Goal: Task Accomplishment & Management: Complete application form

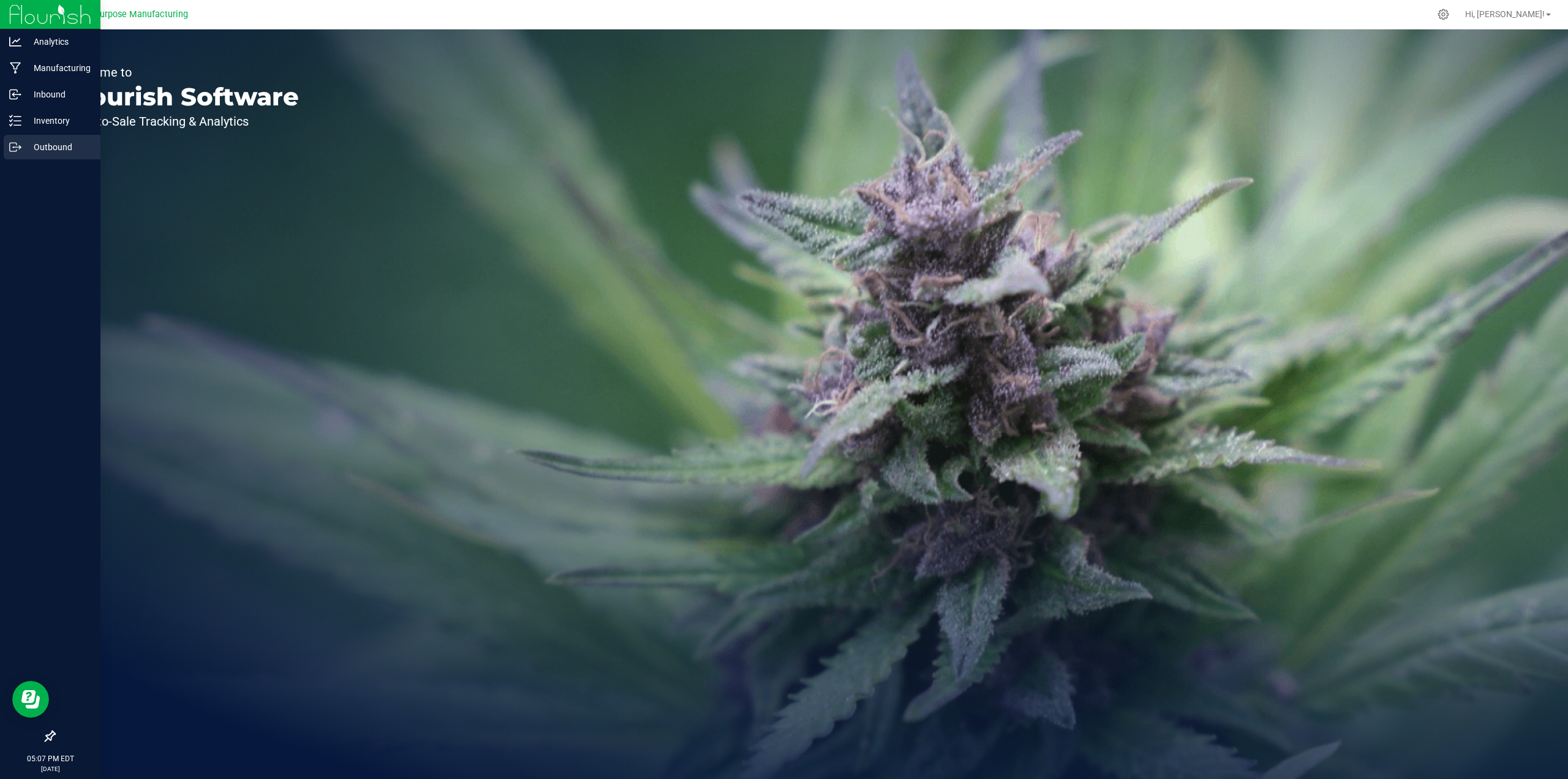
click at [14, 143] on icon at bounding box center [15, 147] width 13 height 13
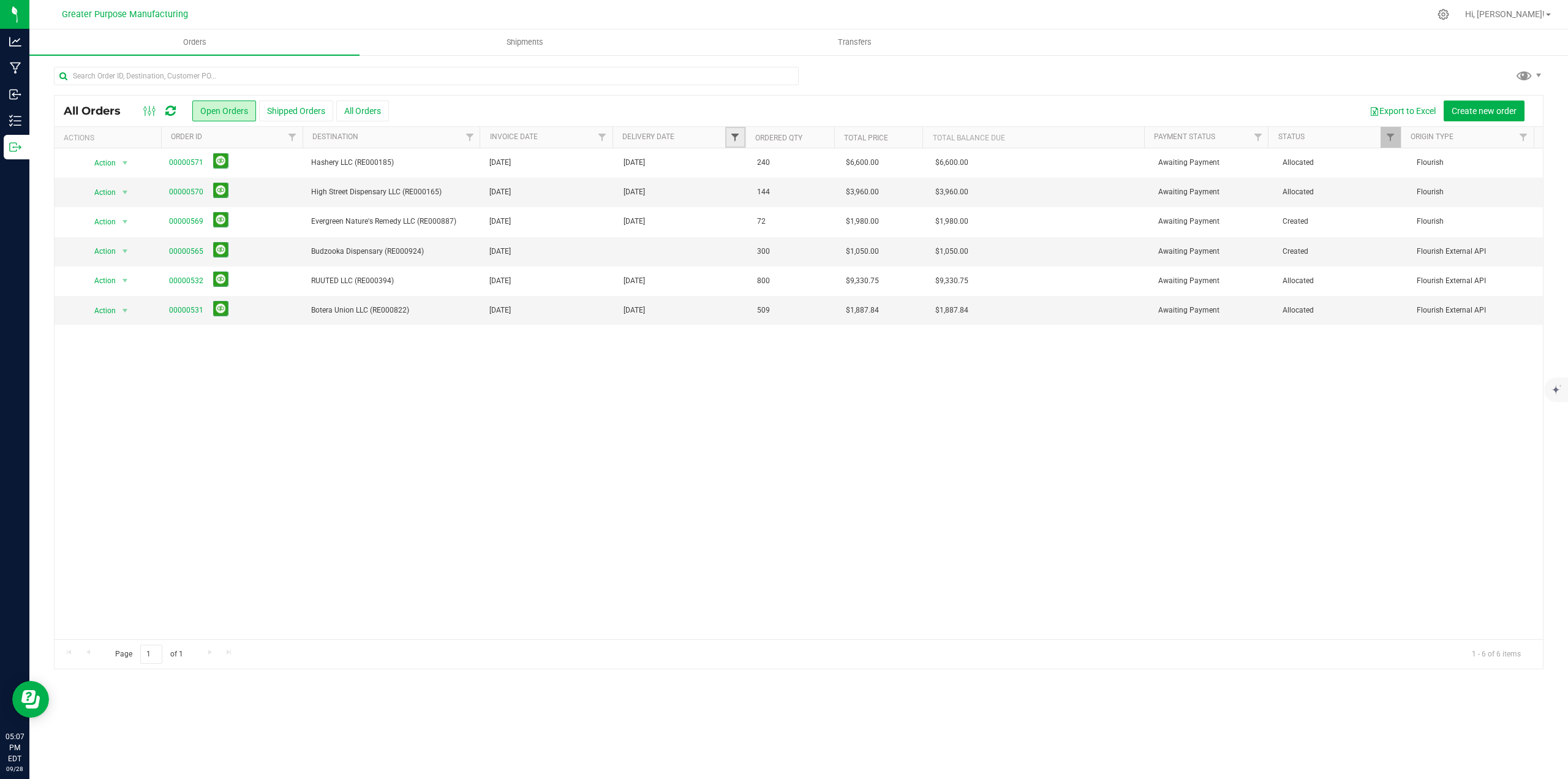
click at [737, 134] on span "Filter" at bounding box center [734, 137] width 10 height 10
click at [852, 215] on span "select" at bounding box center [849, 211] width 10 height 10
click at [760, 357] on link "29" at bounding box center [761, 358] width 18 height 19
type input "[DATE]"
click at [772, 241] on button "Filter" at bounding box center [761, 243] width 59 height 27
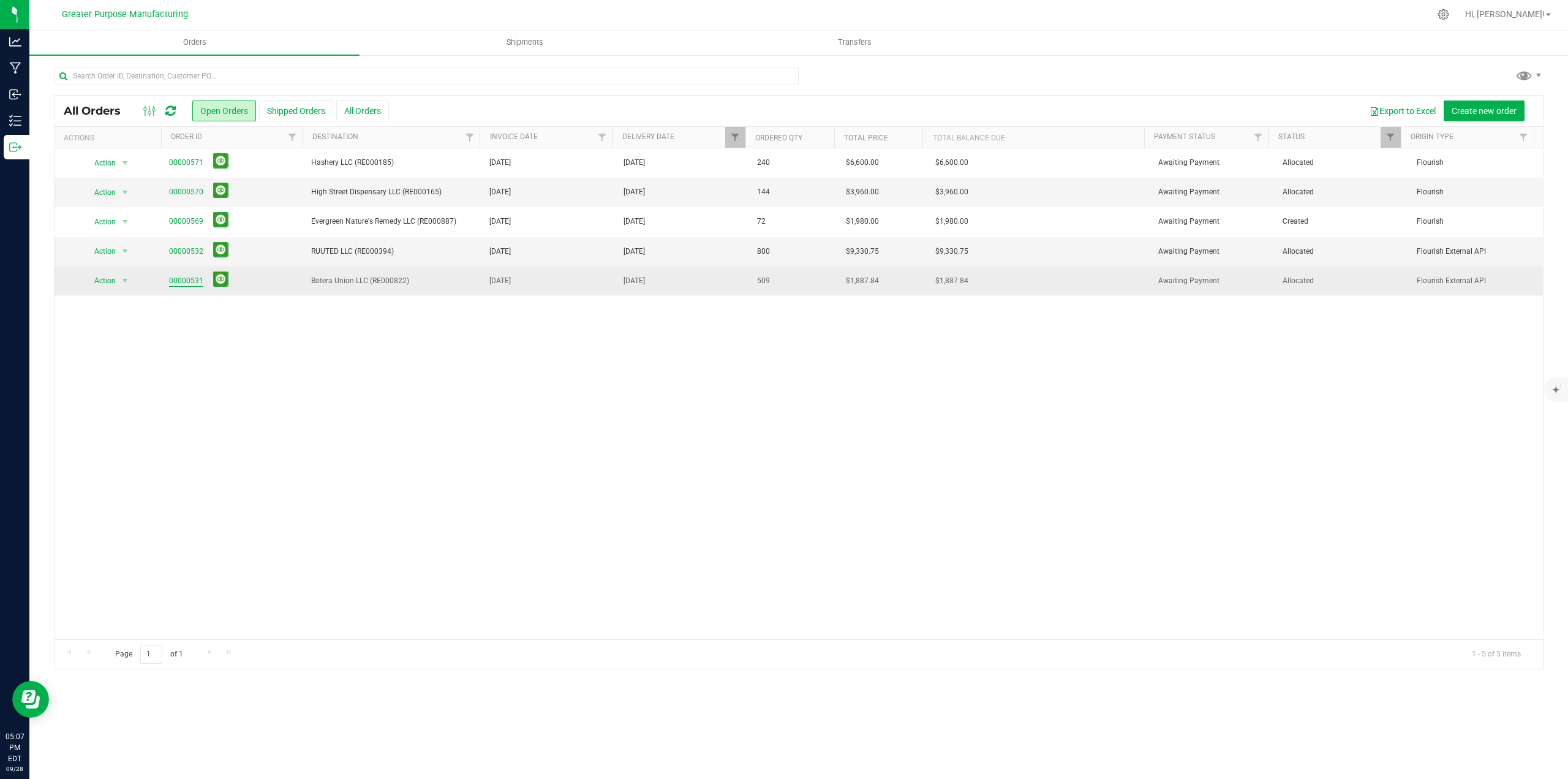
click at [190, 280] on link "00000531" at bounding box center [187, 280] width 34 height 12
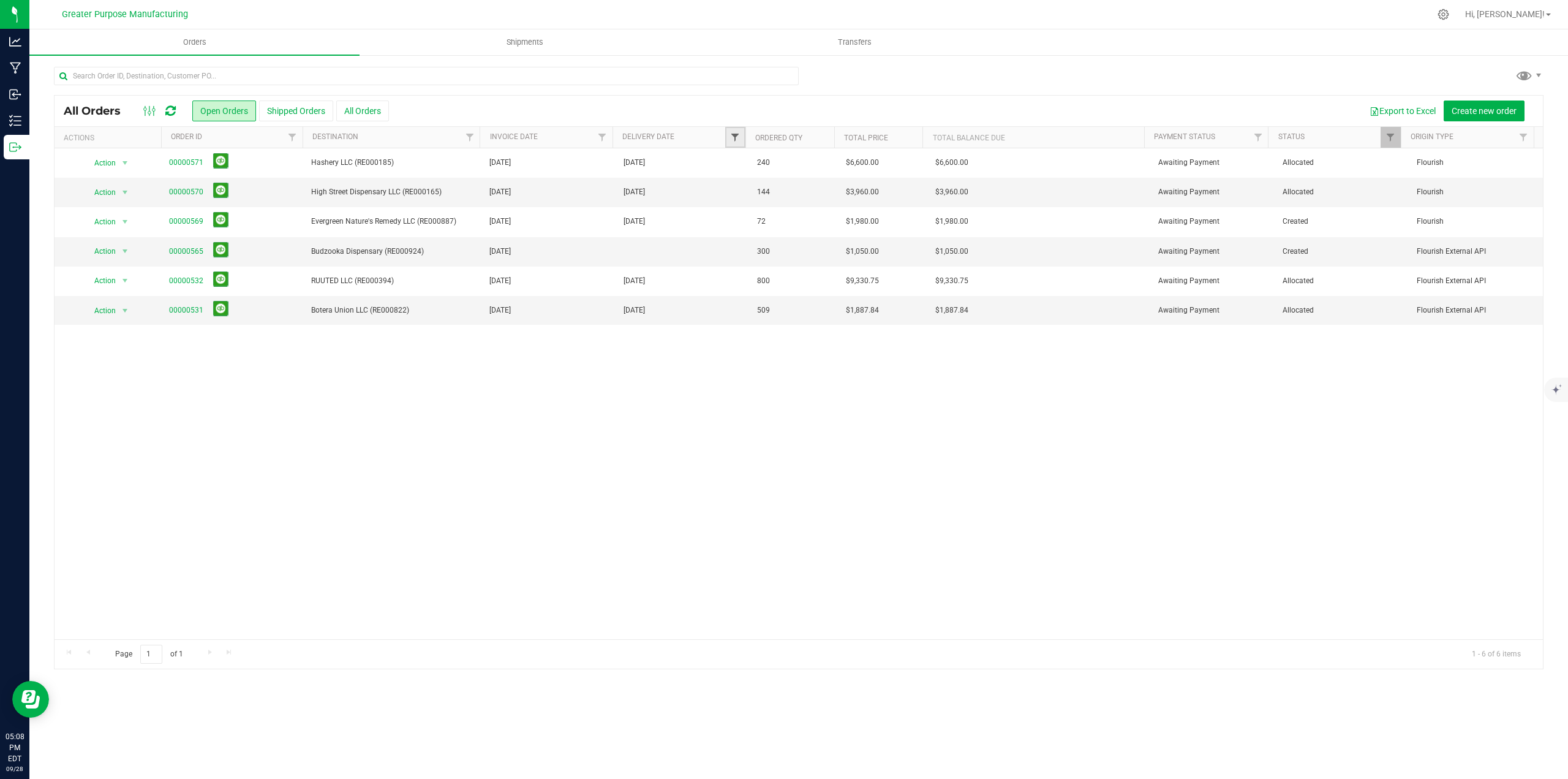
click at [734, 138] on span "Filter" at bounding box center [734, 137] width 10 height 10
click at [846, 212] on span "select" at bounding box center [849, 211] width 10 height 10
click at [761, 357] on link "29" at bounding box center [761, 358] width 18 height 19
type input "[DATE]"
click at [751, 240] on button "Filter" at bounding box center [761, 243] width 59 height 27
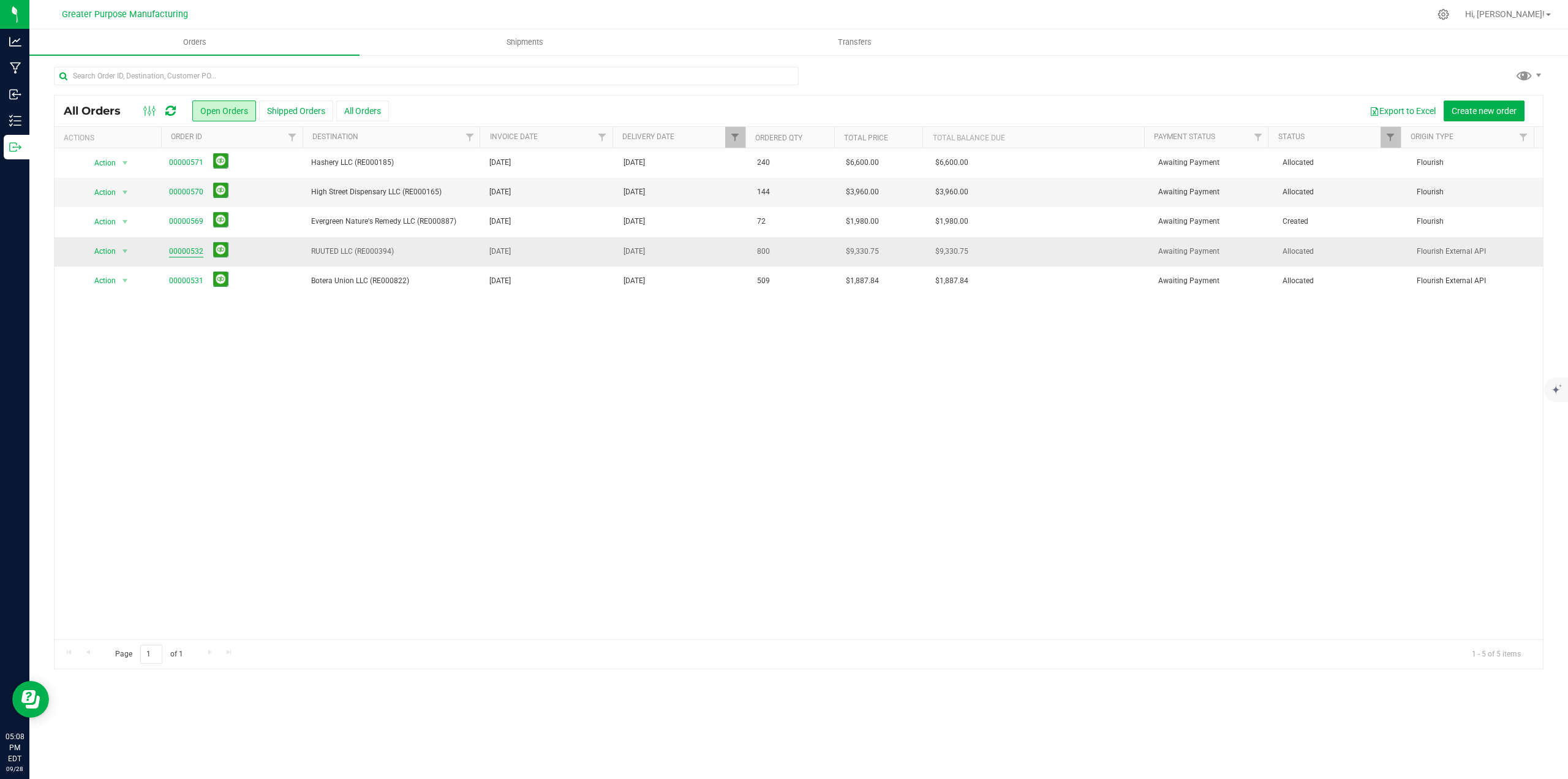
click at [192, 254] on link "00000532" at bounding box center [187, 252] width 34 height 12
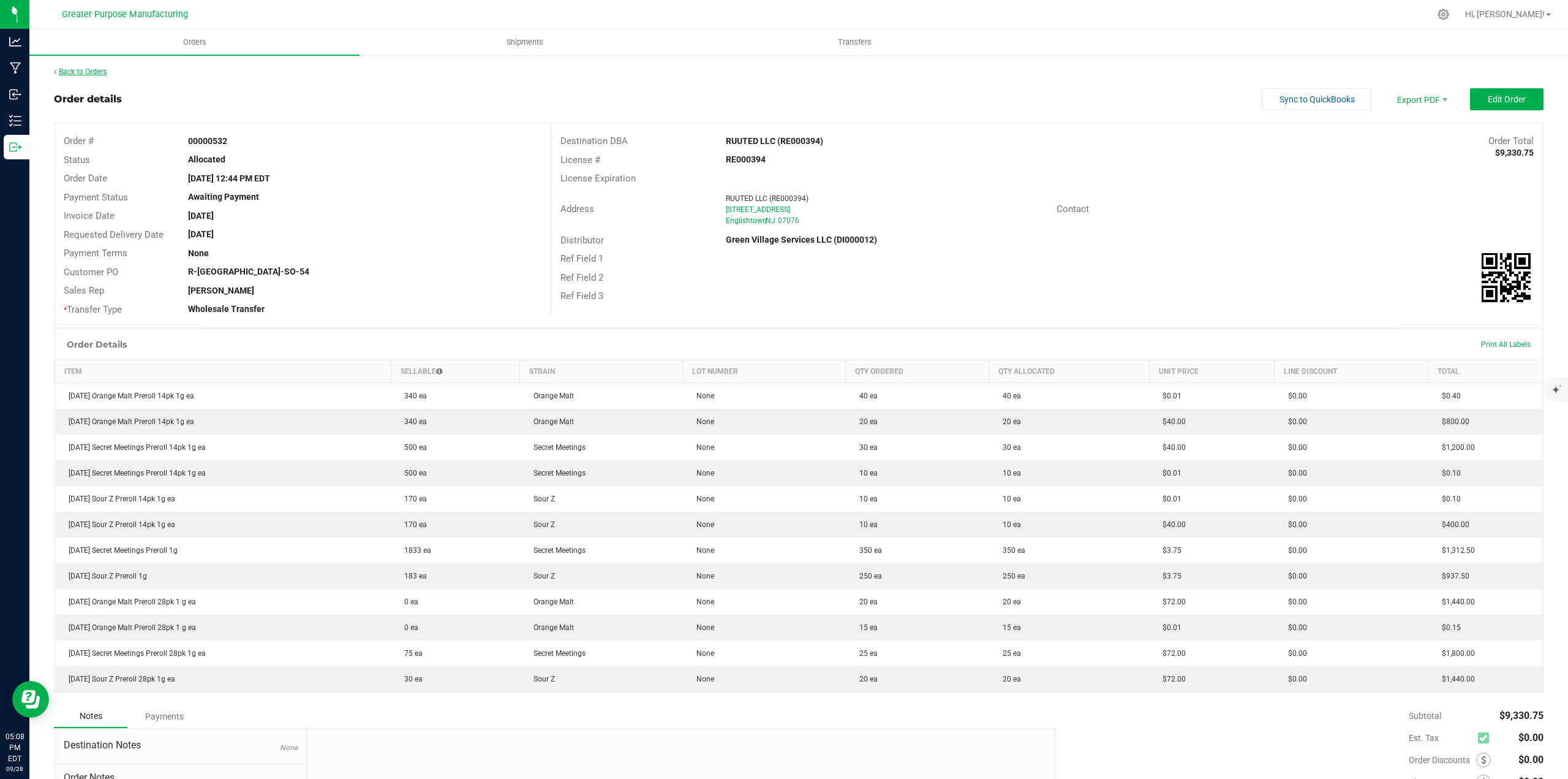
click at [73, 72] on link "Back to Orders" at bounding box center [80, 72] width 52 height 9
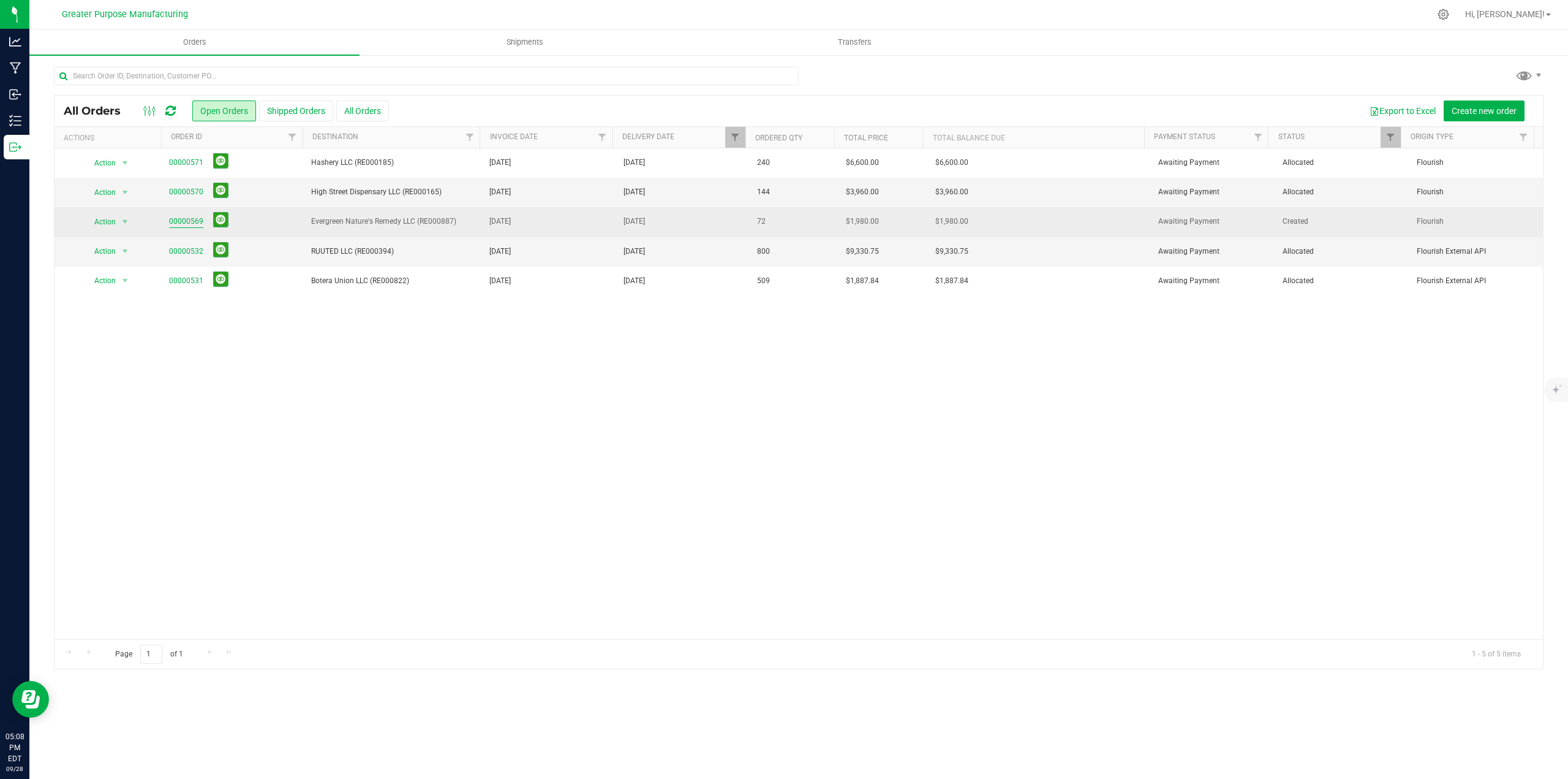
click at [180, 218] on link "00000569" at bounding box center [187, 221] width 34 height 12
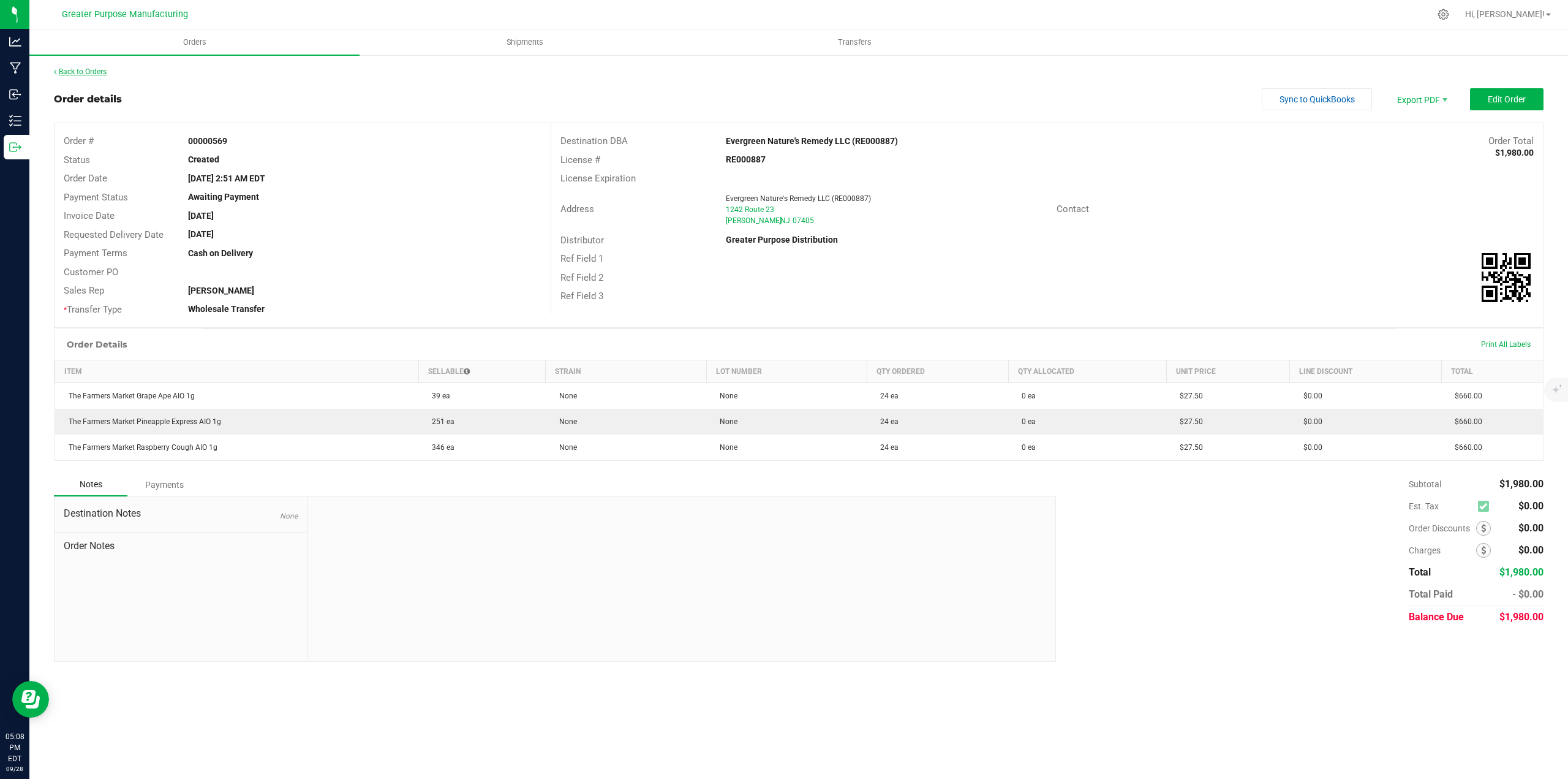
click at [96, 72] on link "Back to Orders" at bounding box center [80, 72] width 52 height 9
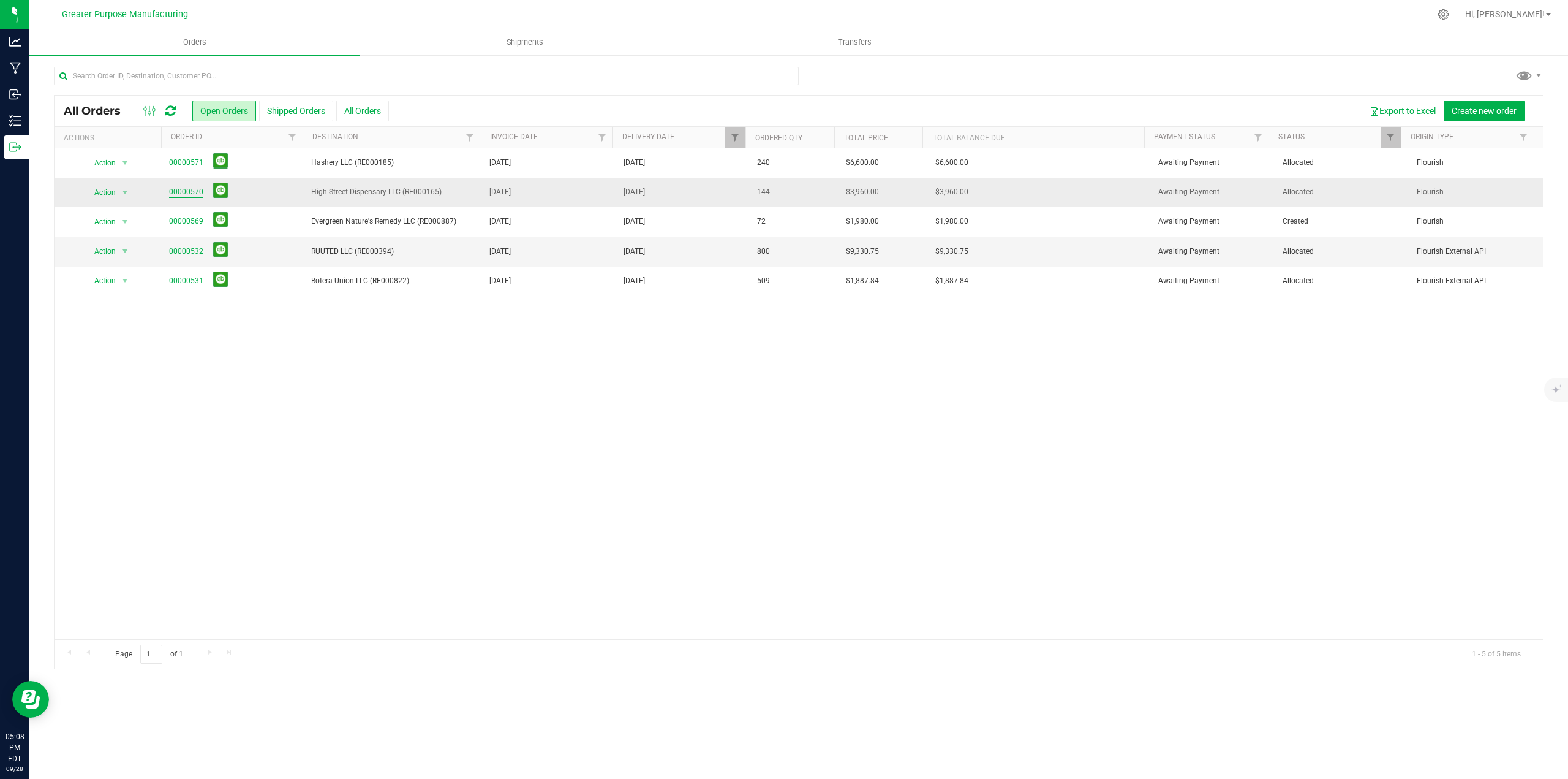
click at [187, 190] on link "00000570" at bounding box center [187, 192] width 34 height 12
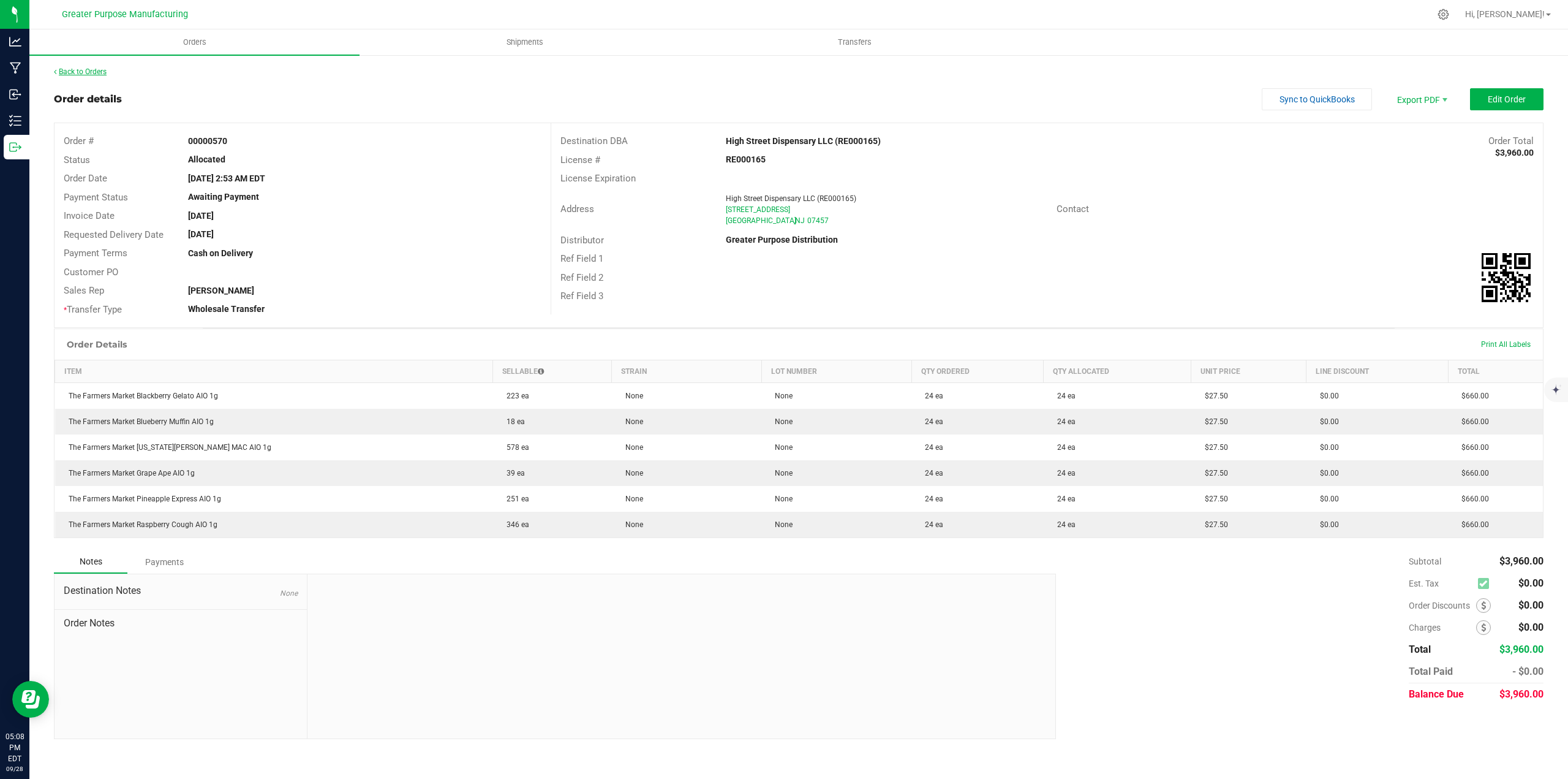
click at [92, 74] on link "Back to Orders" at bounding box center [80, 72] width 52 height 9
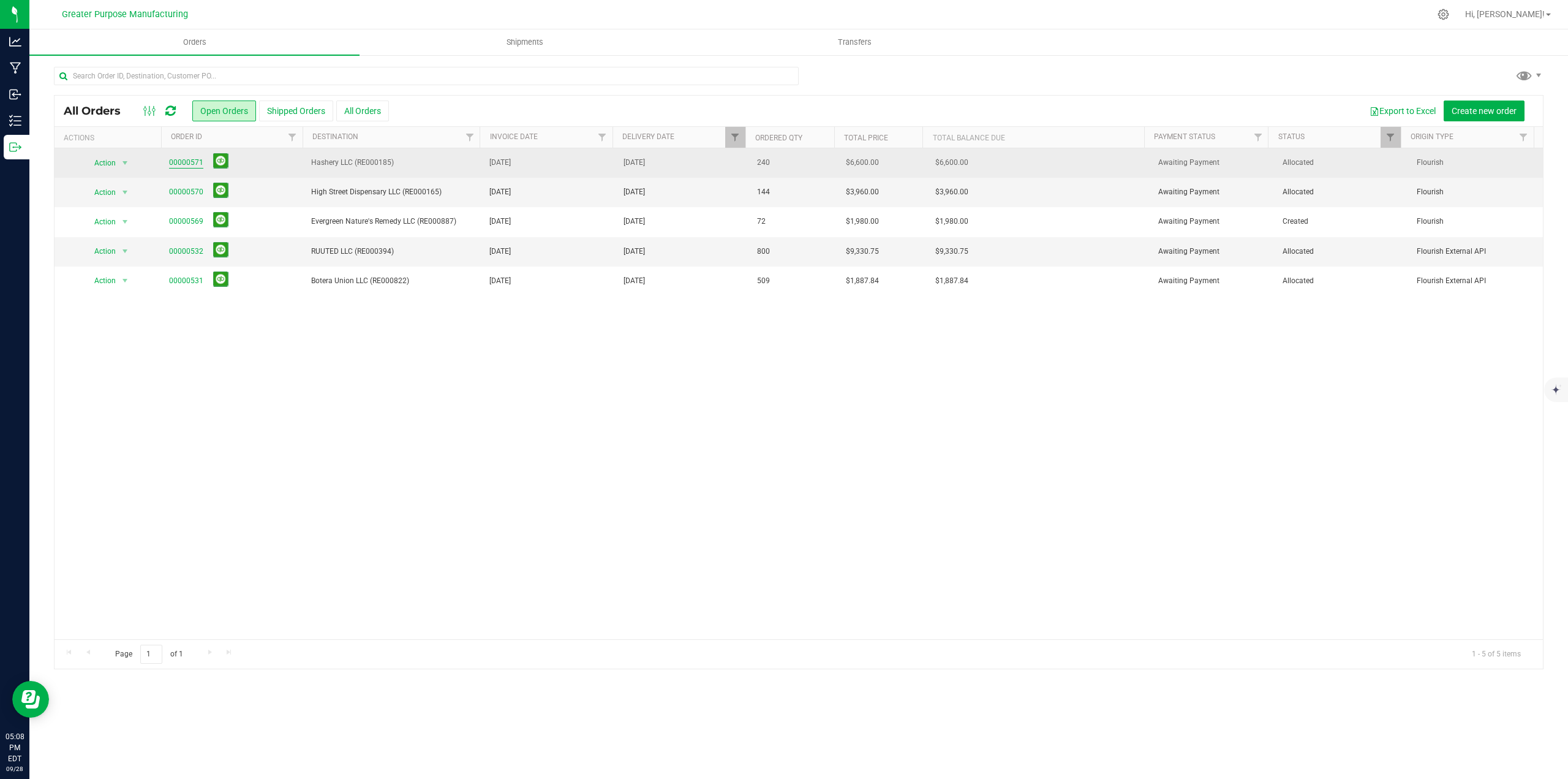
click at [187, 159] on link "00000571" at bounding box center [187, 162] width 34 height 12
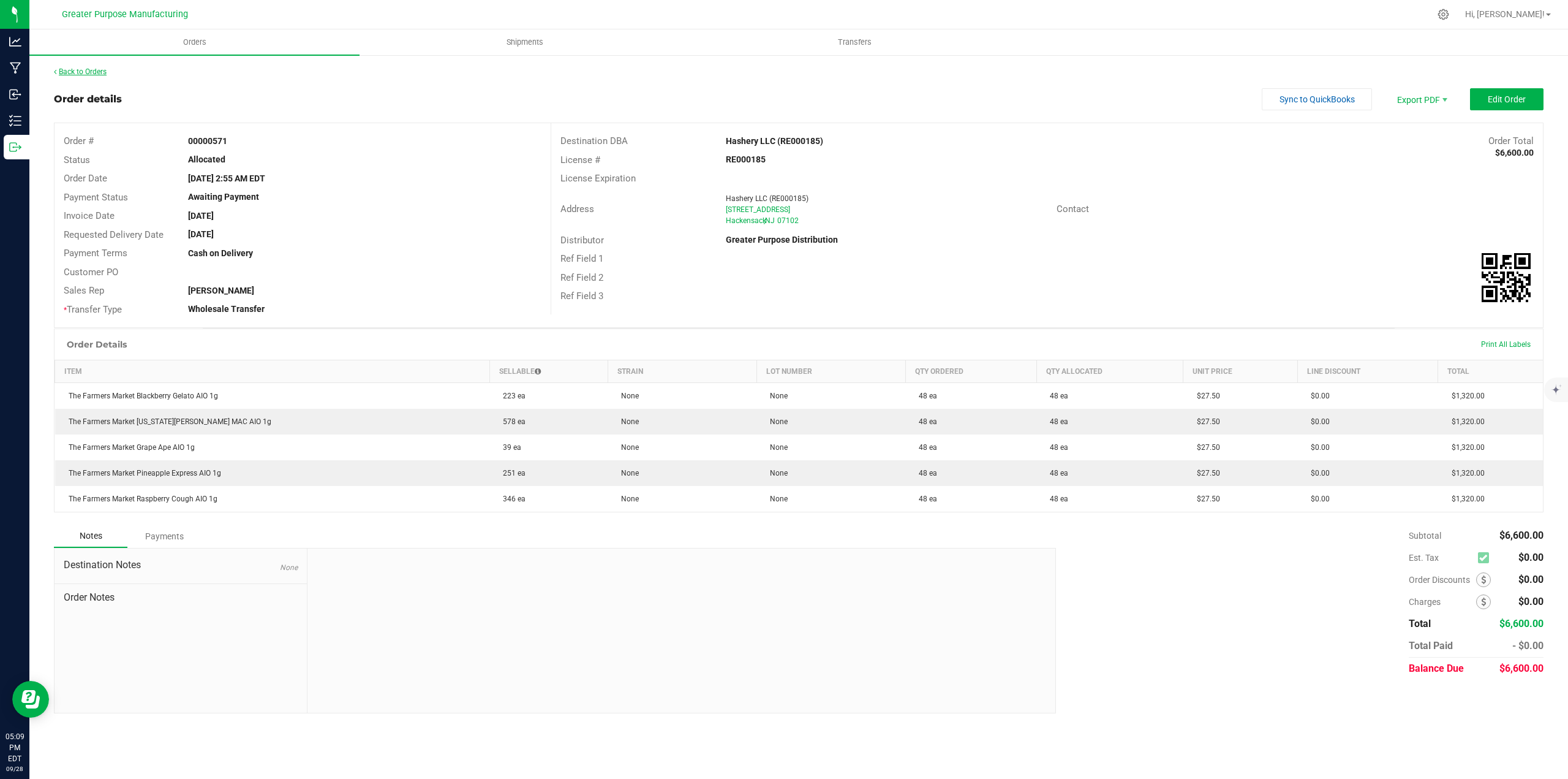
click at [78, 73] on link "Back to Orders" at bounding box center [80, 72] width 52 height 9
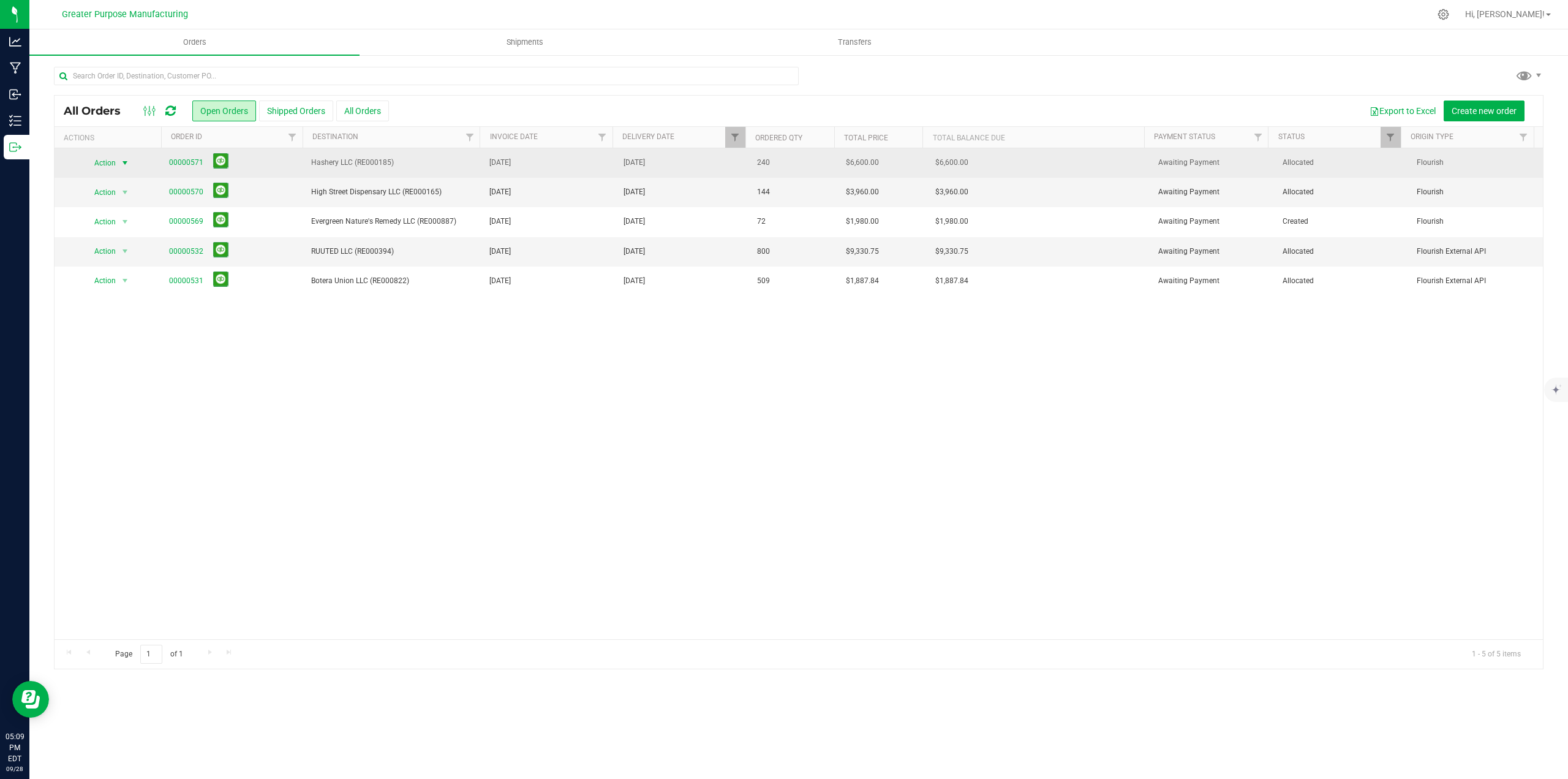
click at [125, 164] on span "select" at bounding box center [124, 162] width 10 height 10
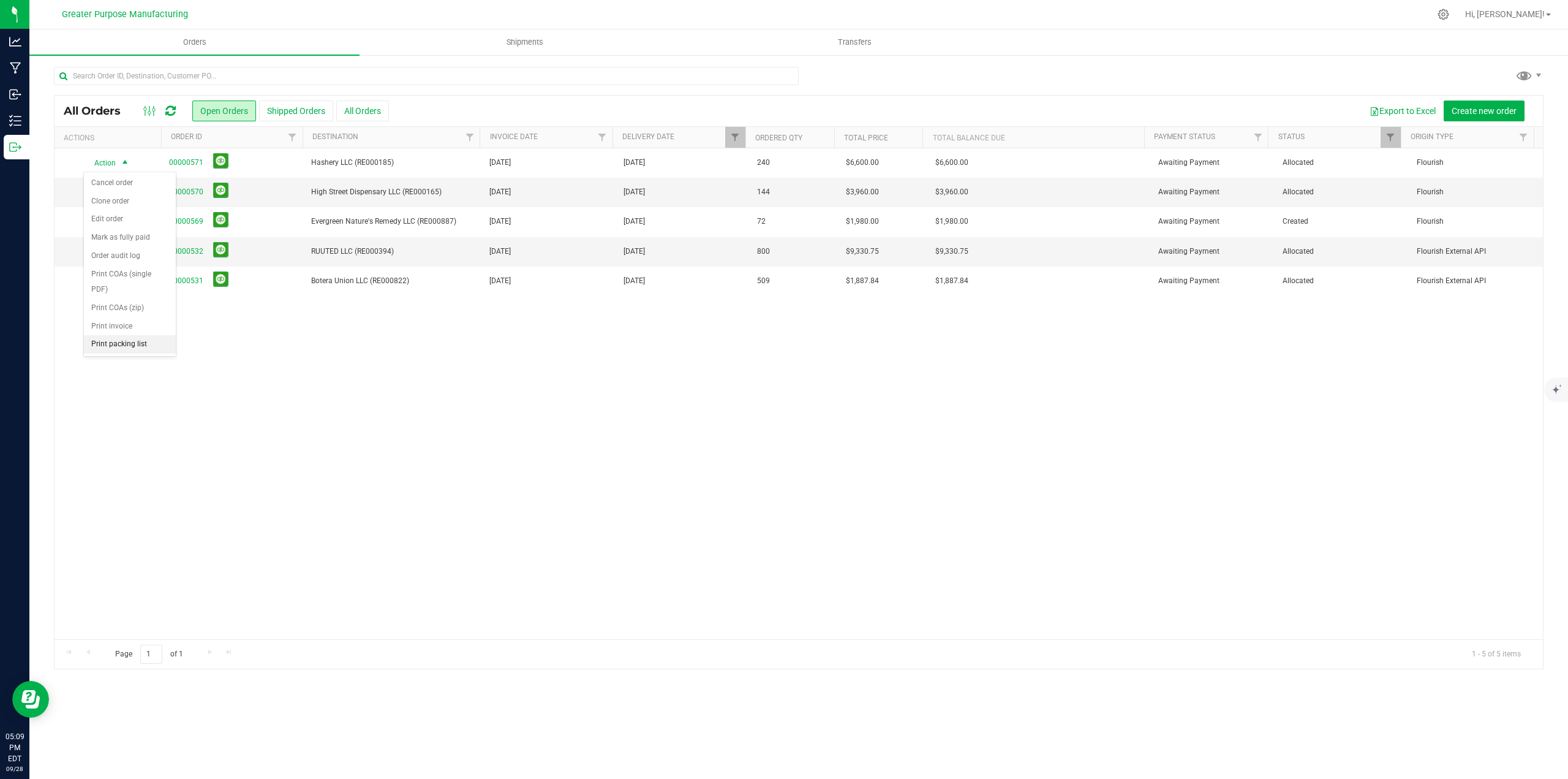
click at [108, 345] on li "Print packing list" at bounding box center [130, 344] width 92 height 18
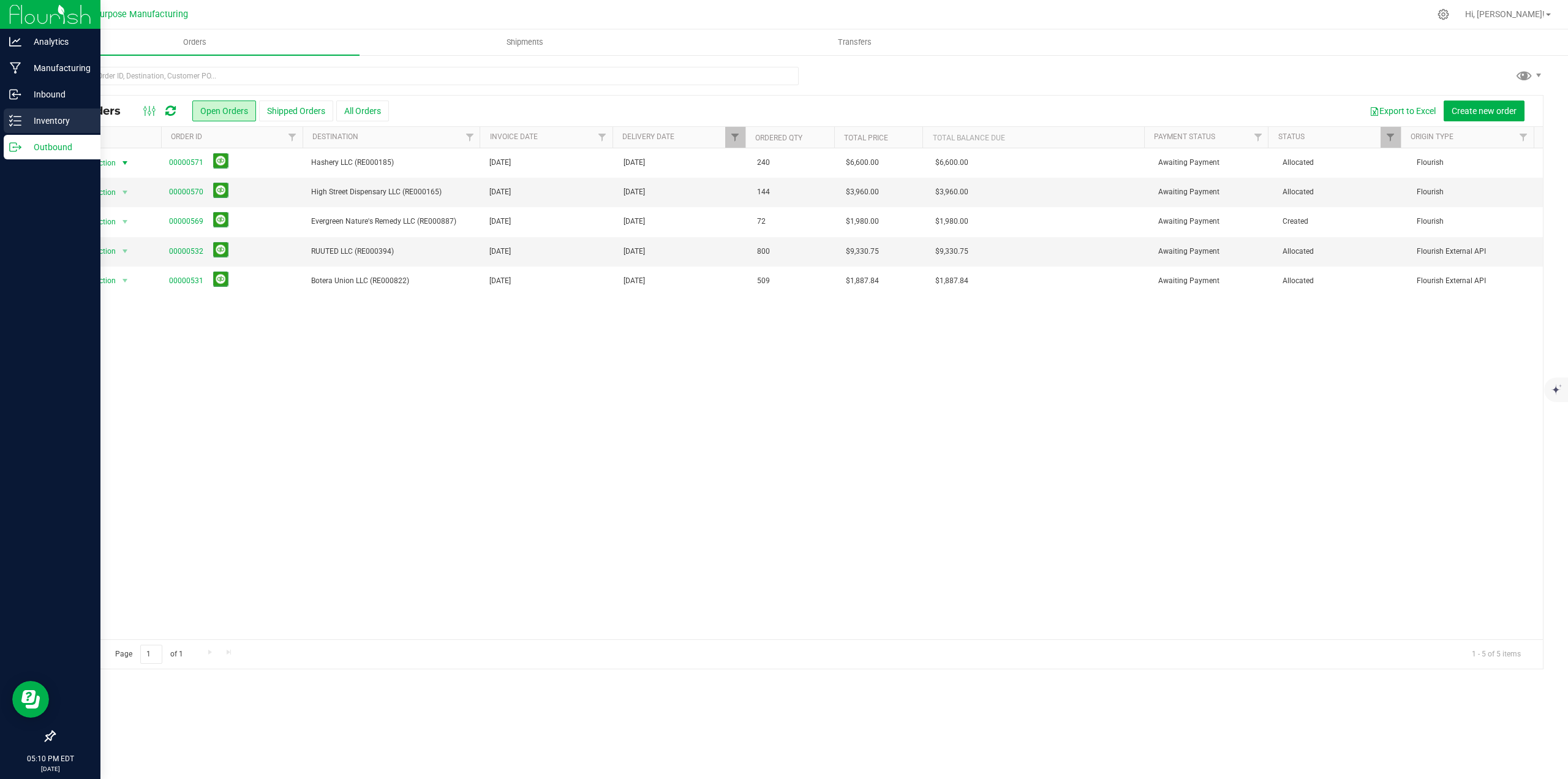
click at [43, 119] on p "Inventory" at bounding box center [59, 121] width 74 height 14
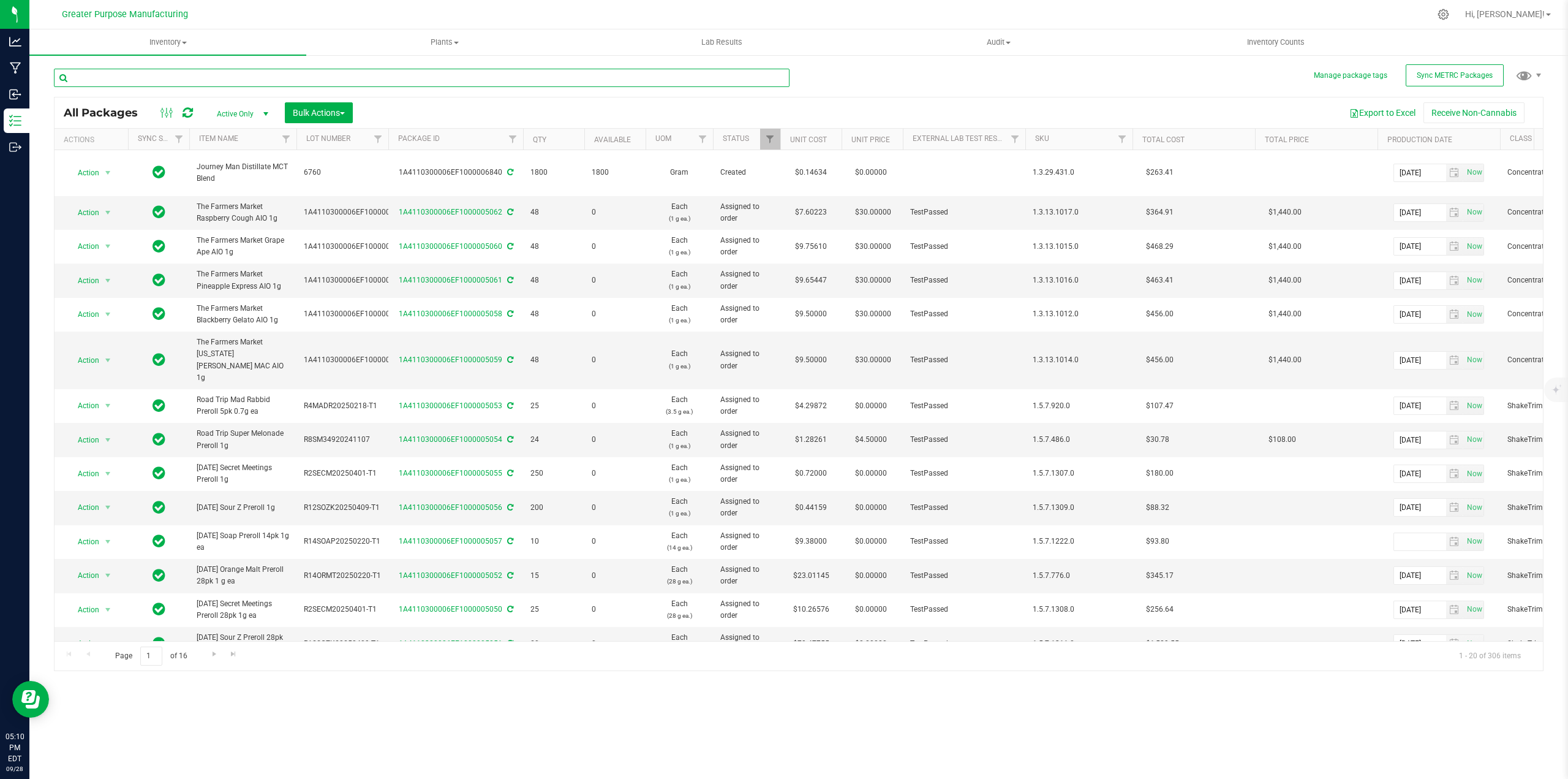
click at [166, 76] on input "text" at bounding box center [422, 78] width 735 height 18
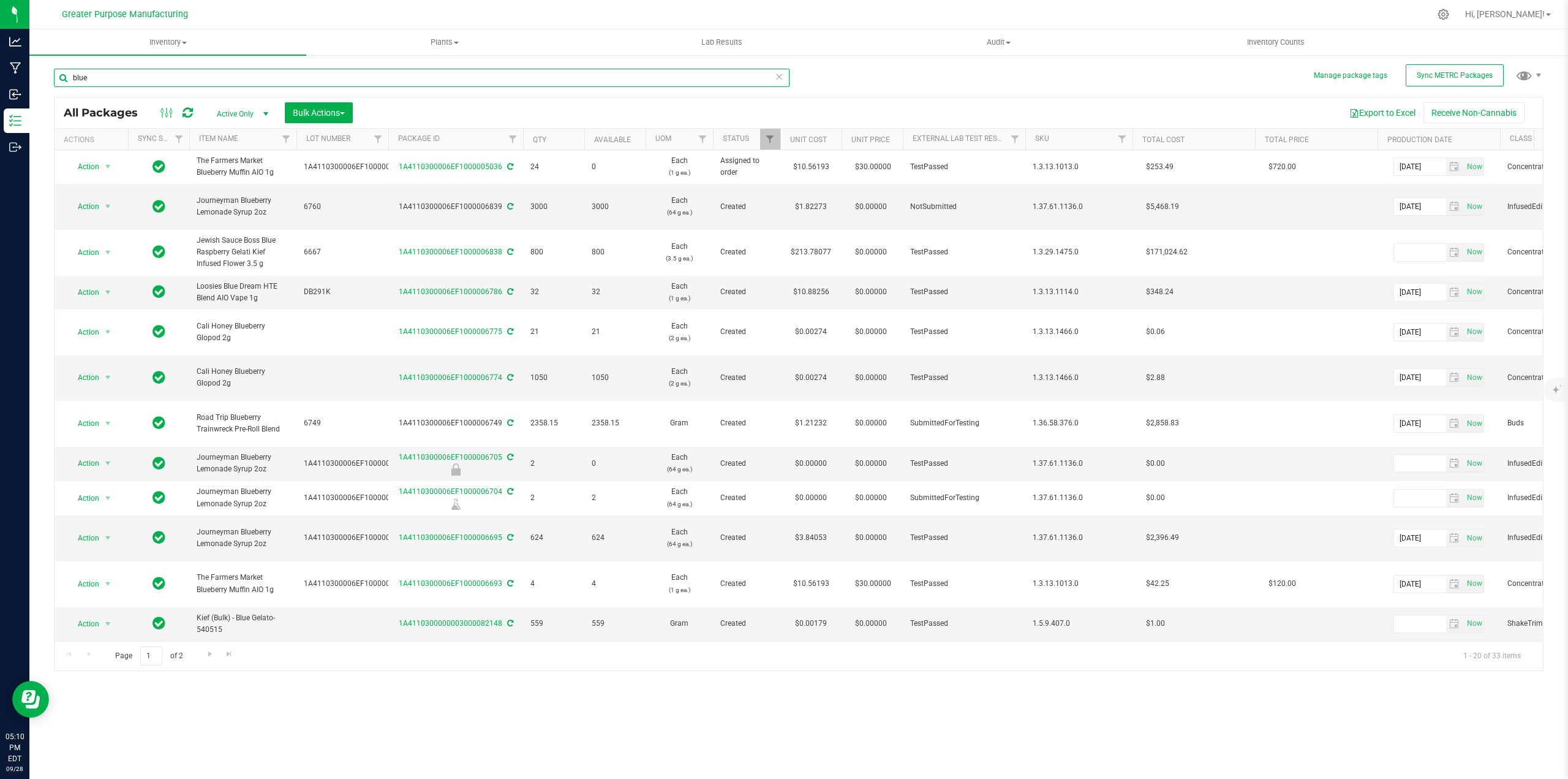
type input "blue"
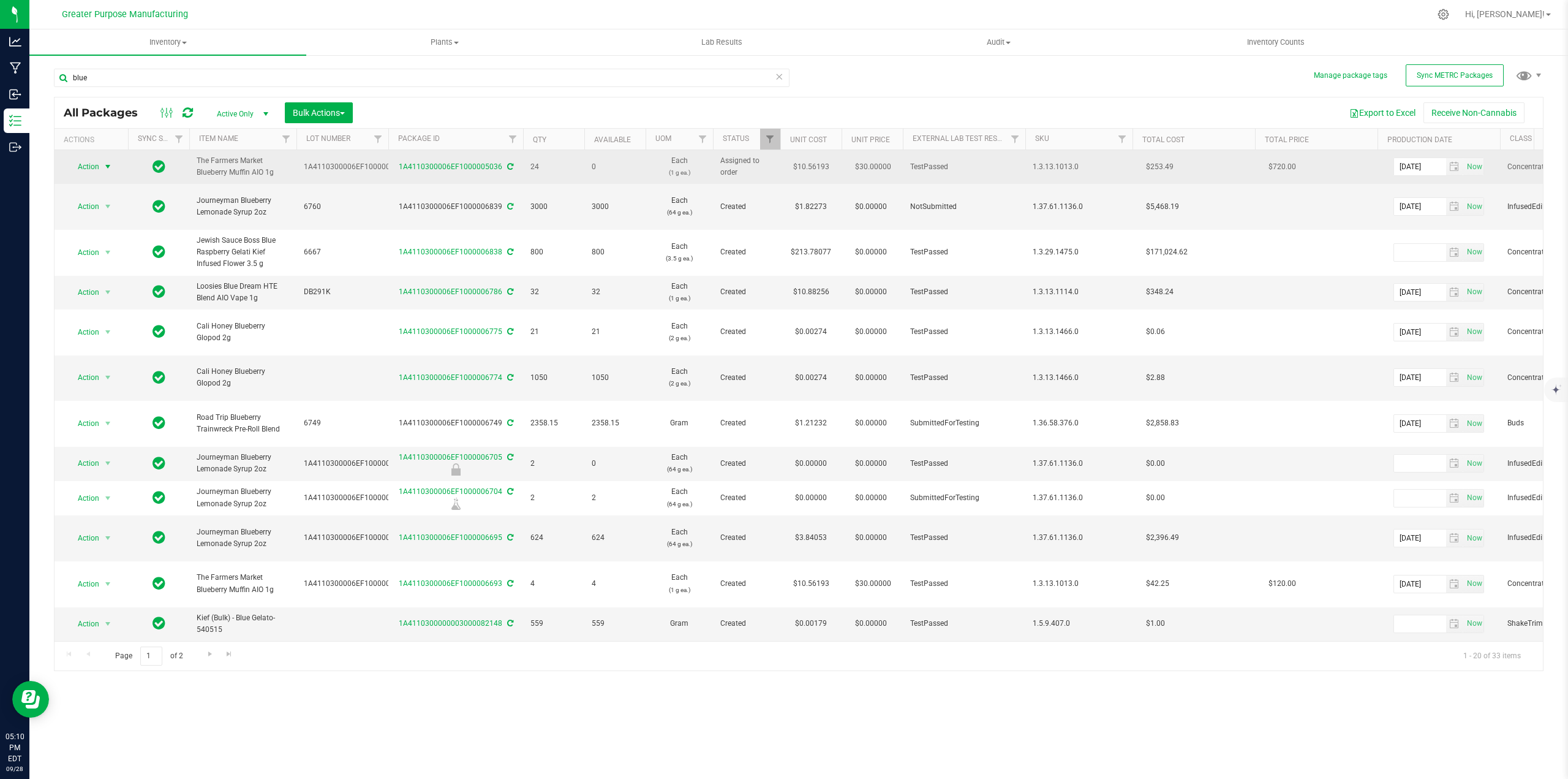
click at [110, 166] on span "select" at bounding box center [107, 166] width 10 height 10
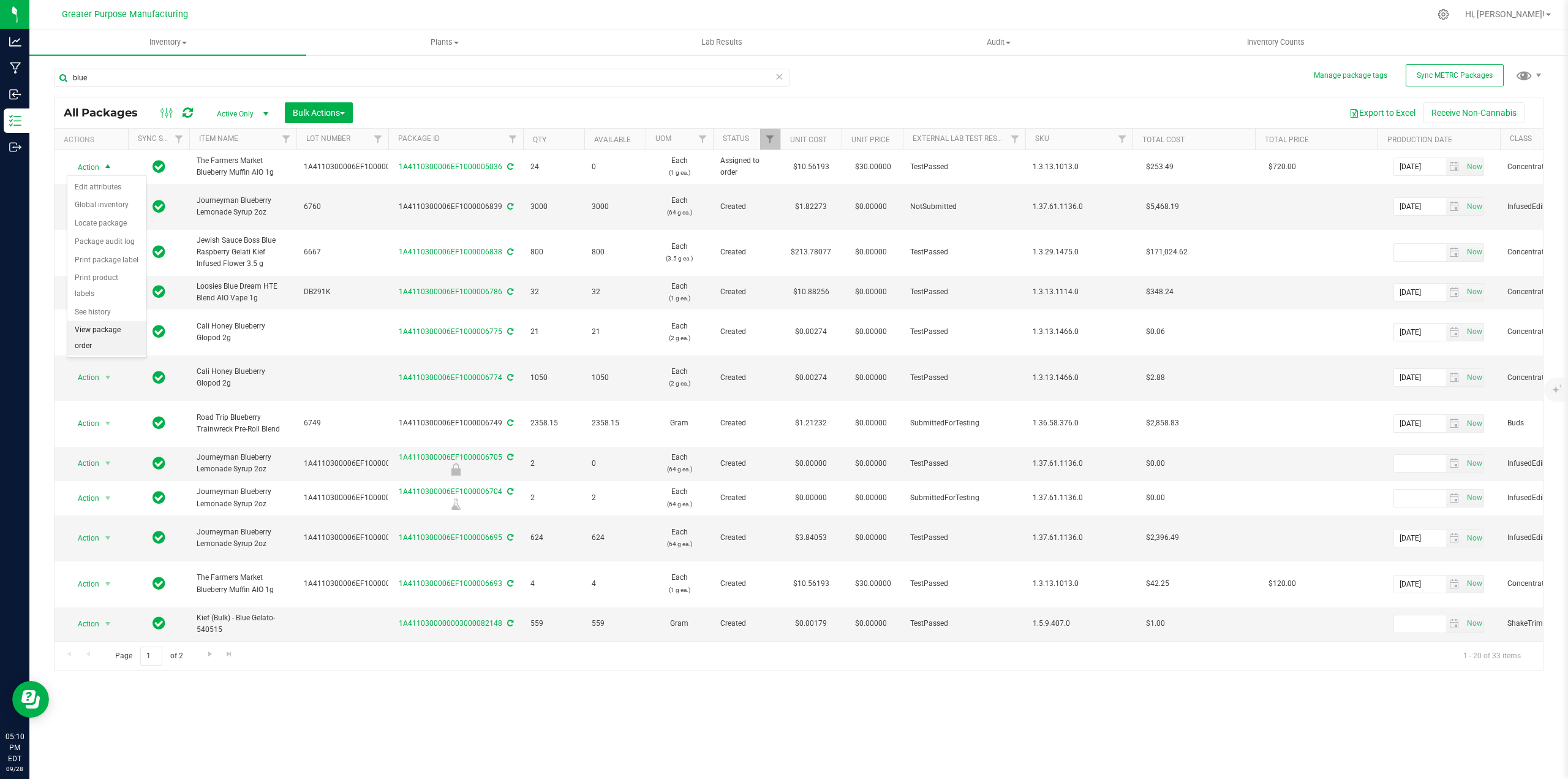
click at [88, 321] on li "View package order" at bounding box center [107, 337] width 79 height 33
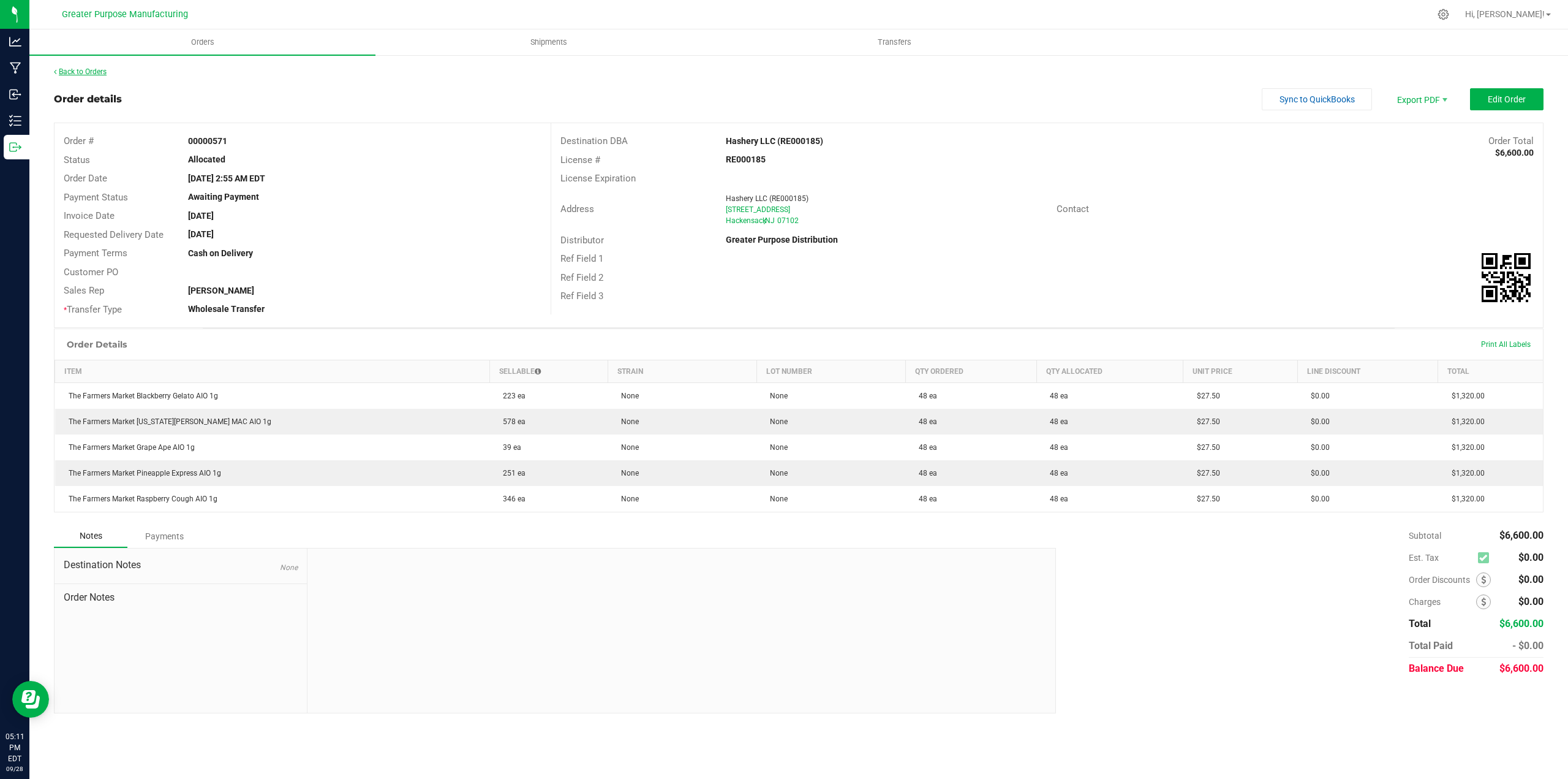
click at [85, 69] on link "Back to Orders" at bounding box center [80, 72] width 52 height 9
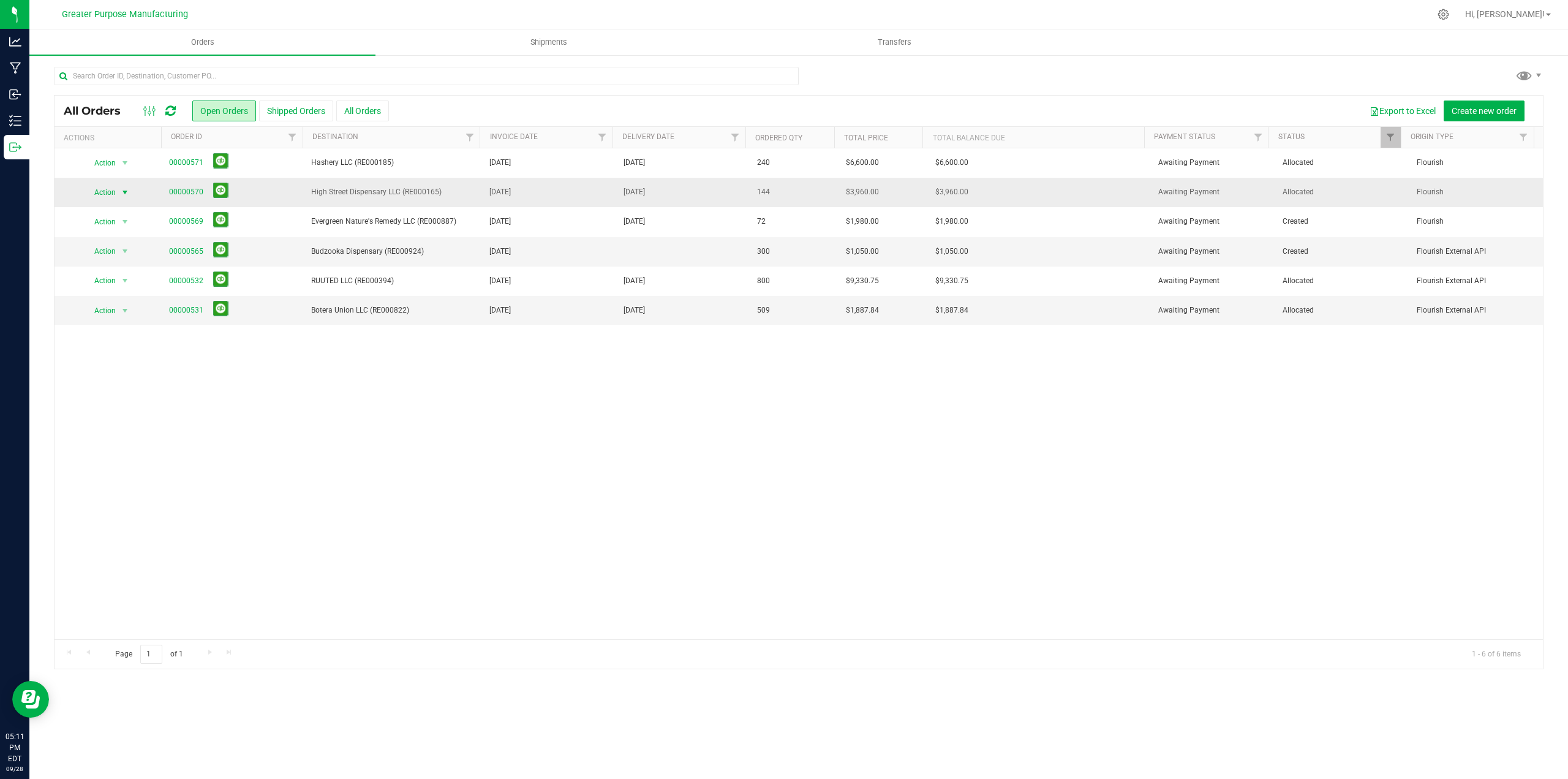
click at [123, 192] on span "select" at bounding box center [124, 192] width 10 height 10
click at [112, 378] on li "Print packing list" at bounding box center [130, 374] width 92 height 18
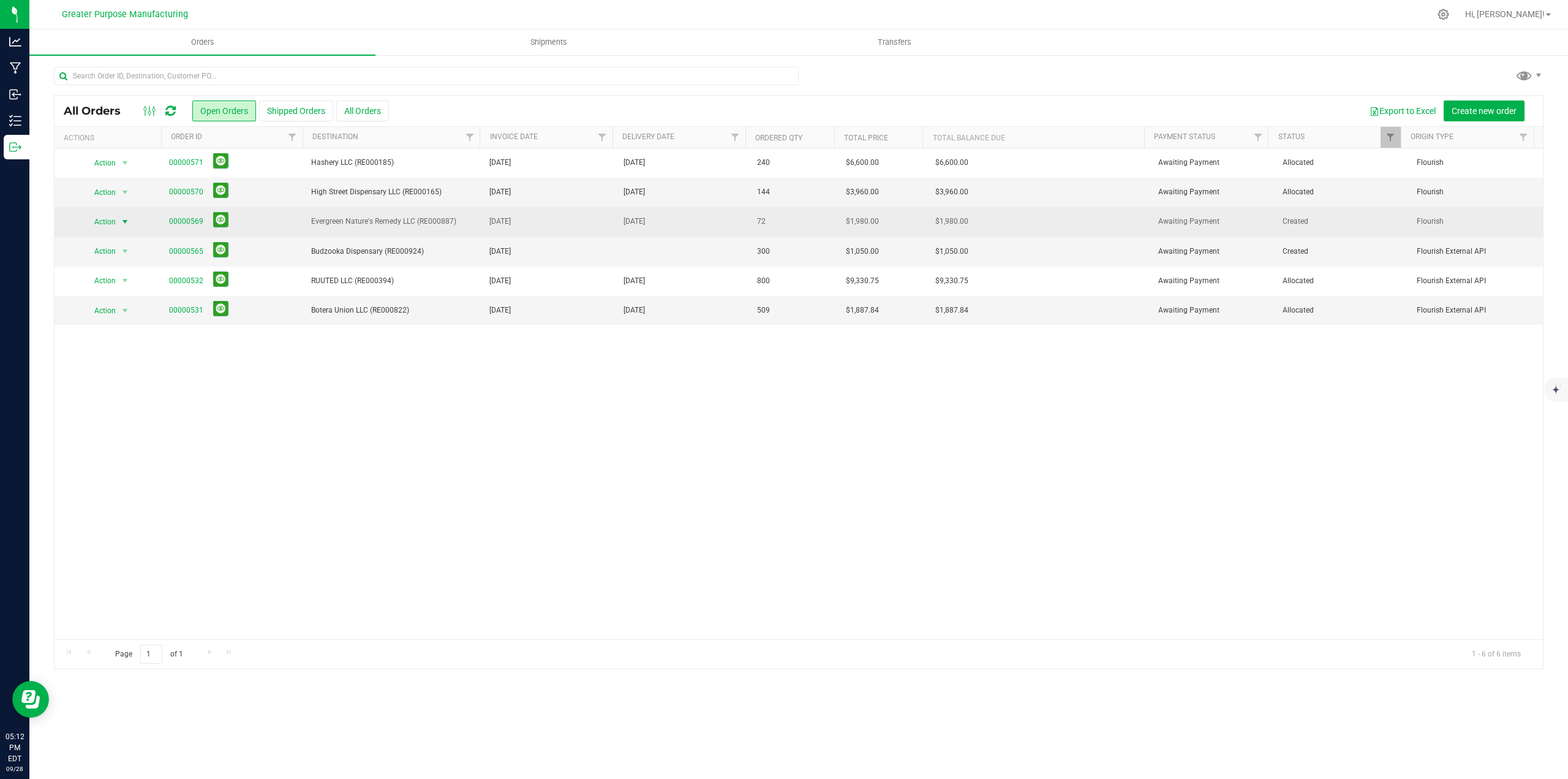
click at [126, 222] on span "select" at bounding box center [124, 222] width 10 height 10
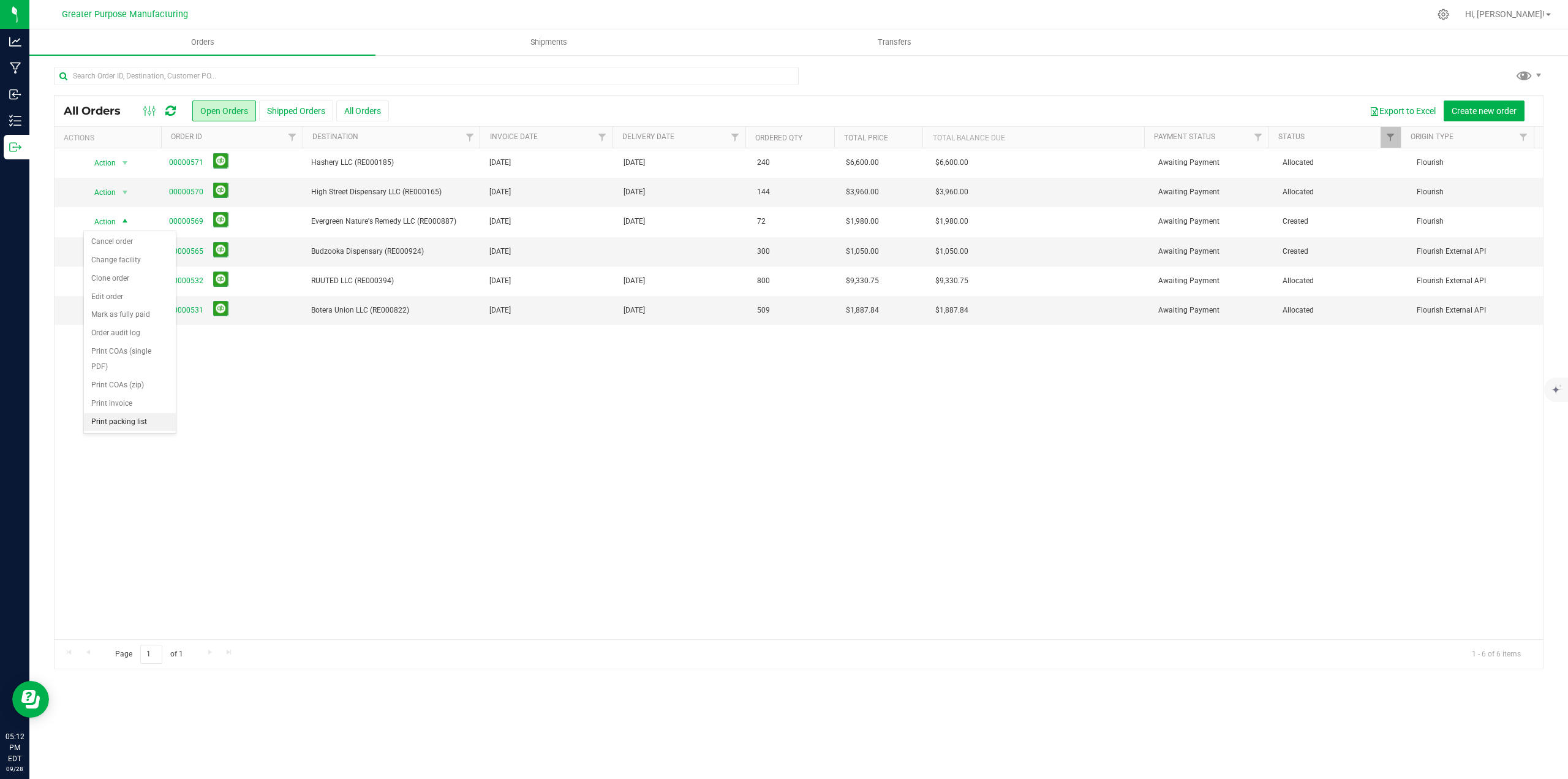
click at [114, 423] on li "Print packing list" at bounding box center [130, 422] width 92 height 18
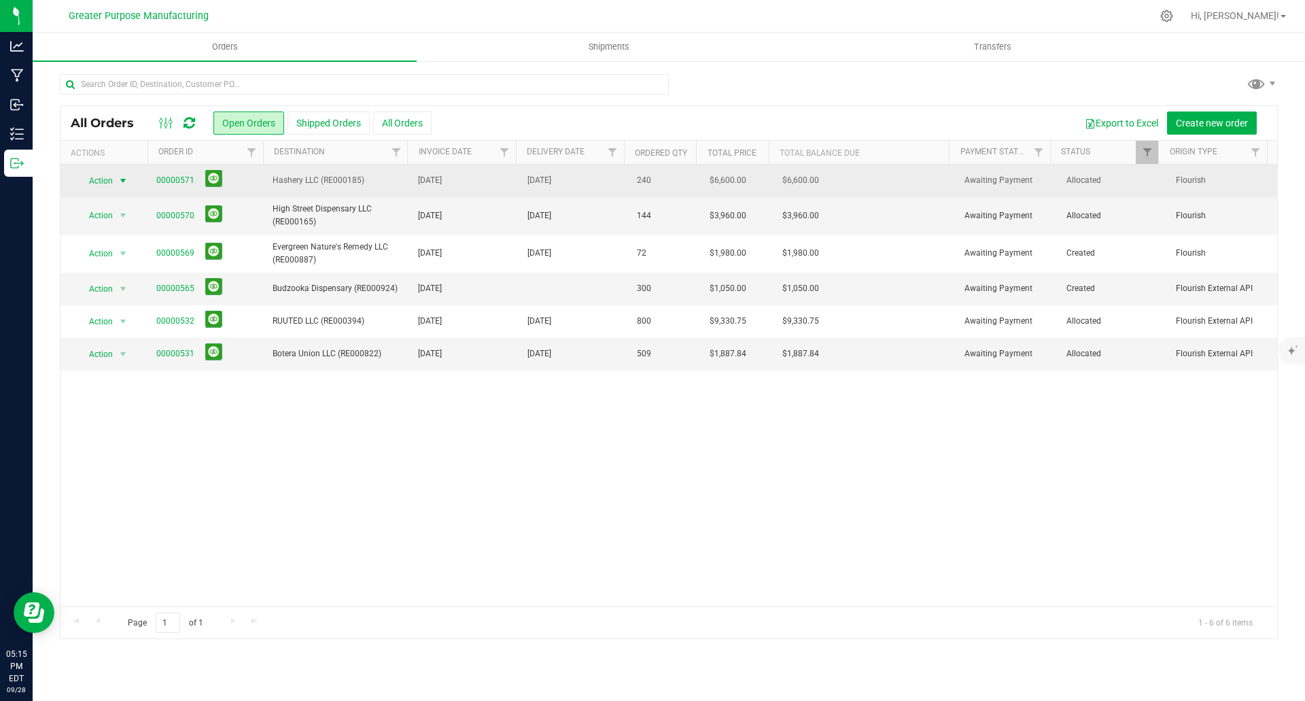
click at [123, 180] on span "select" at bounding box center [123, 180] width 11 height 11
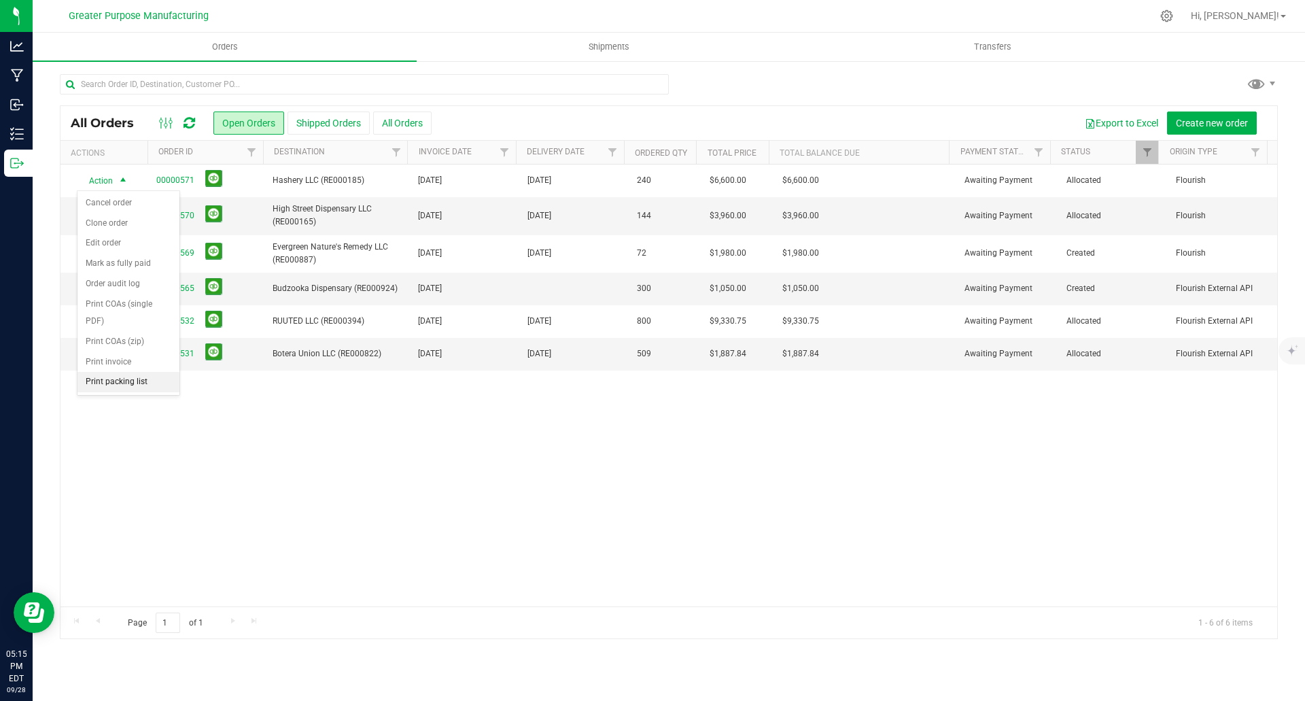
click at [111, 386] on li "Print packing list" at bounding box center [128, 382] width 102 height 20
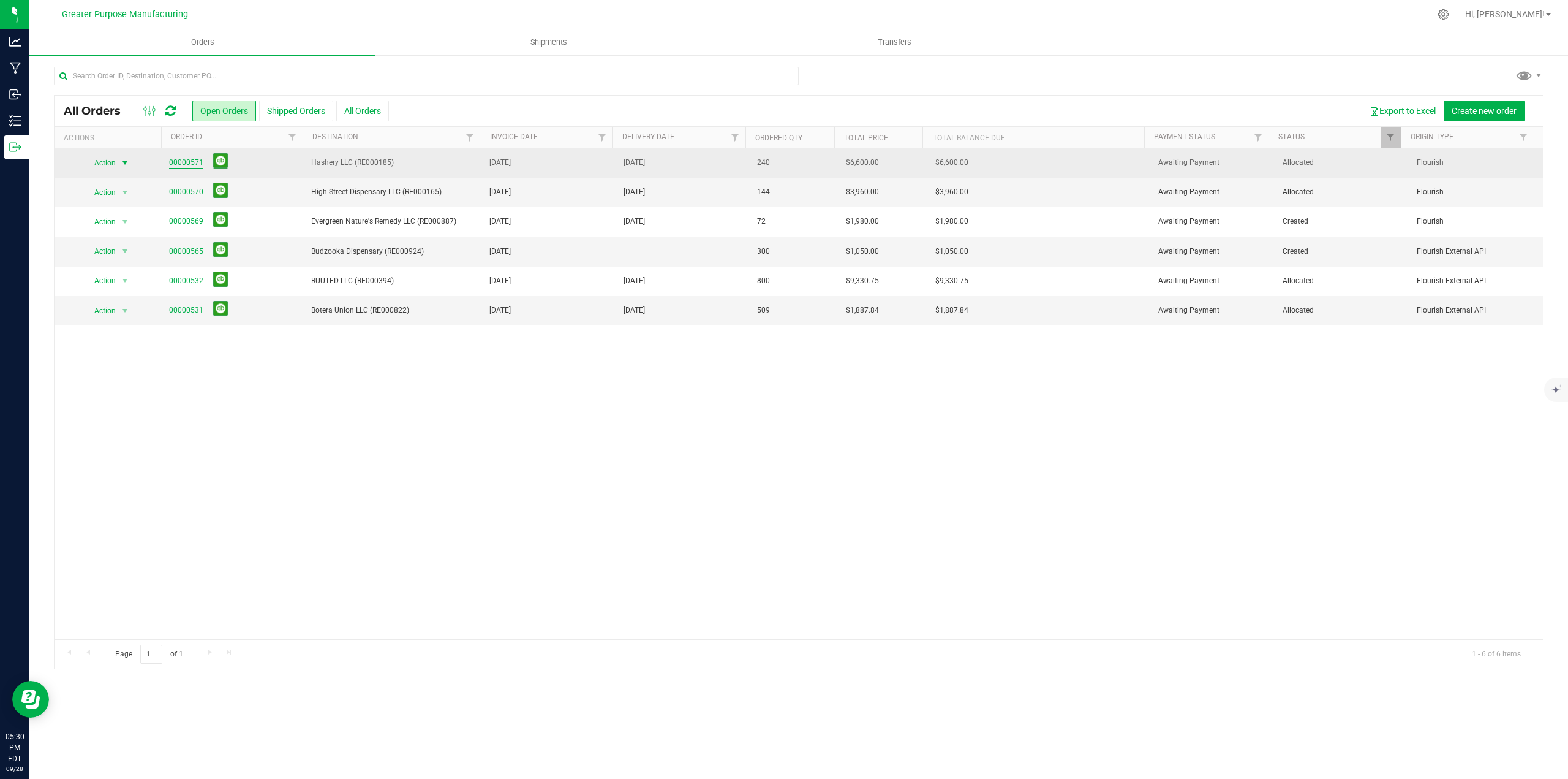
click at [194, 163] on link "00000571" at bounding box center [187, 162] width 34 height 12
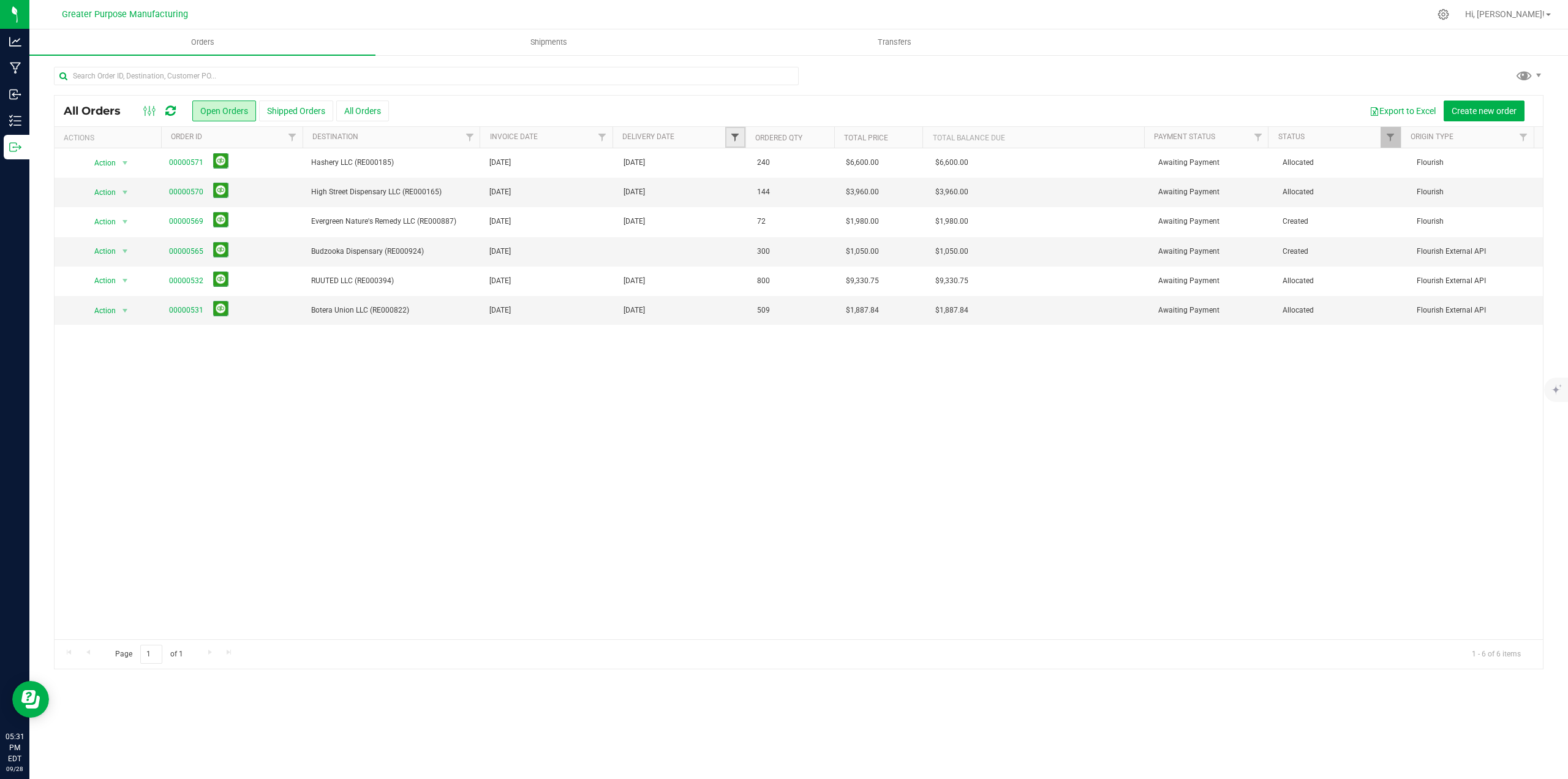
click at [737, 135] on span "Filter" at bounding box center [734, 137] width 10 height 10
click at [849, 209] on span "select" at bounding box center [849, 211] width 10 height 10
click at [766, 358] on link "29" at bounding box center [761, 358] width 18 height 19
type input "[DATE]"
click at [762, 246] on button "Filter" at bounding box center [761, 243] width 59 height 27
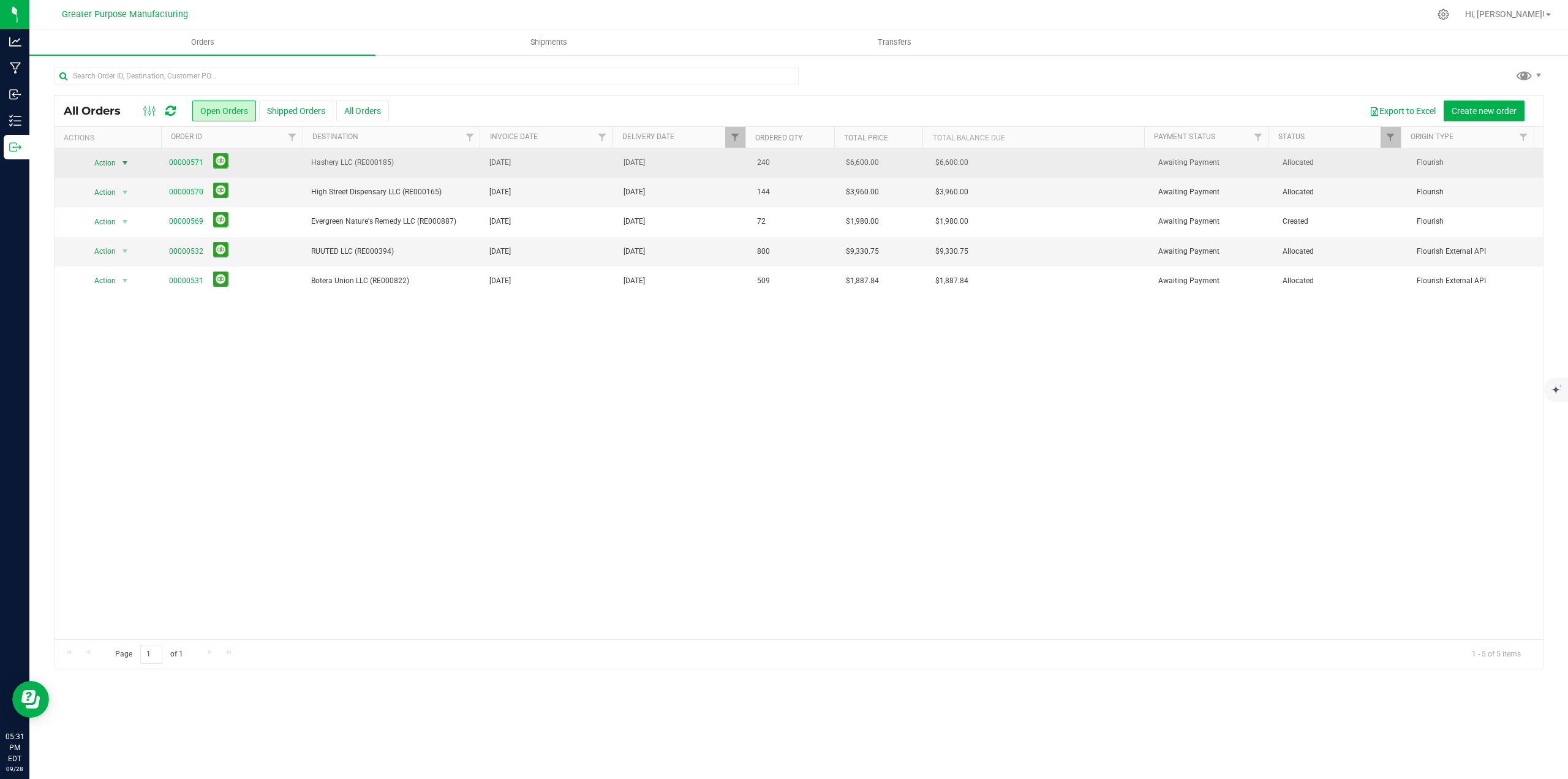
click at [126, 163] on span "select" at bounding box center [124, 162] width 10 height 10
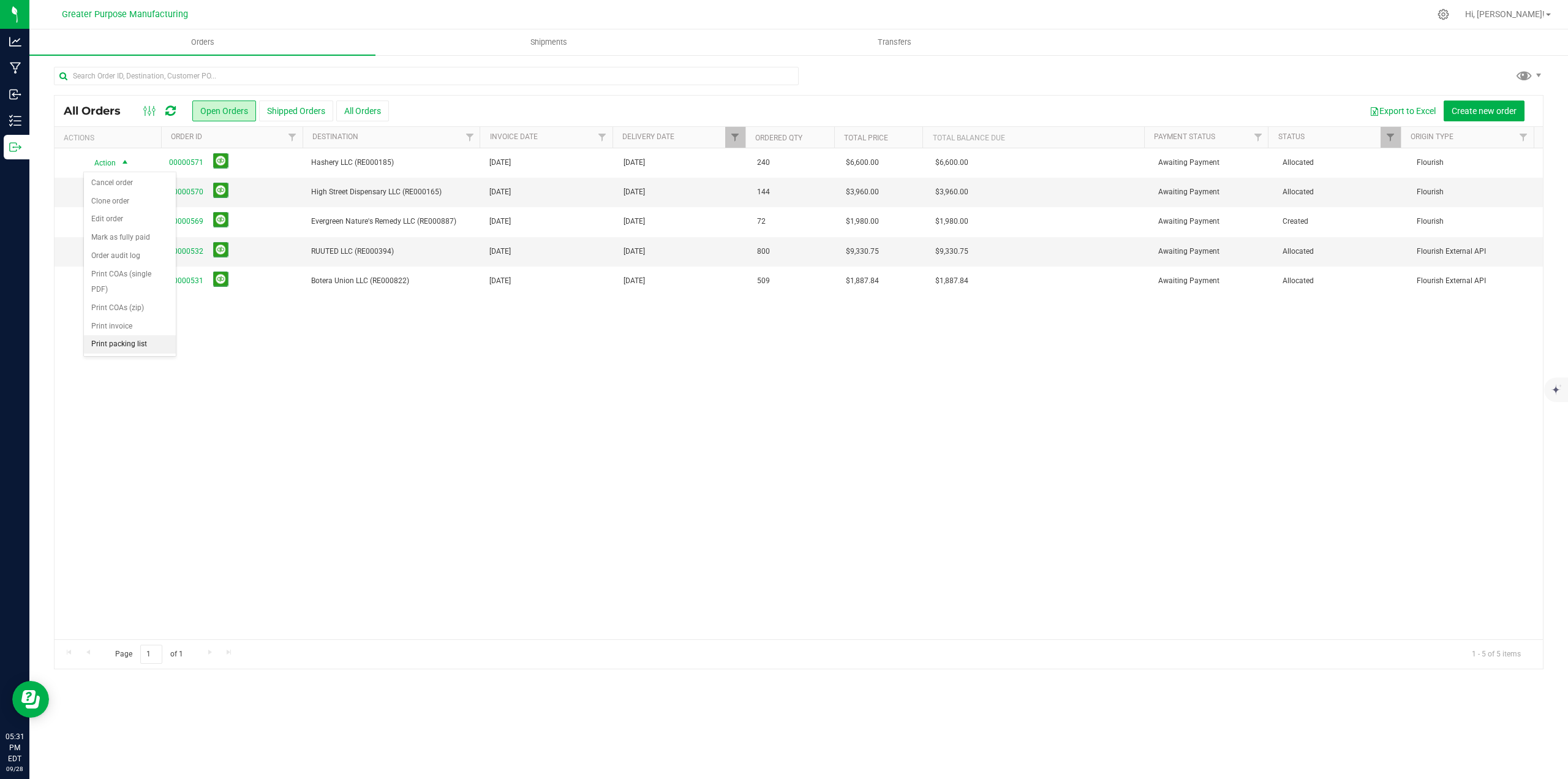
click at [108, 344] on li "Print packing list" at bounding box center [130, 344] width 92 height 18
click at [129, 189] on span "select" at bounding box center [124, 192] width 10 height 10
click at [115, 373] on li "Print packing list" at bounding box center [130, 374] width 92 height 18
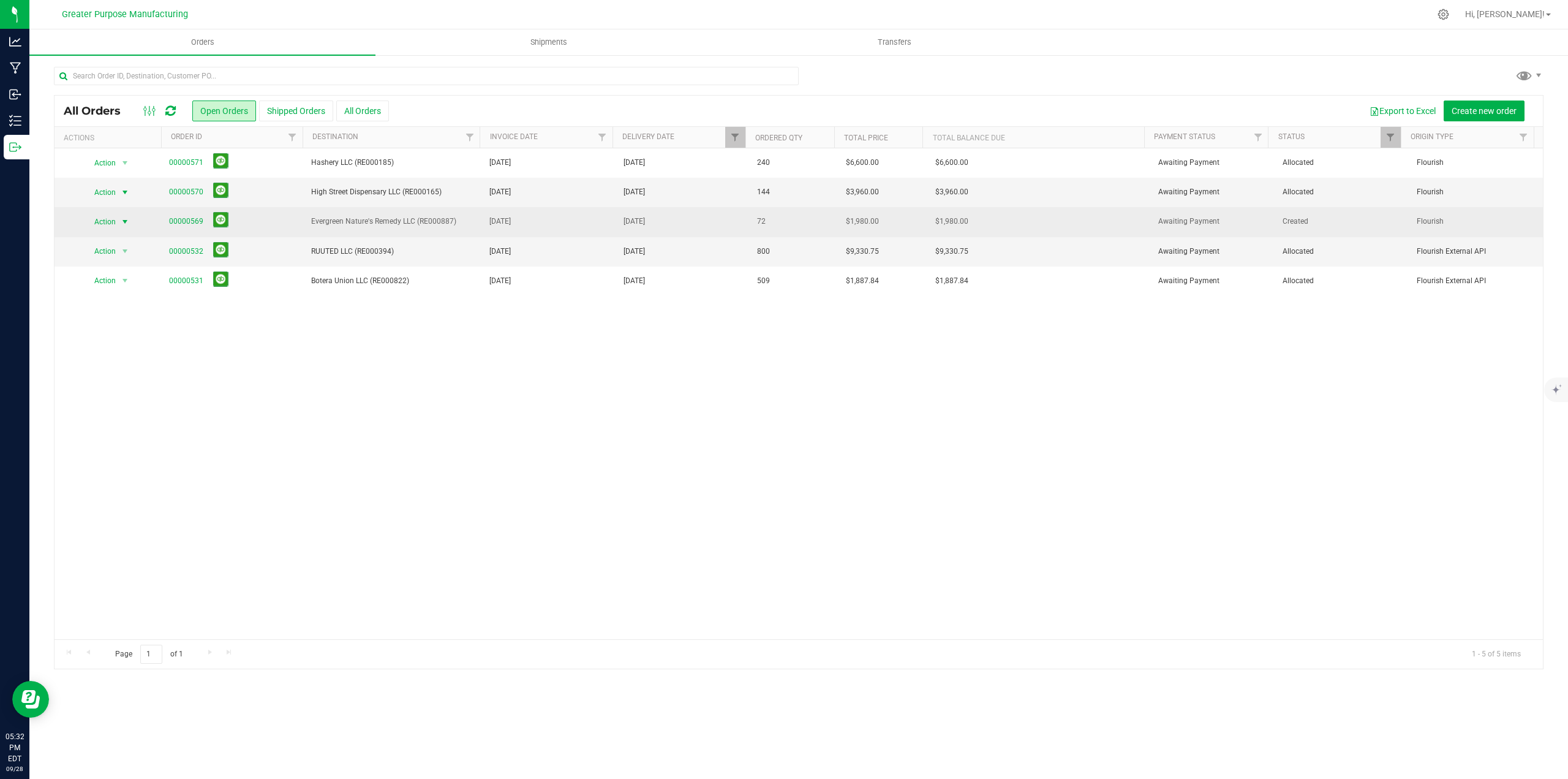
click at [125, 220] on span "select" at bounding box center [124, 222] width 10 height 10
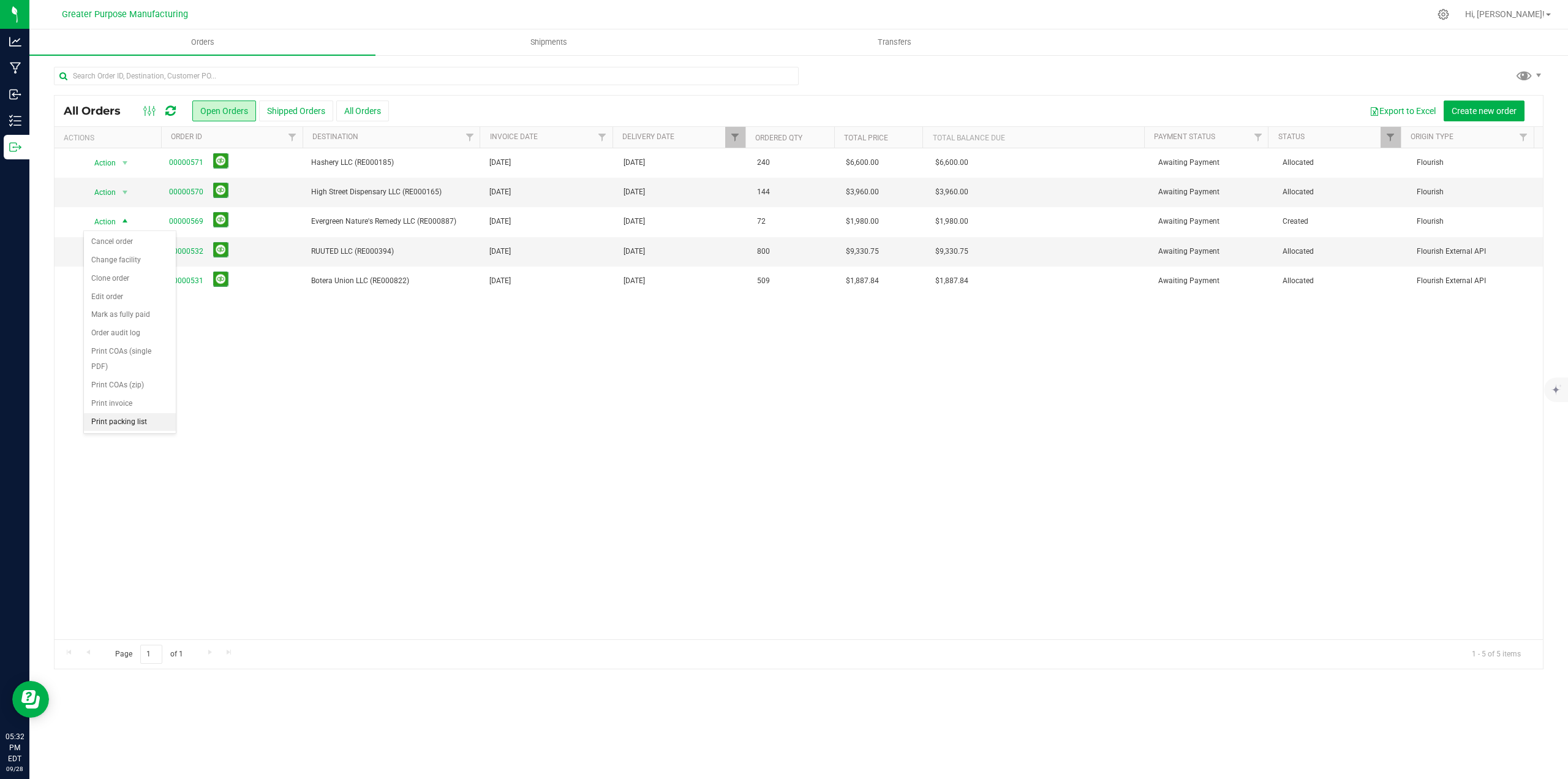
click at [115, 418] on li "Print packing list" at bounding box center [130, 422] width 92 height 18
click at [124, 250] on span "select" at bounding box center [124, 251] width 10 height 10
click at [122, 433] on li "Print packing list" at bounding box center [130, 433] width 92 height 18
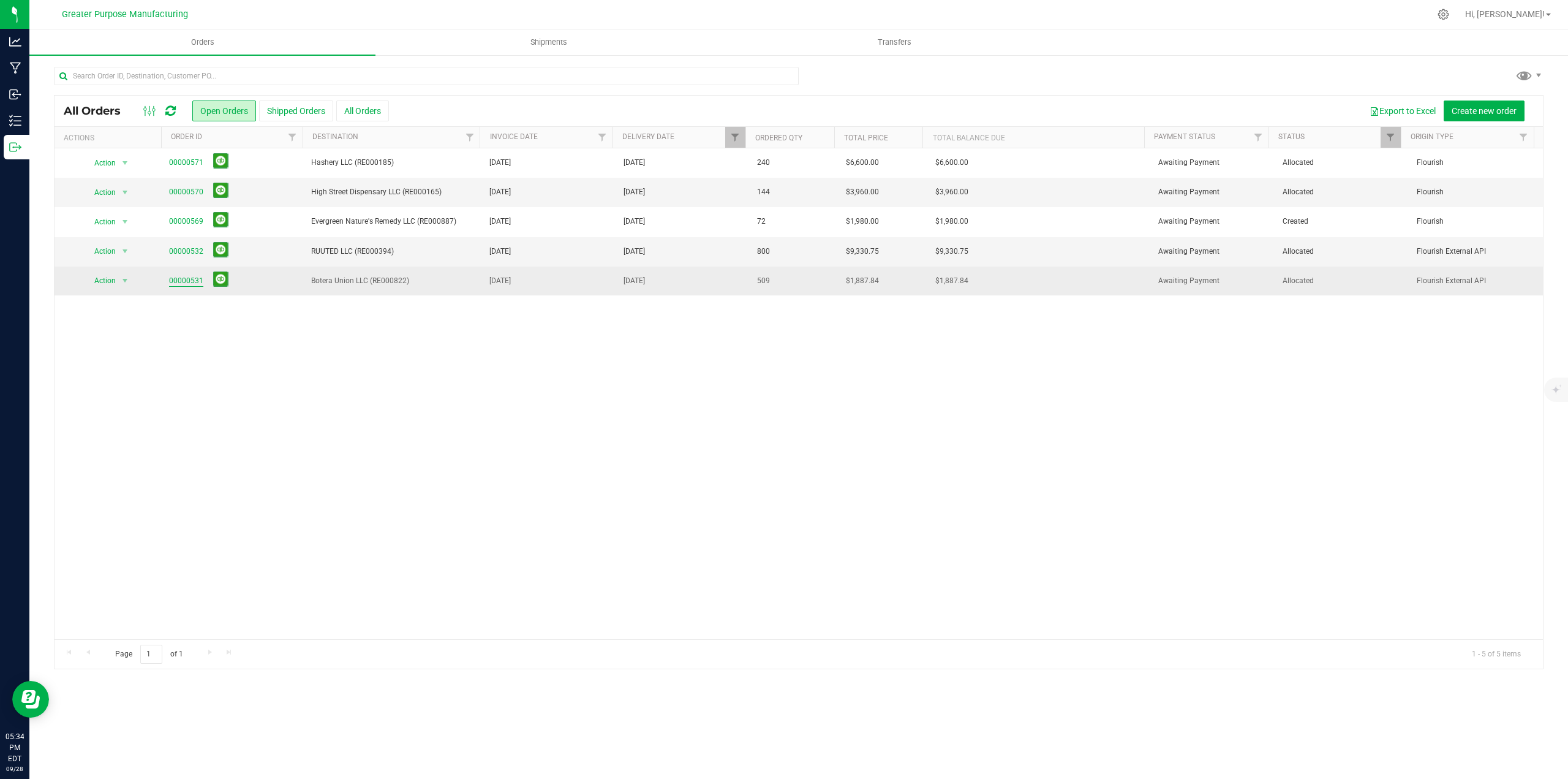
click at [179, 280] on link "00000531" at bounding box center [187, 280] width 34 height 12
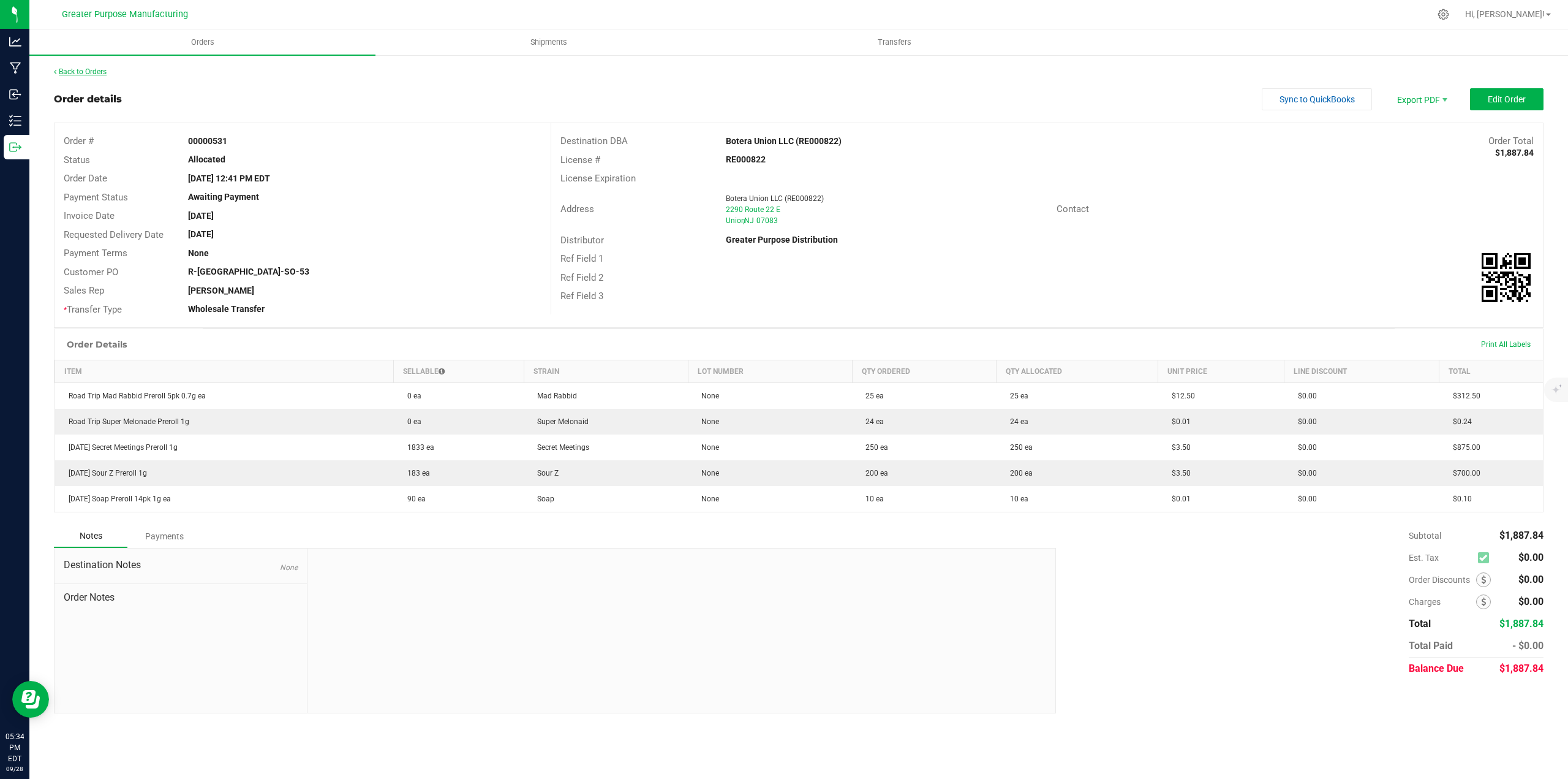
click at [85, 68] on link "Back to Orders" at bounding box center [80, 72] width 52 height 9
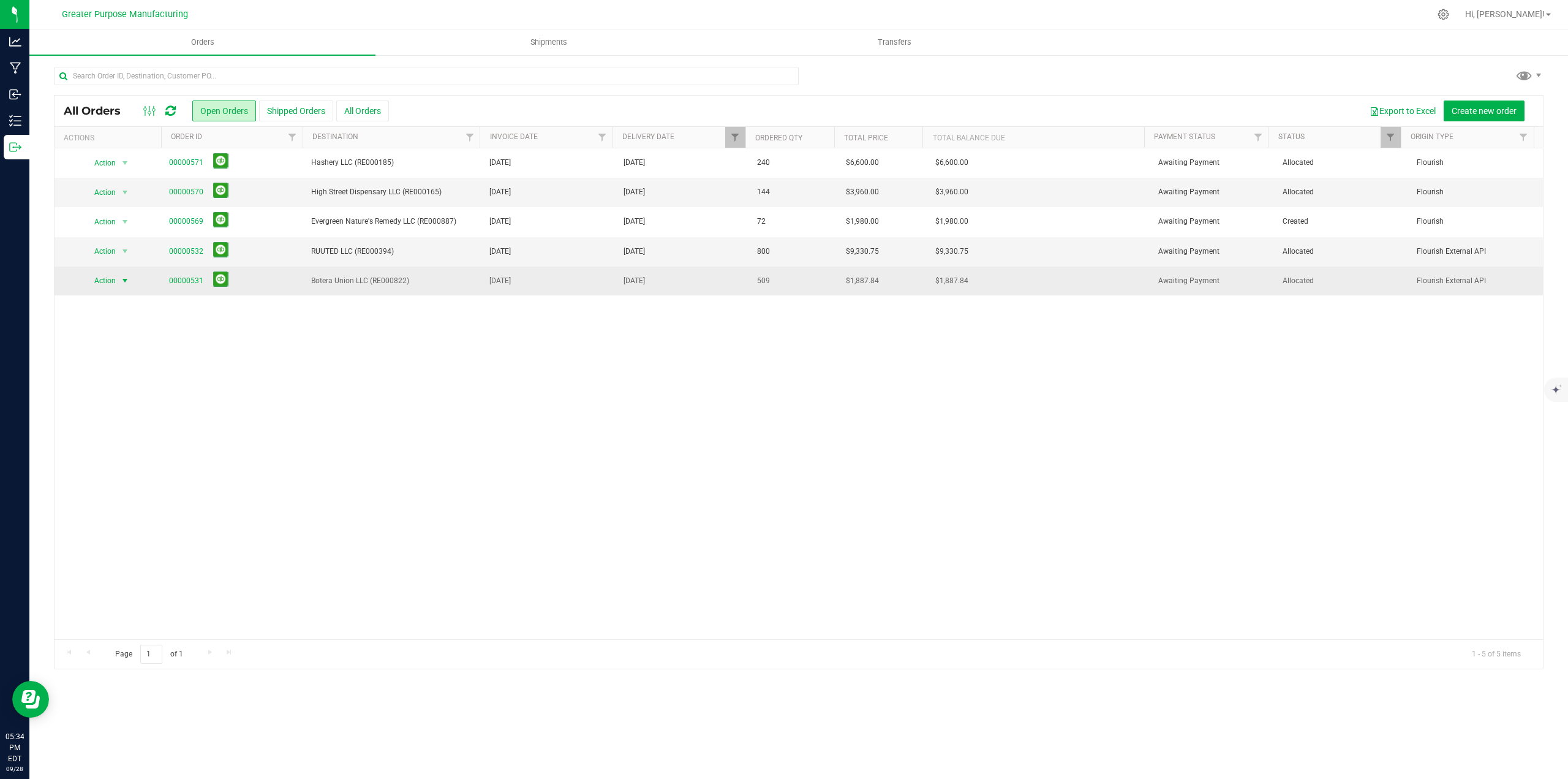
click at [123, 279] on span "select" at bounding box center [124, 280] width 10 height 10
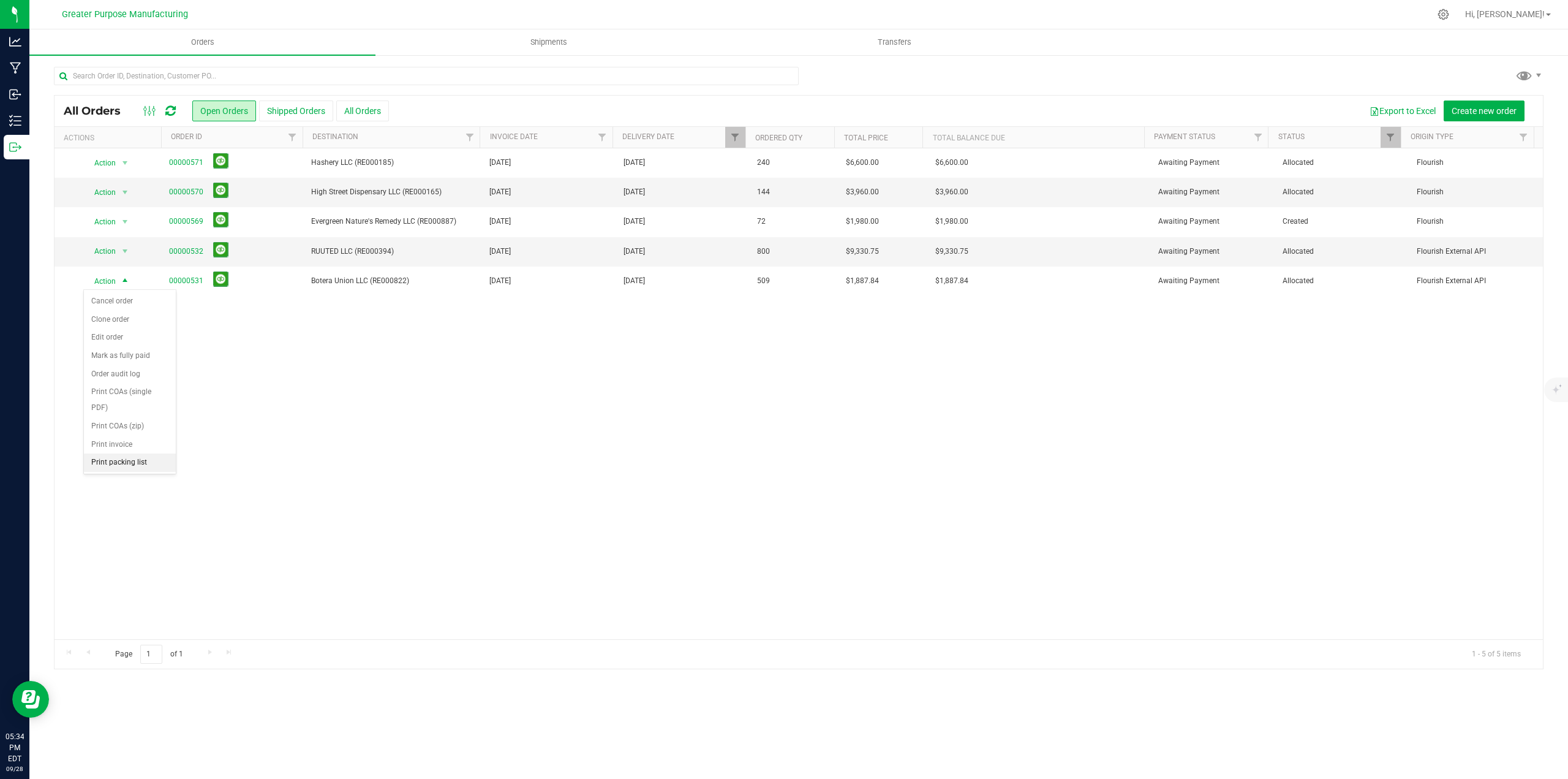
click at [110, 469] on li "Print packing list" at bounding box center [130, 463] width 92 height 18
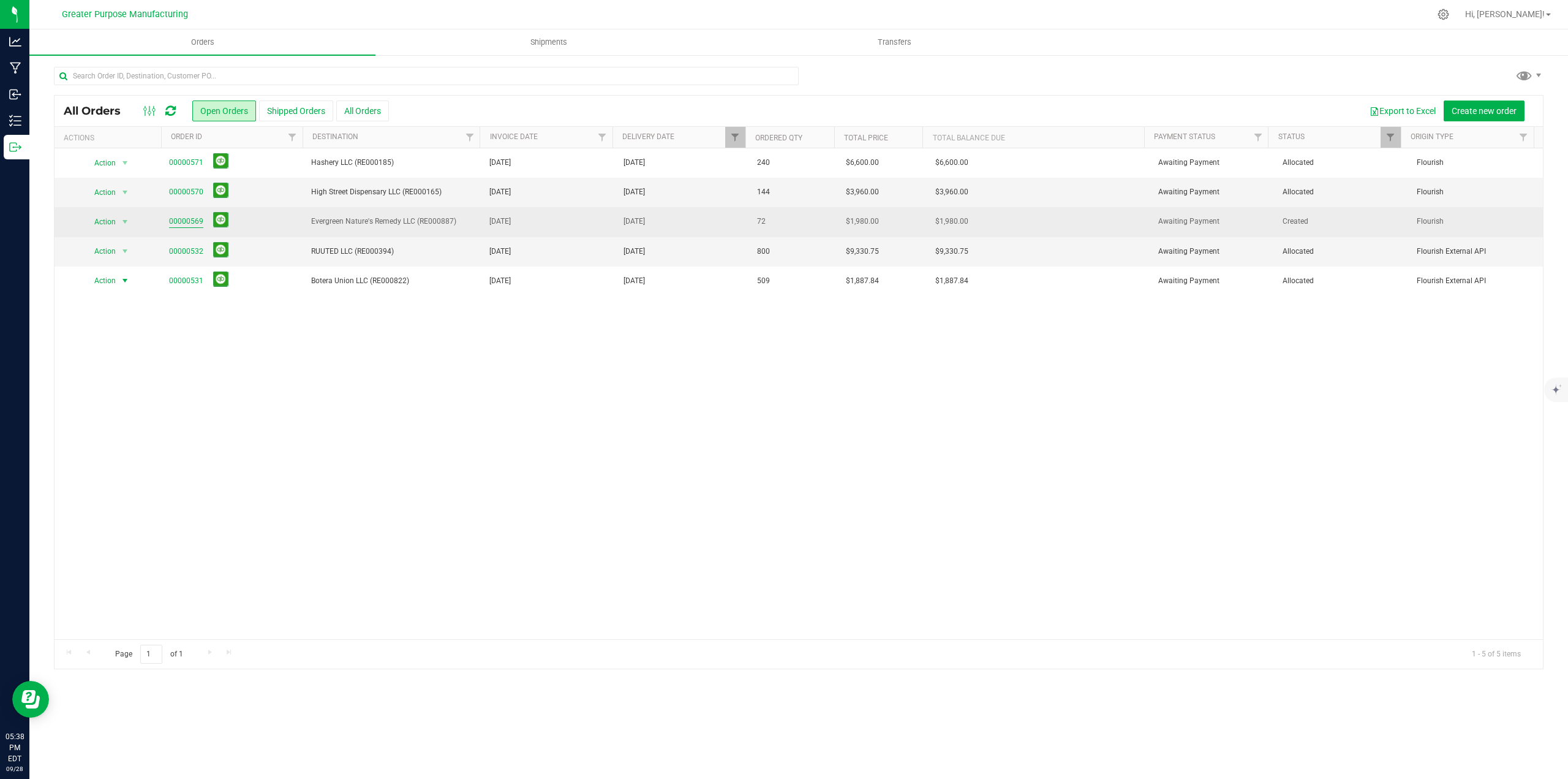
click at [175, 219] on link "00000569" at bounding box center [187, 221] width 34 height 12
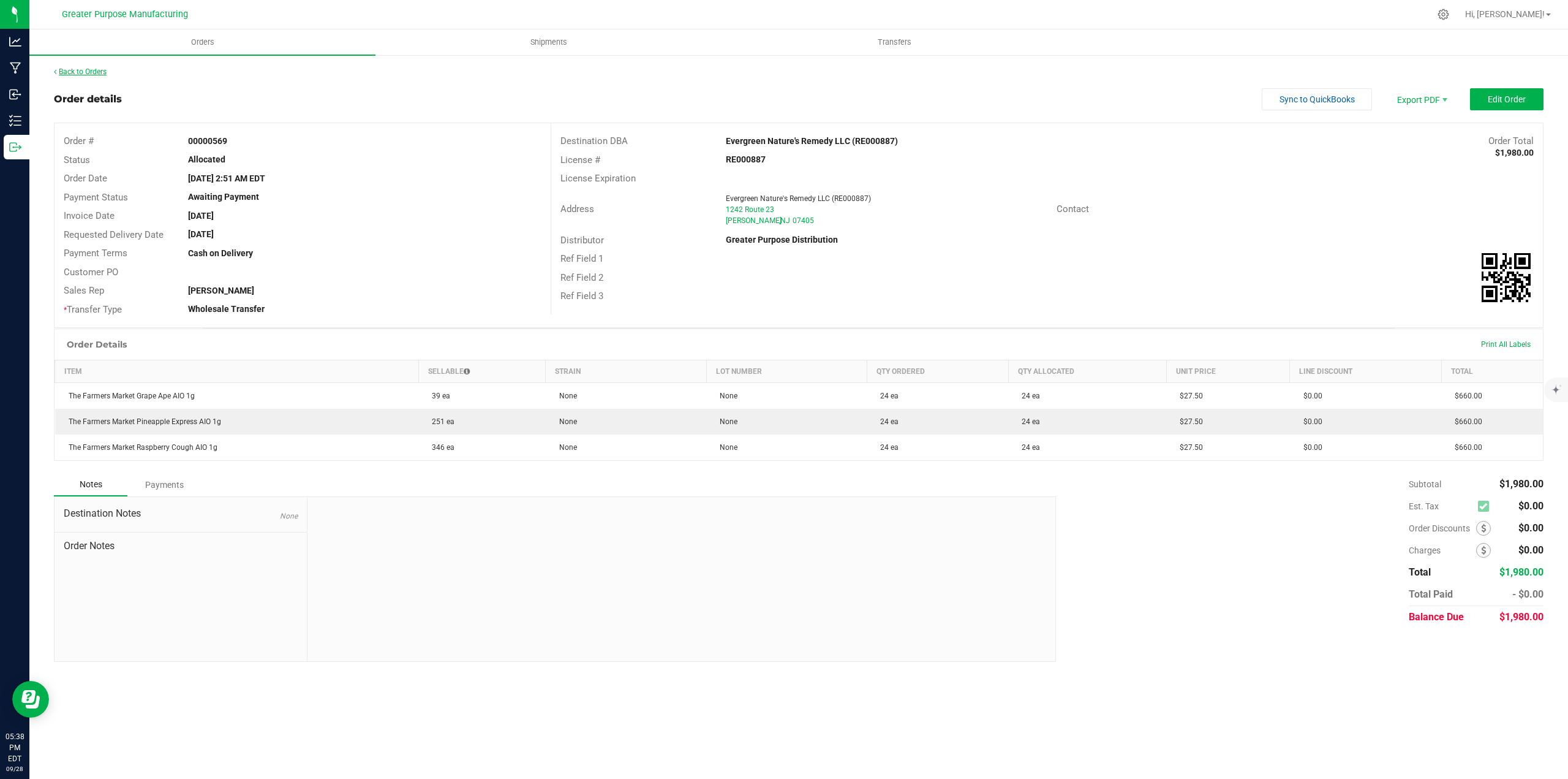
click at [91, 70] on link "Back to Orders" at bounding box center [80, 72] width 52 height 9
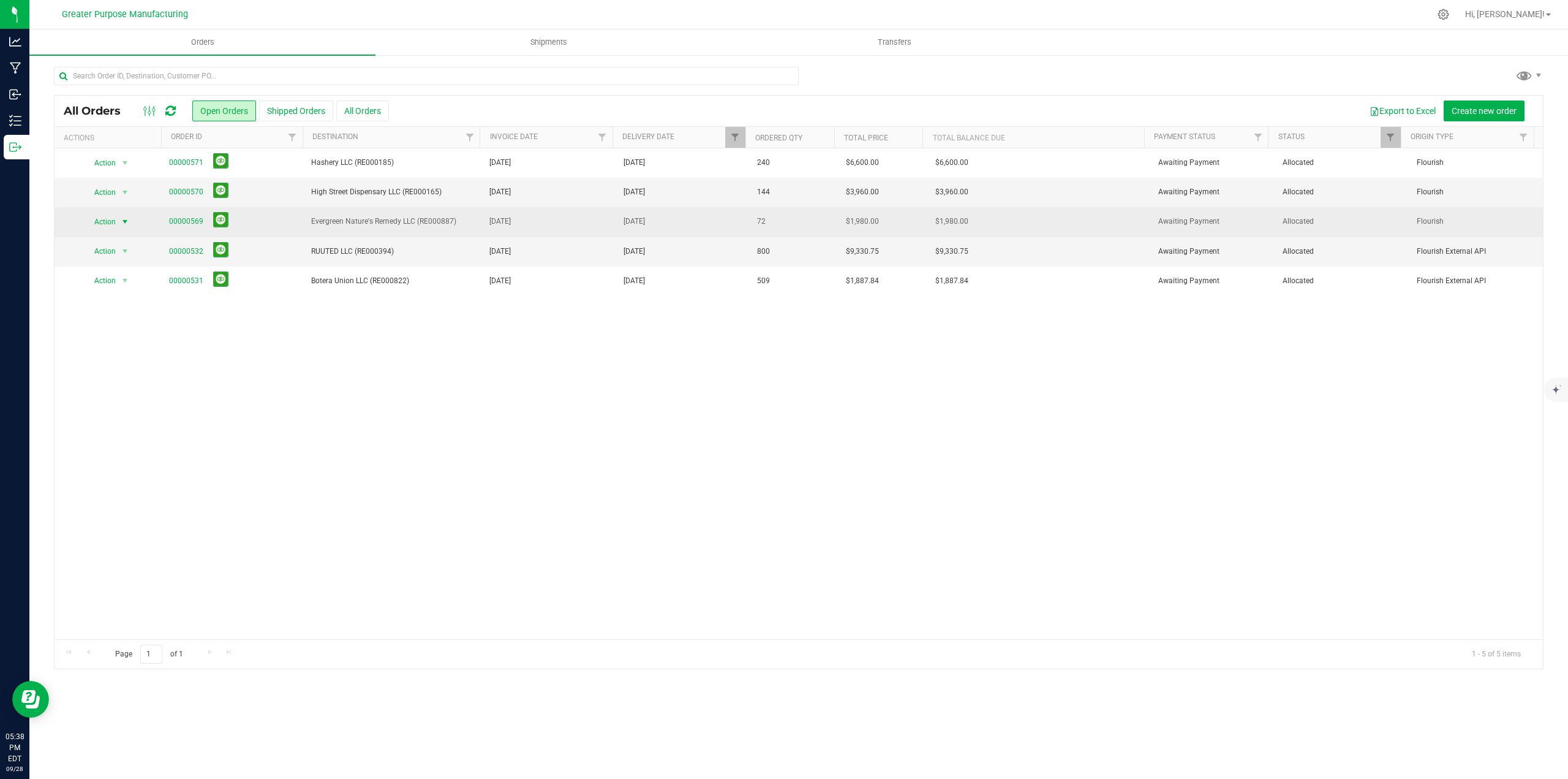
click at [128, 221] on span "select" at bounding box center [124, 222] width 10 height 10
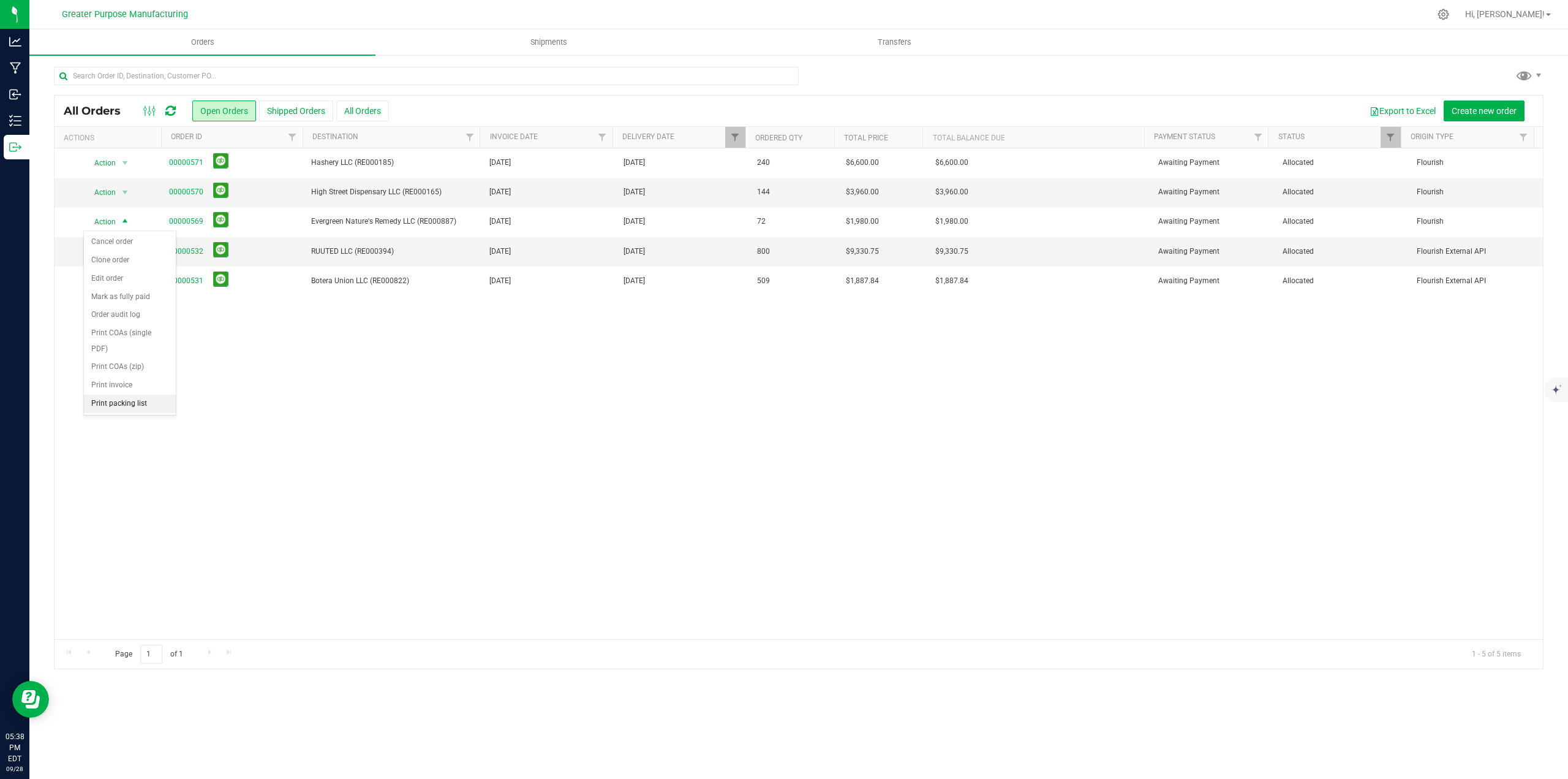
click at [131, 403] on li "Print packing list" at bounding box center [130, 404] width 92 height 18
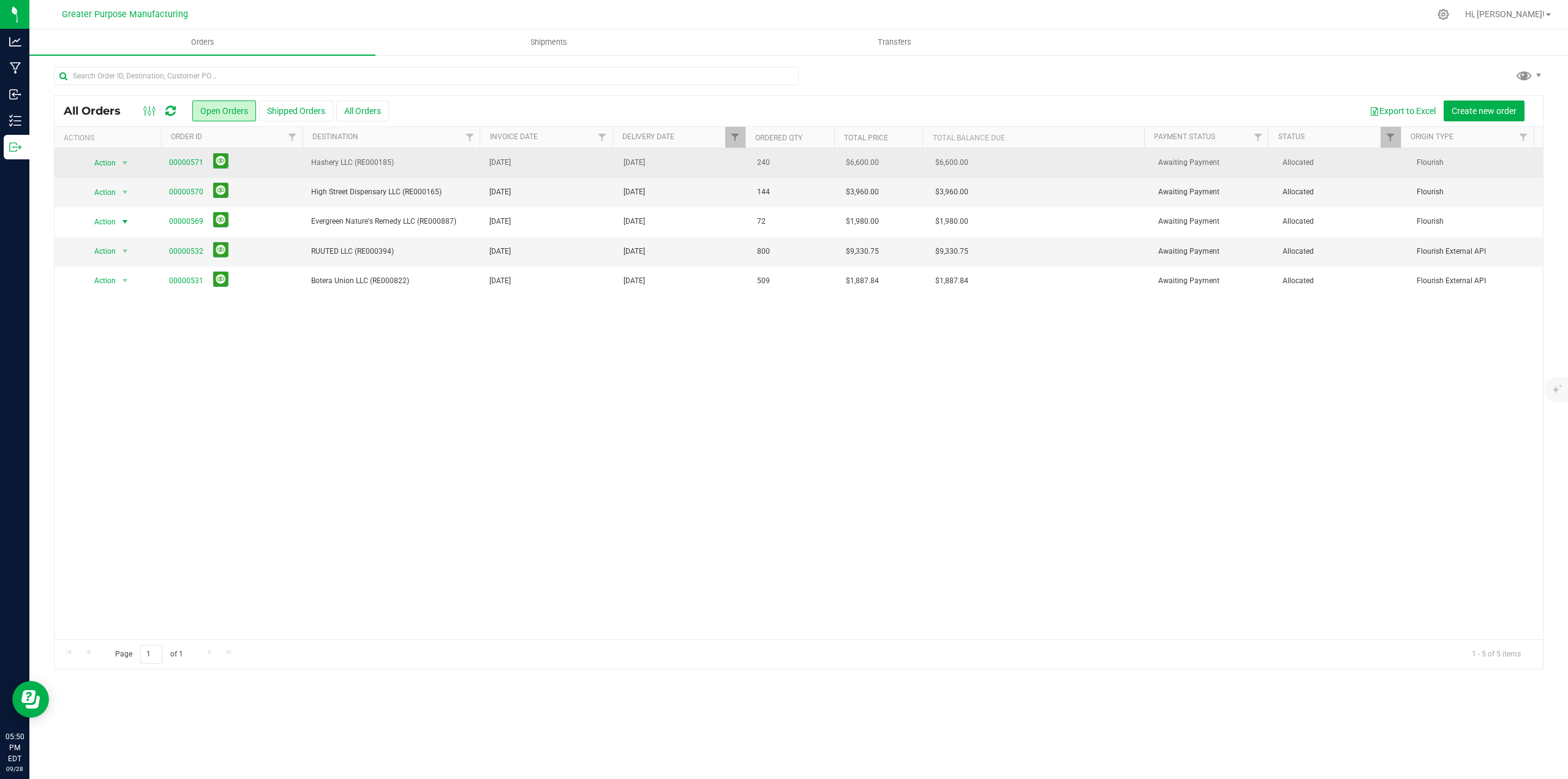
click at [273, 166] on span "00000571" at bounding box center [233, 162] width 128 height 19
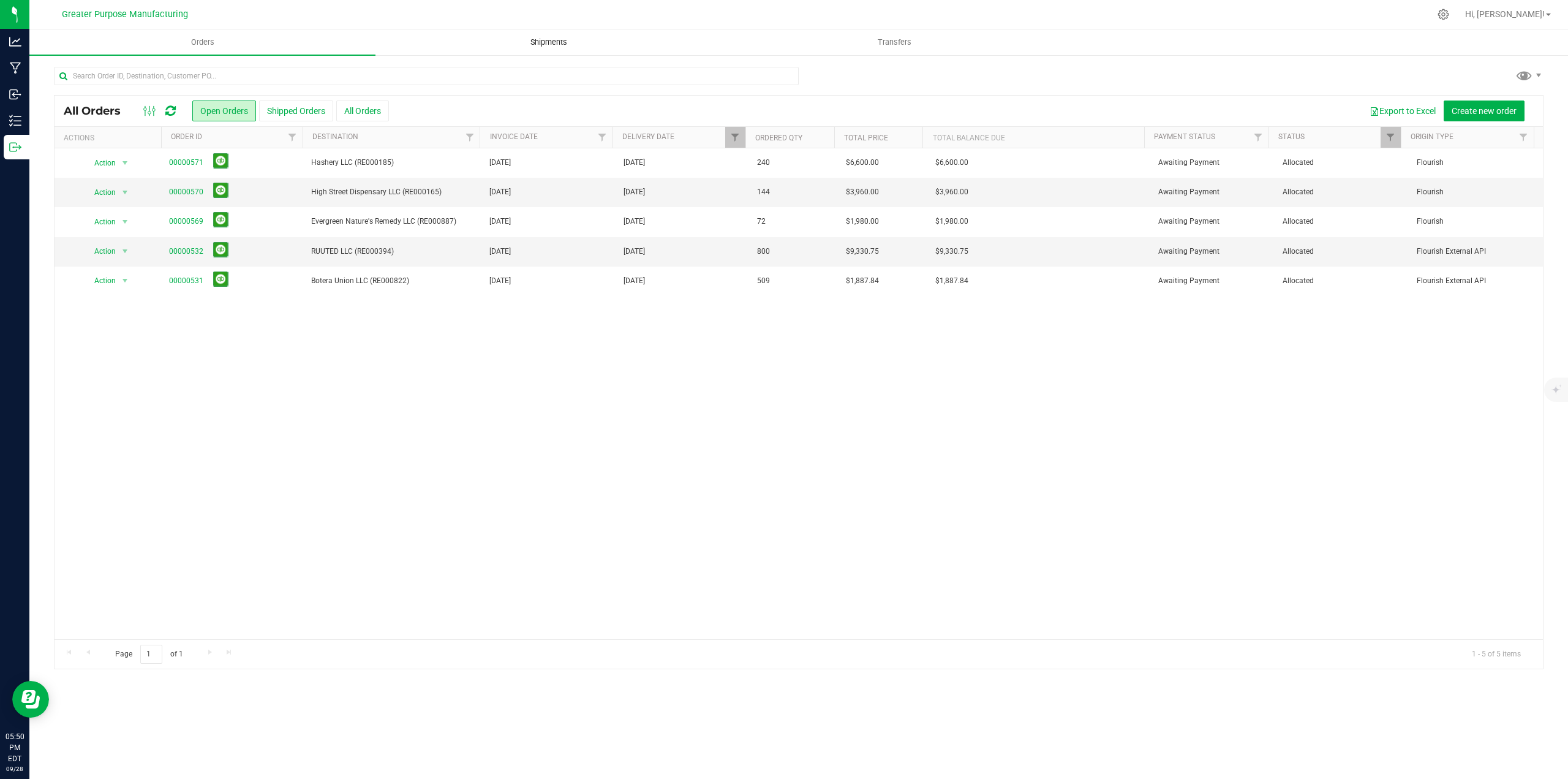
click at [553, 44] on span "Shipments" at bounding box center [548, 42] width 69 height 11
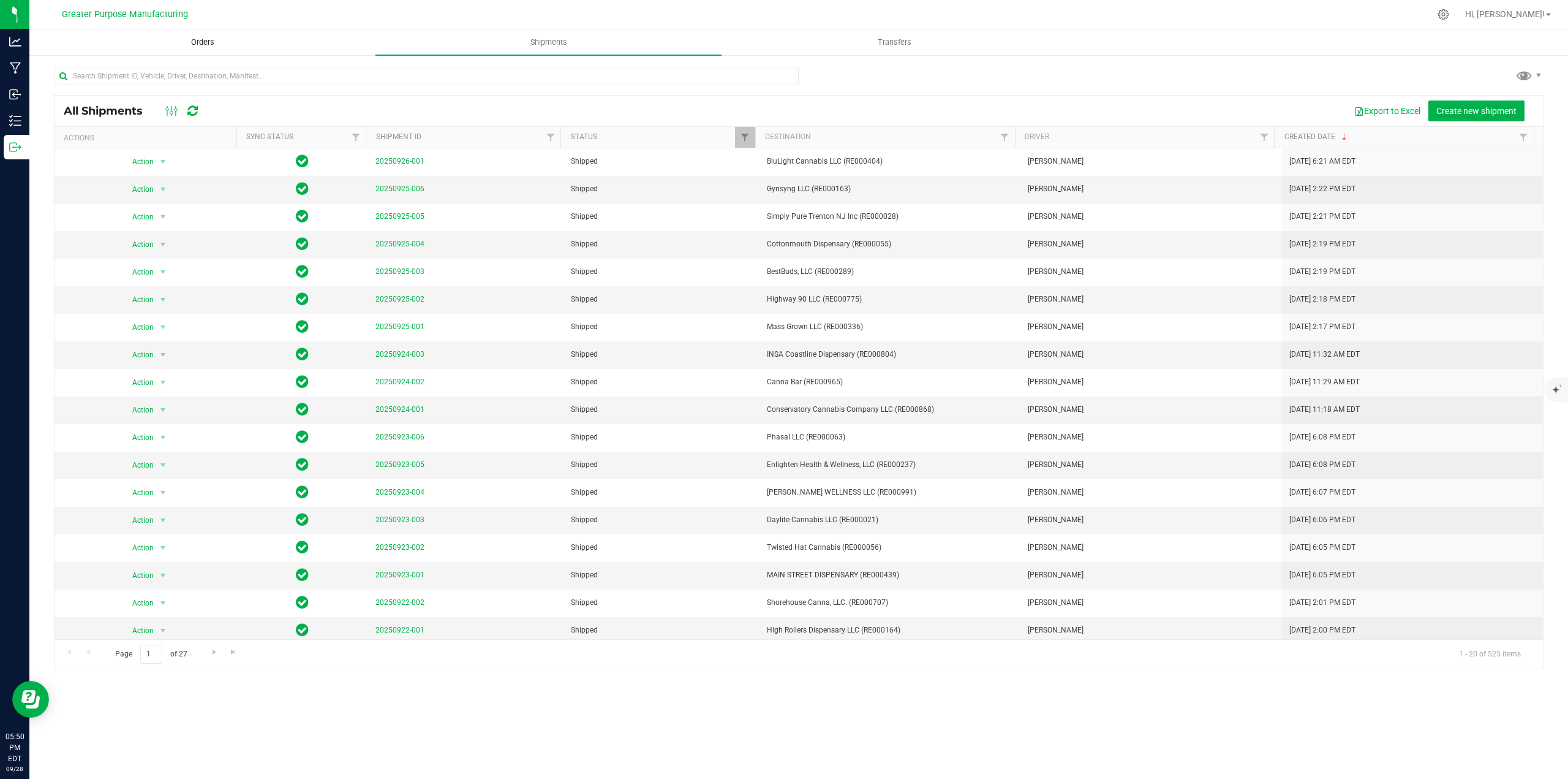
click at [208, 45] on span "Orders" at bounding box center [203, 42] width 57 height 11
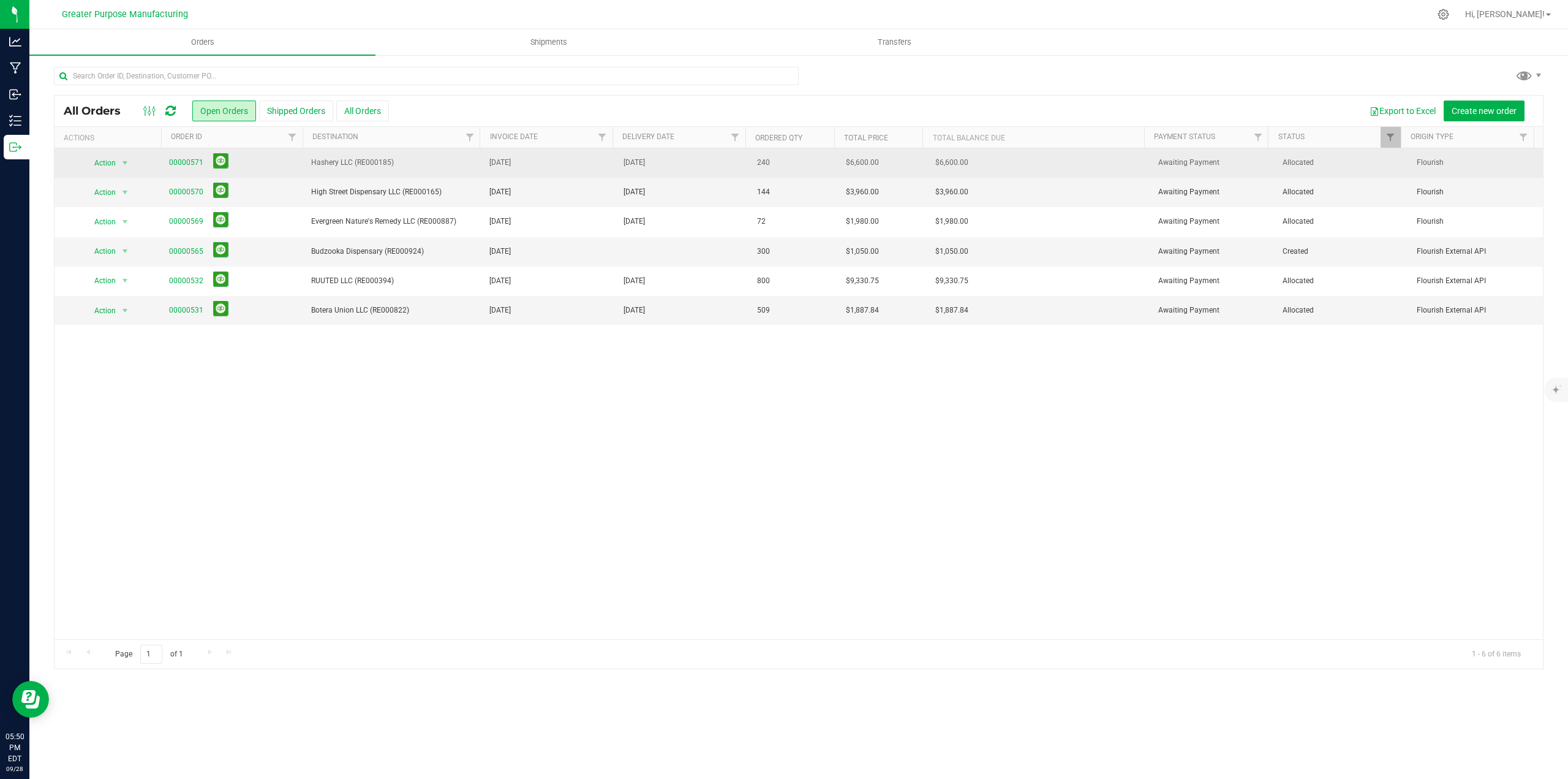
click at [420, 171] on td "Hashery LLC (RE000185)" at bounding box center [393, 163] width 178 height 30
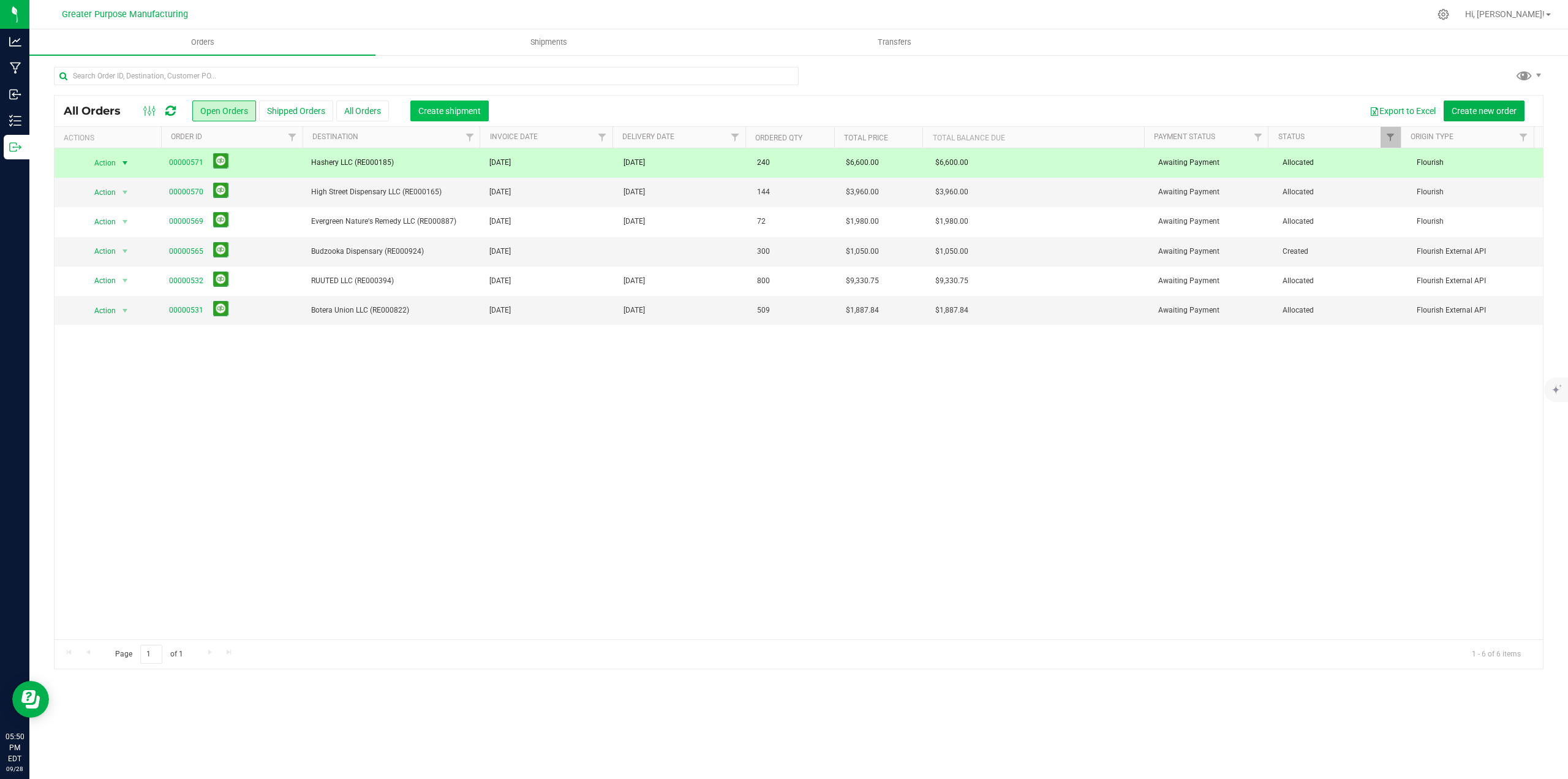
click at [456, 110] on span "Create shipment" at bounding box center [449, 111] width 62 height 10
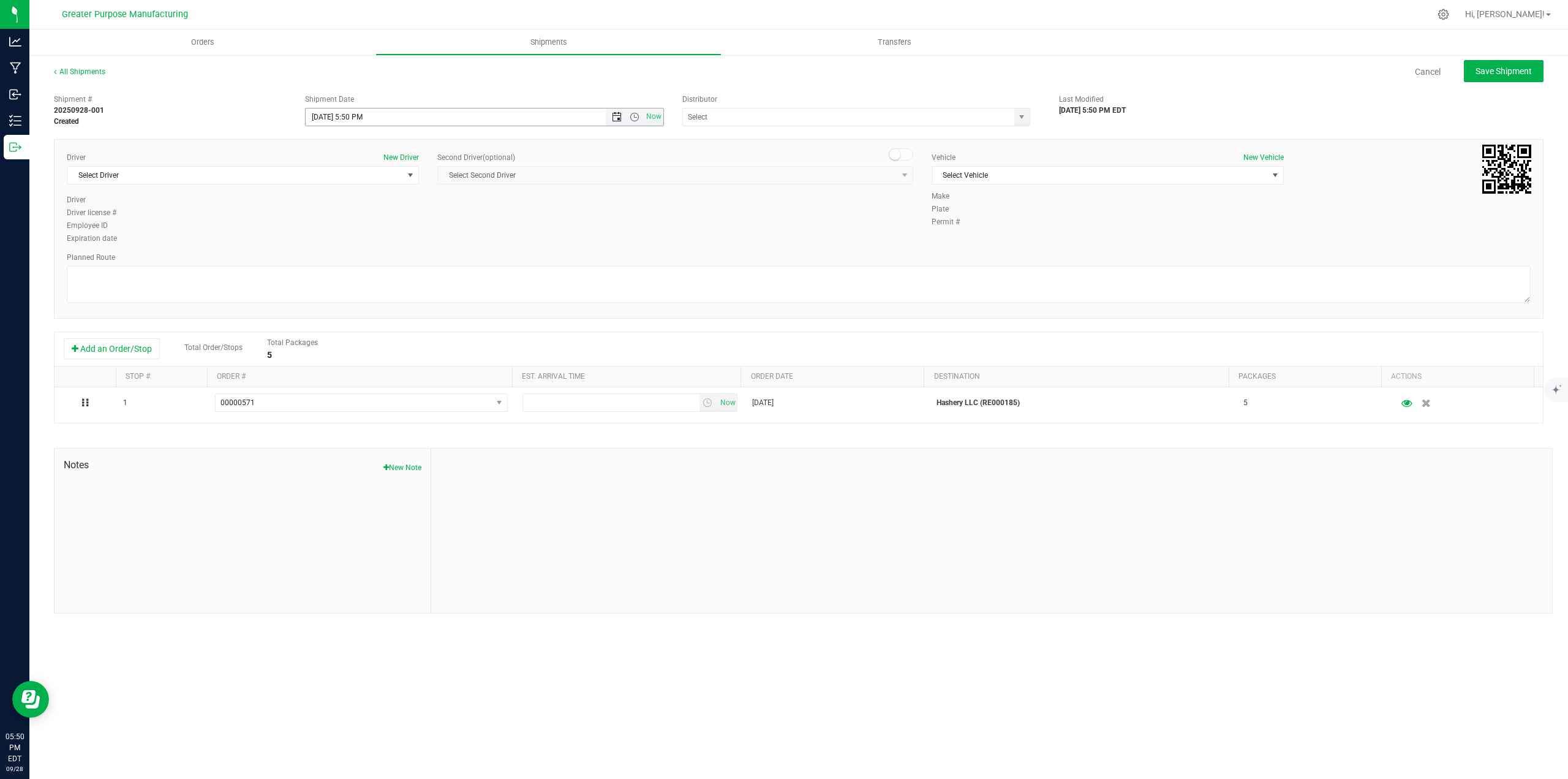
click at [619, 118] on span "Open the date view" at bounding box center [616, 116] width 10 height 10
click at [336, 261] on link "29" at bounding box center [334, 261] width 18 height 19
type input "9/29/2025 5:50 PM"
click at [730, 125] on input "text" at bounding box center [843, 116] width 322 height 17
click at [733, 156] on li "Green Village Services LLC (DI000012)" at bounding box center [856, 156] width 347 height 18
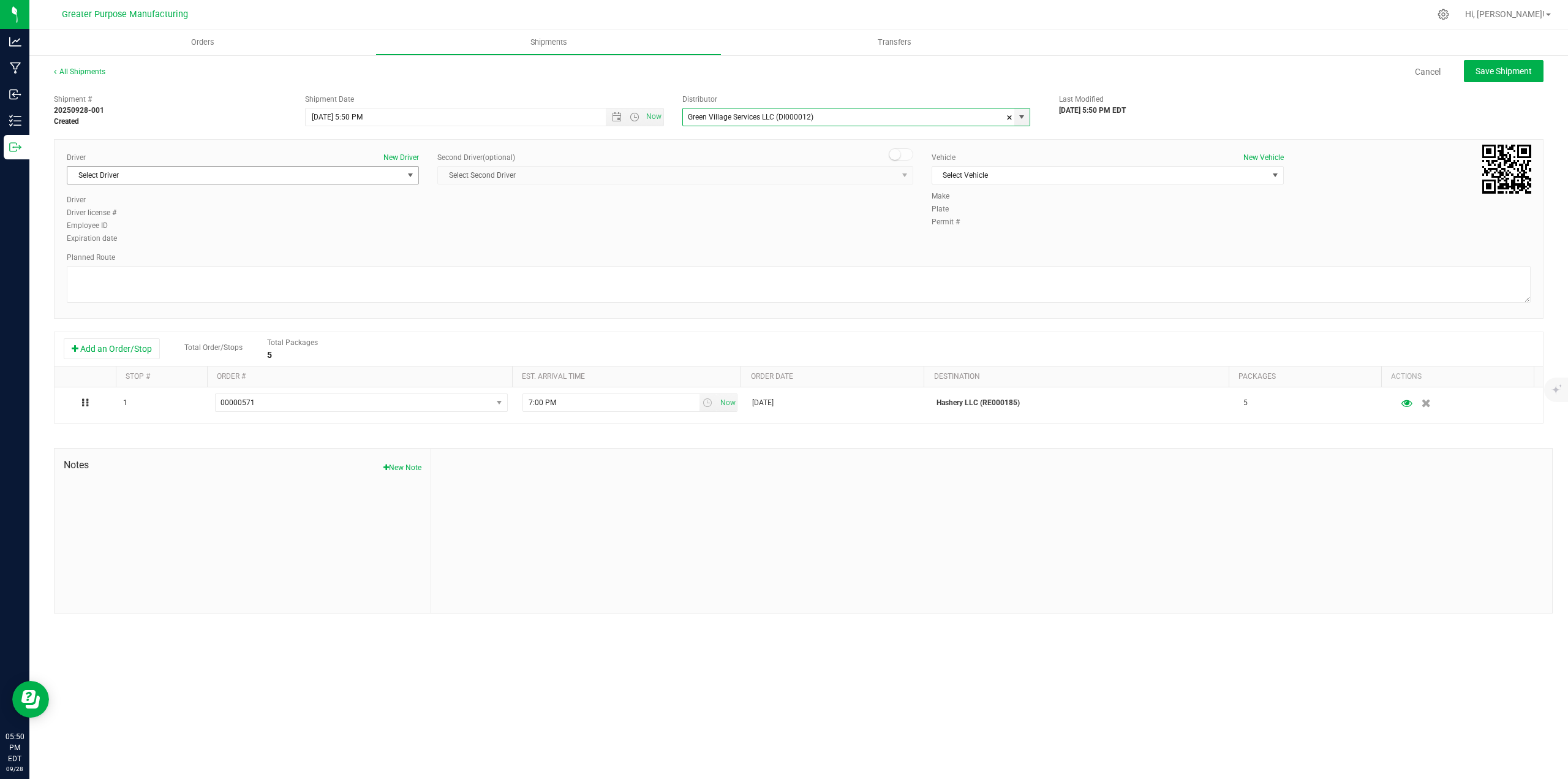
type input "Green Village Services LLC (DI000012)"
click at [368, 177] on span "Select Driver" at bounding box center [235, 175] width 336 height 17
click at [223, 225] on li "Jeremy Justice" at bounding box center [243, 226] width 351 height 18
type input "jer"
click at [1026, 170] on span "Select Vehicle" at bounding box center [1100, 175] width 336 height 17
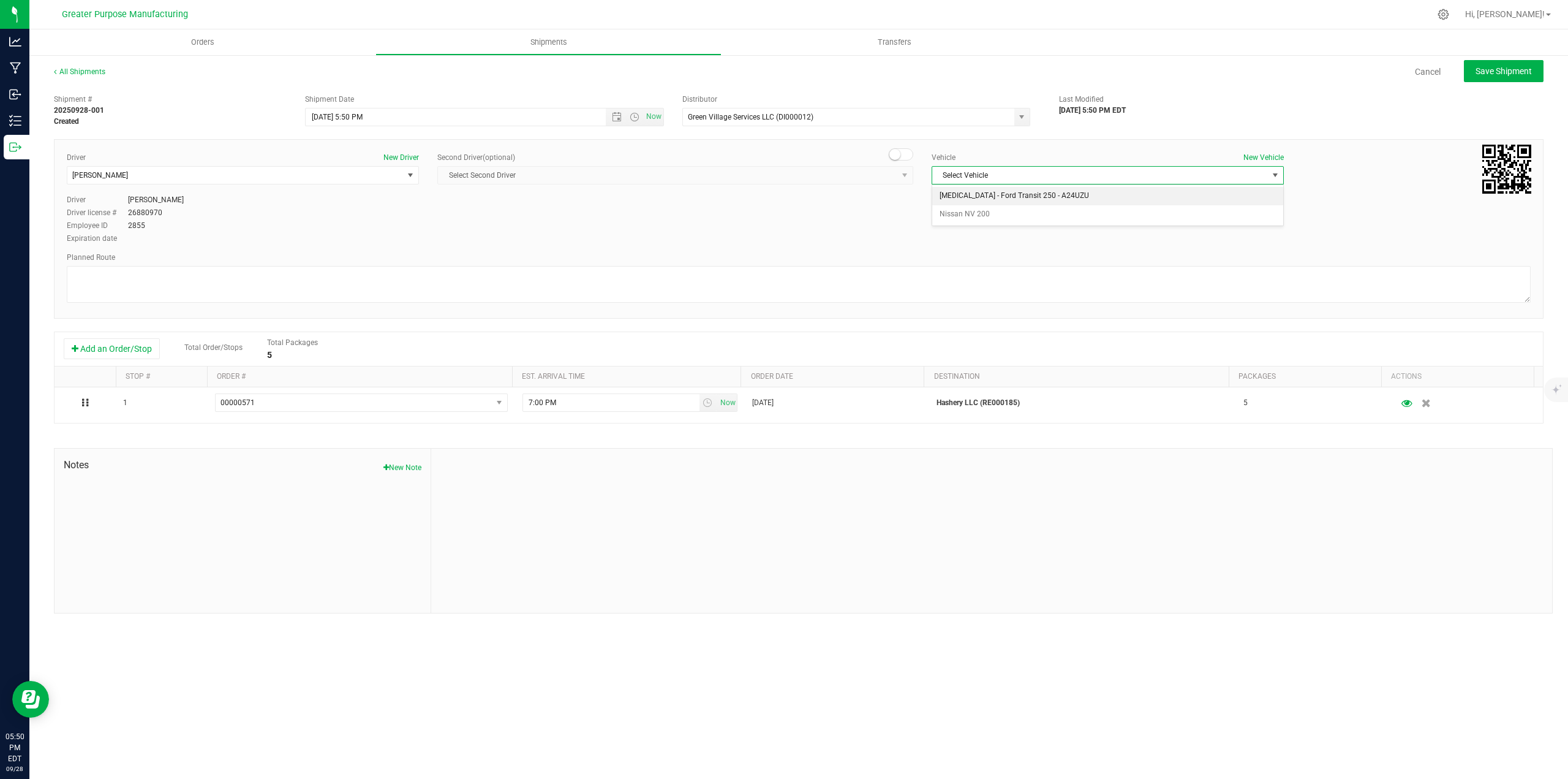
click at [1016, 195] on li "GVS - Ford Transit 250 - A24UZU" at bounding box center [1108, 196] width 351 height 18
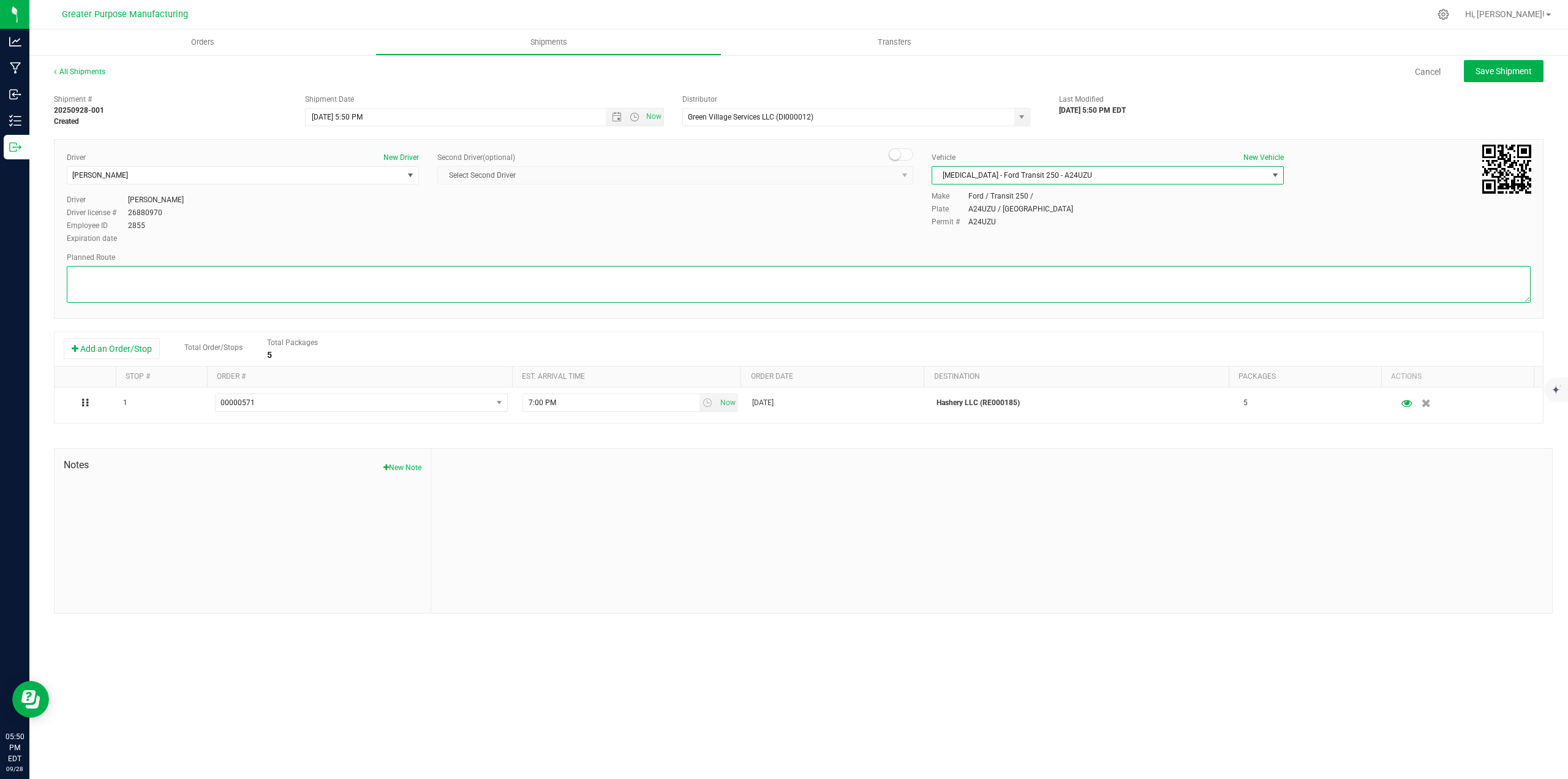
click at [406, 288] on textarea at bounding box center [798, 284] width 1464 height 37
type textarea "Randomized by GPS"
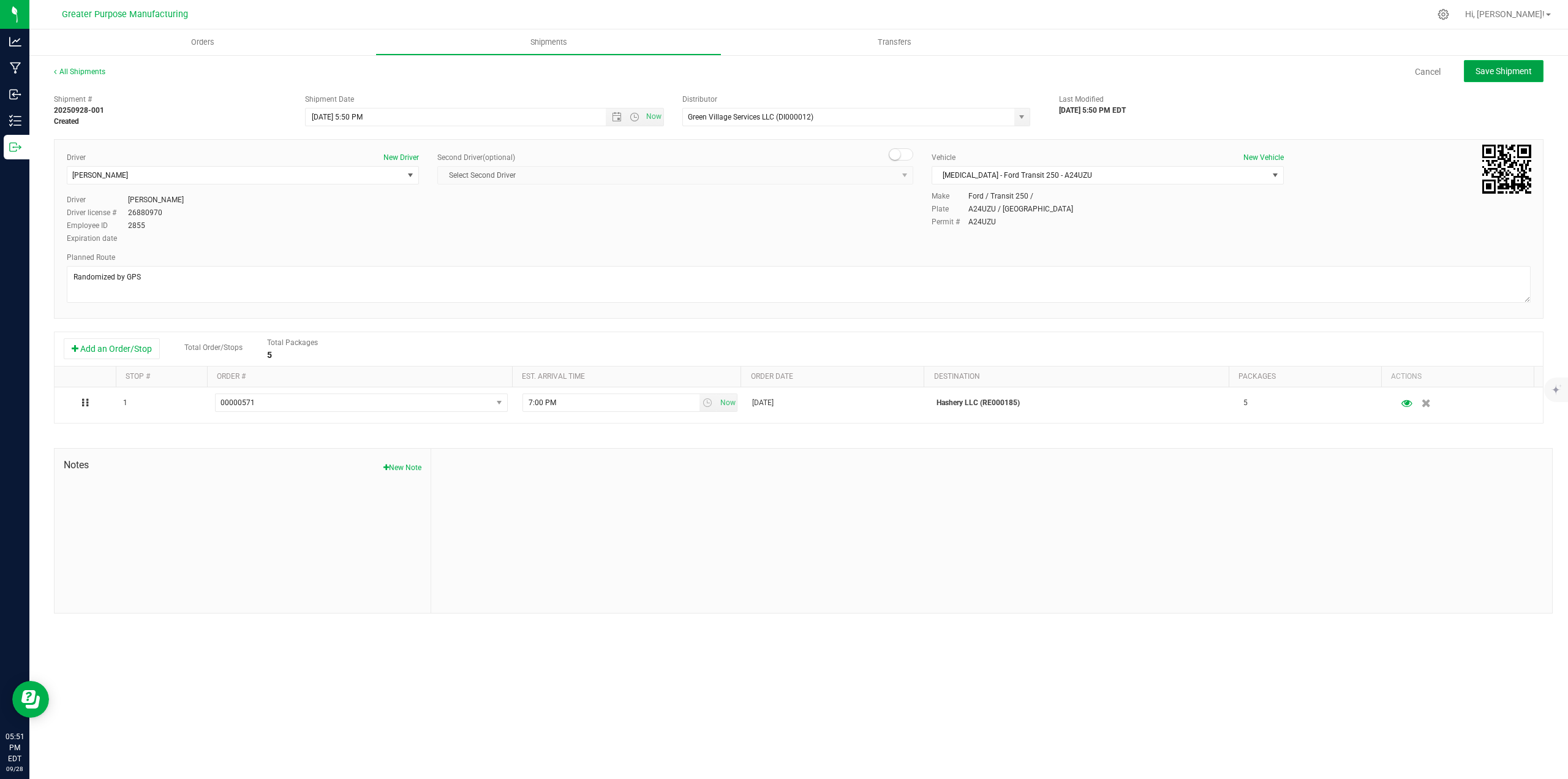
click at [1500, 73] on span "Save Shipment" at bounding box center [1504, 70] width 57 height 10
type input "9/29/2025 9:50 PM"
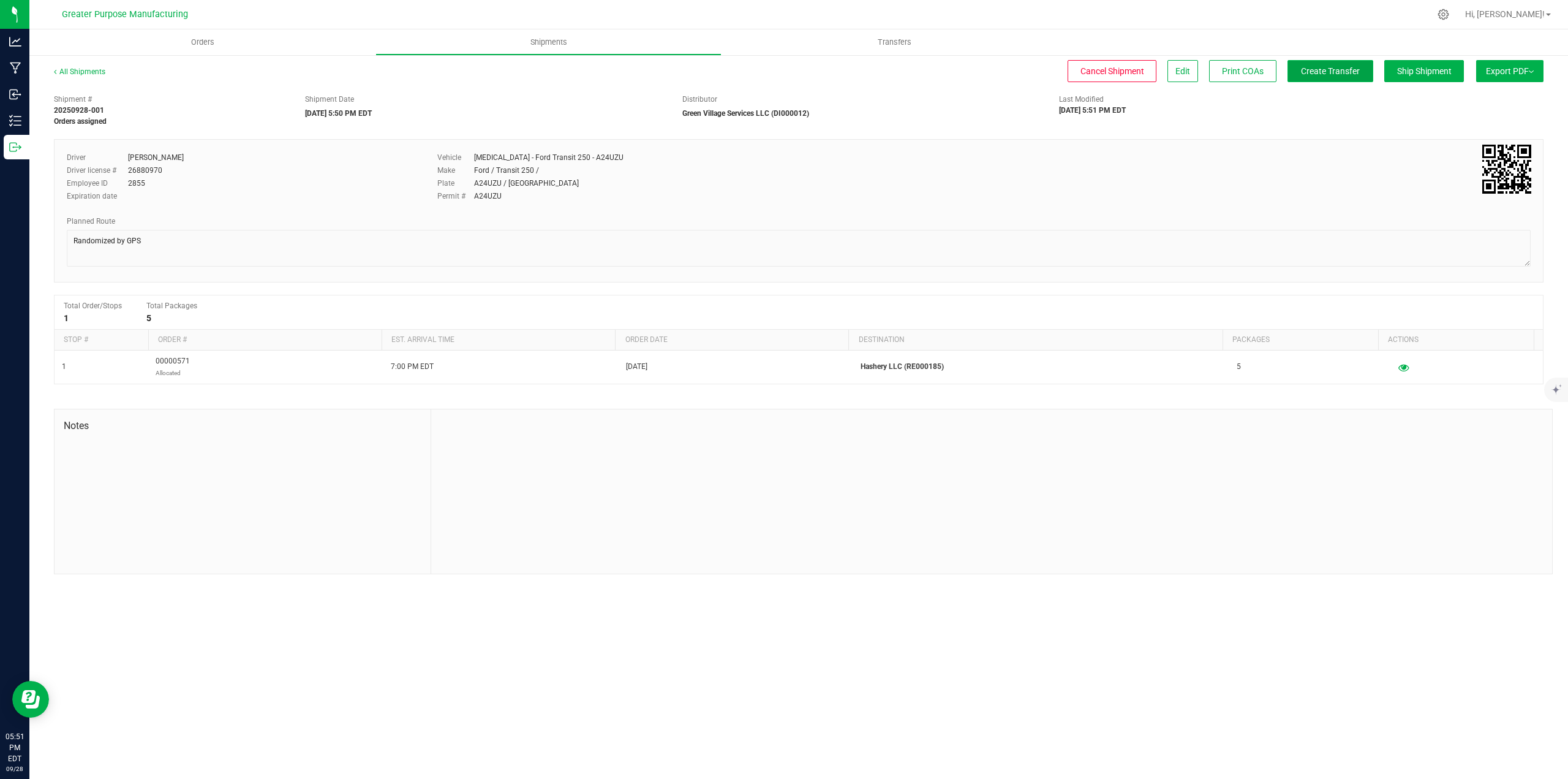
click at [1342, 77] on button "Create Transfer" at bounding box center [1330, 71] width 86 height 22
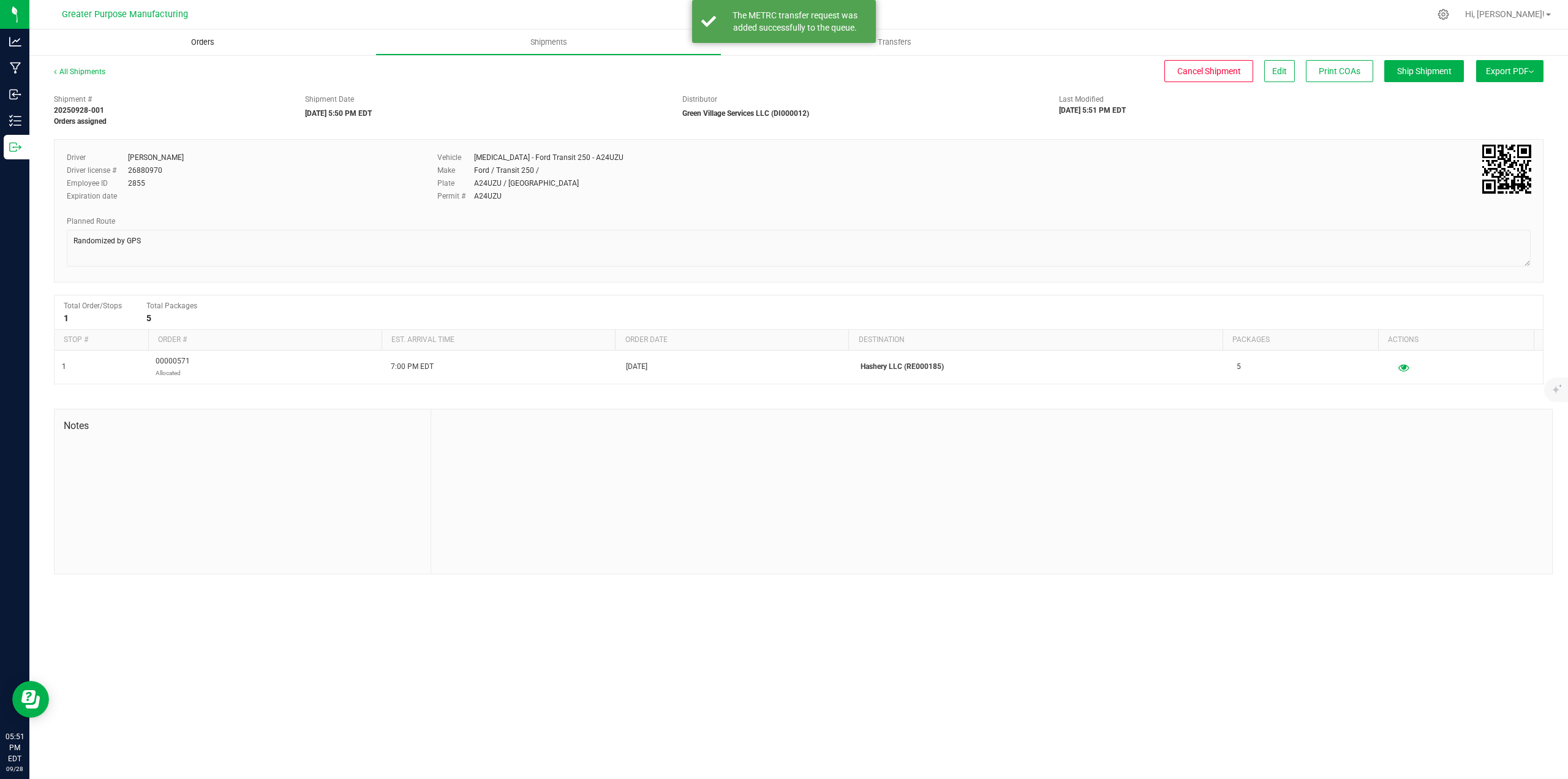
click at [205, 43] on span "Orders" at bounding box center [203, 42] width 57 height 11
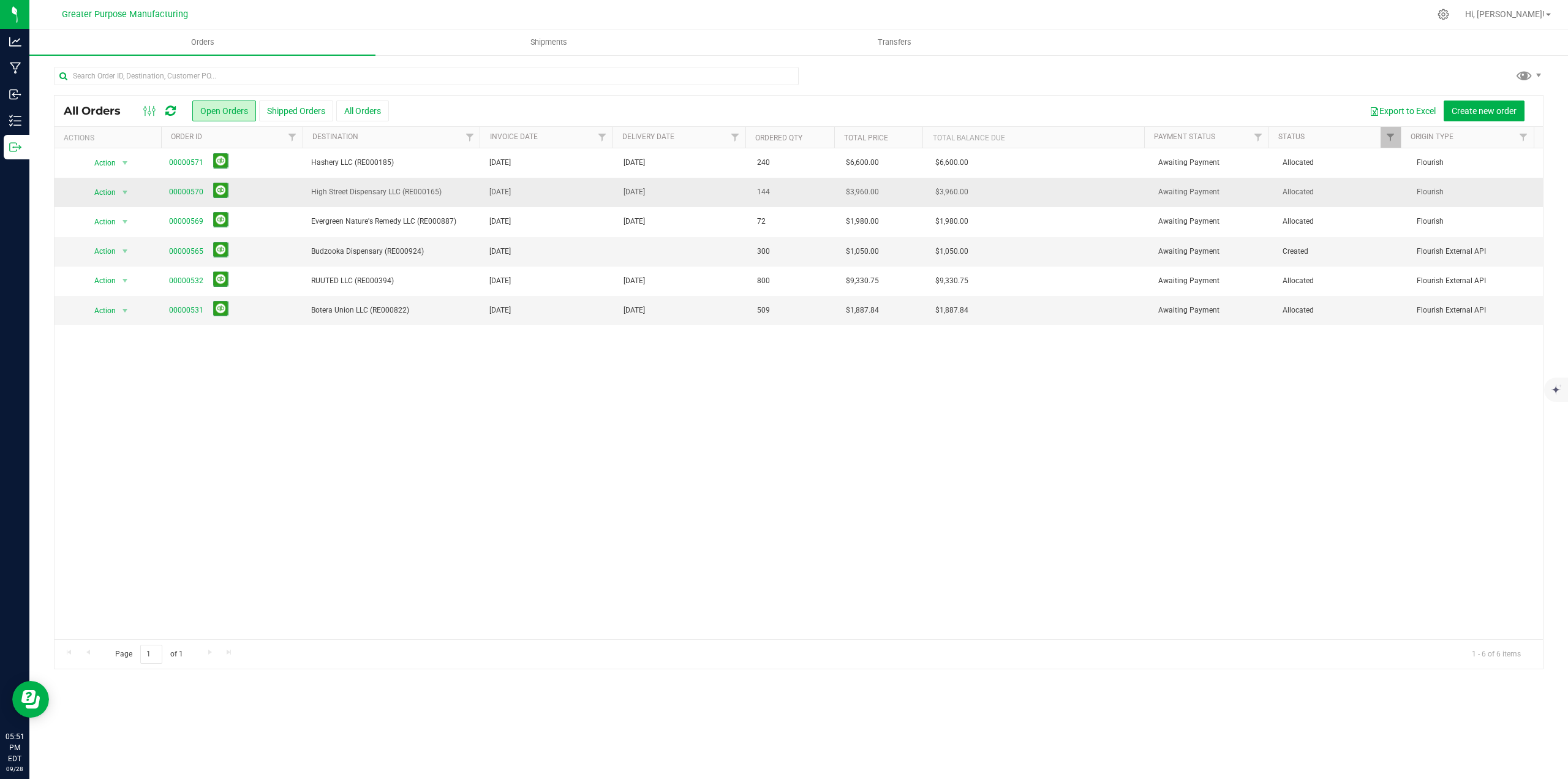
click at [326, 191] on span "High Street Dispensary LLC (RE000165)" at bounding box center [393, 192] width 164 height 12
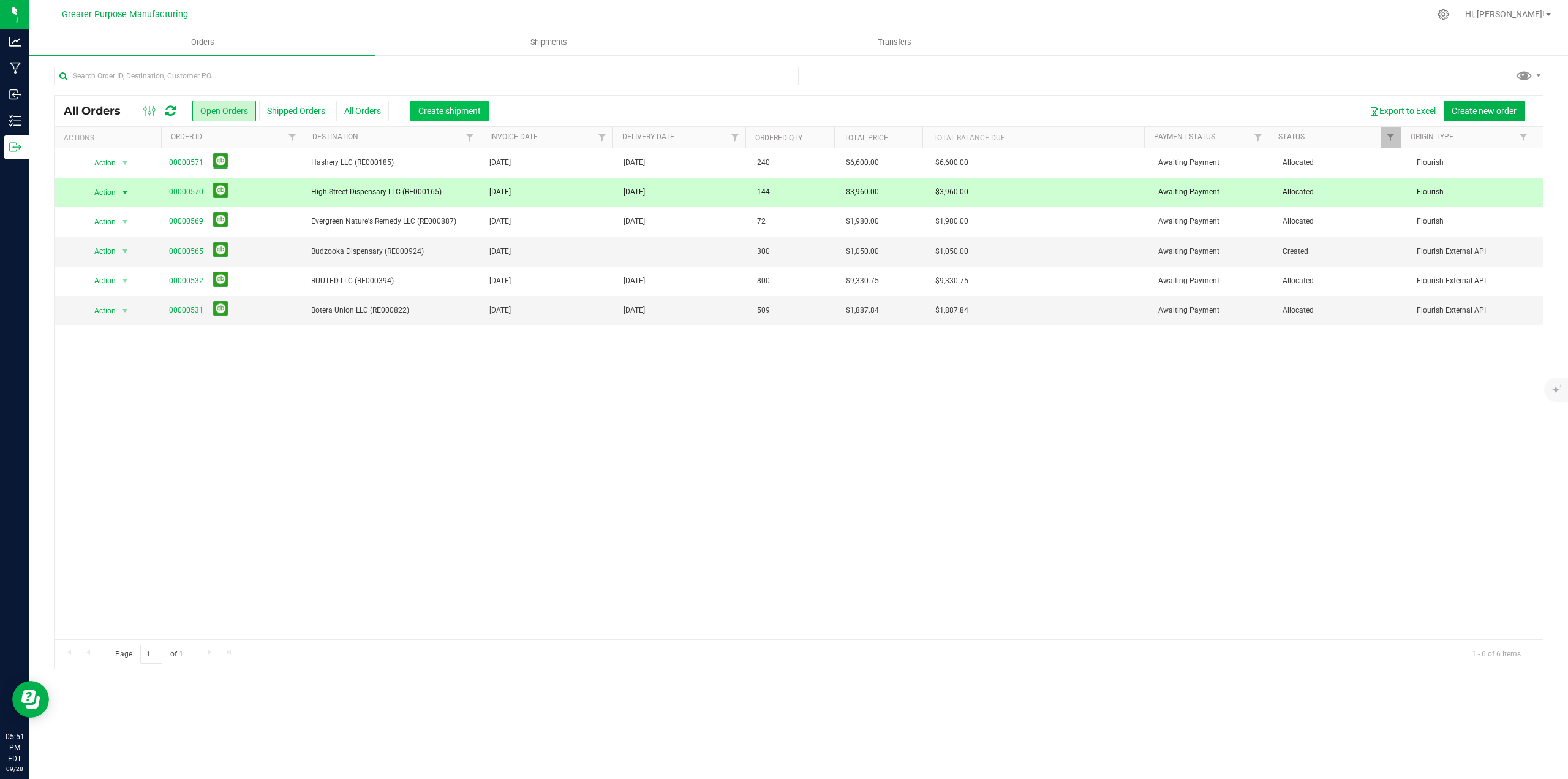
click at [447, 108] on span "Create shipment" at bounding box center [449, 111] width 62 height 10
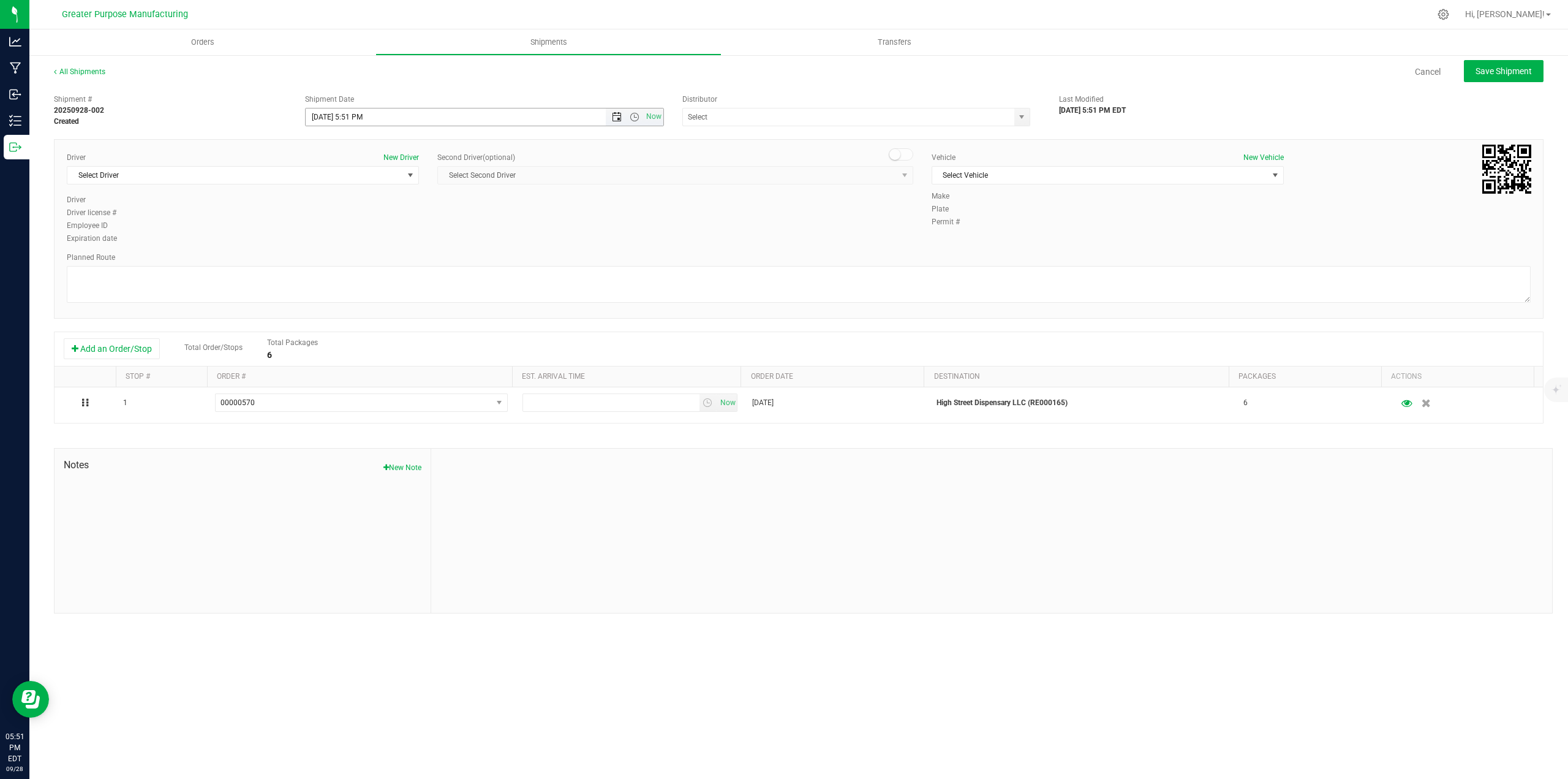
click at [615, 117] on span "Open the date view" at bounding box center [616, 116] width 10 height 10
click at [333, 261] on link "29" at bounding box center [334, 261] width 18 height 19
click at [351, 117] on input "9/29/2025 5:51 PM" at bounding box center [466, 116] width 321 height 17
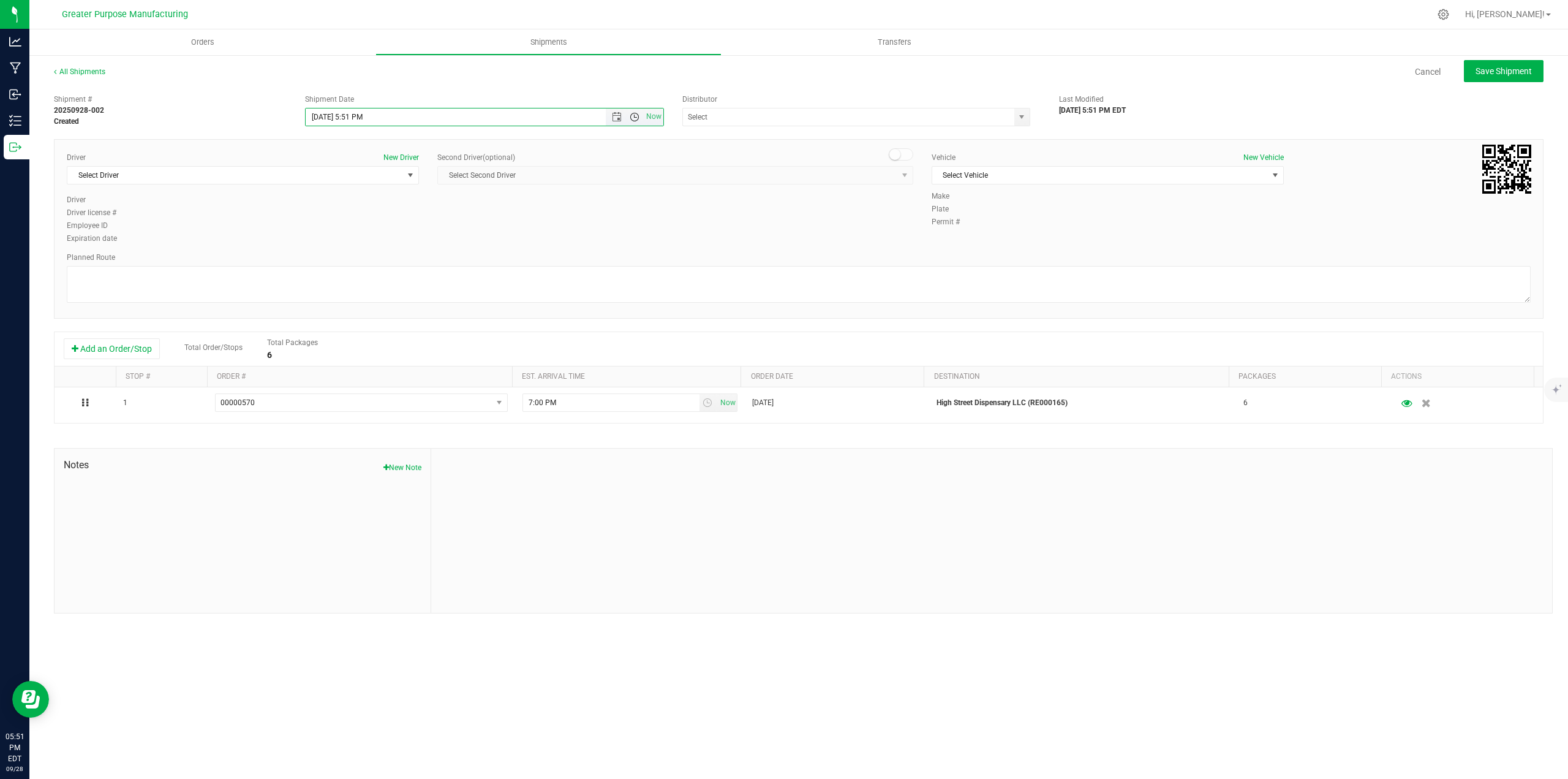
click at [637, 115] on span "Open the time view" at bounding box center [634, 116] width 10 height 10
click at [335, 146] on li "8:00 AM" at bounding box center [484, 144] width 357 height 16
type input "9/29/2025 8:00 AM"
click at [766, 120] on input "text" at bounding box center [843, 116] width 322 height 17
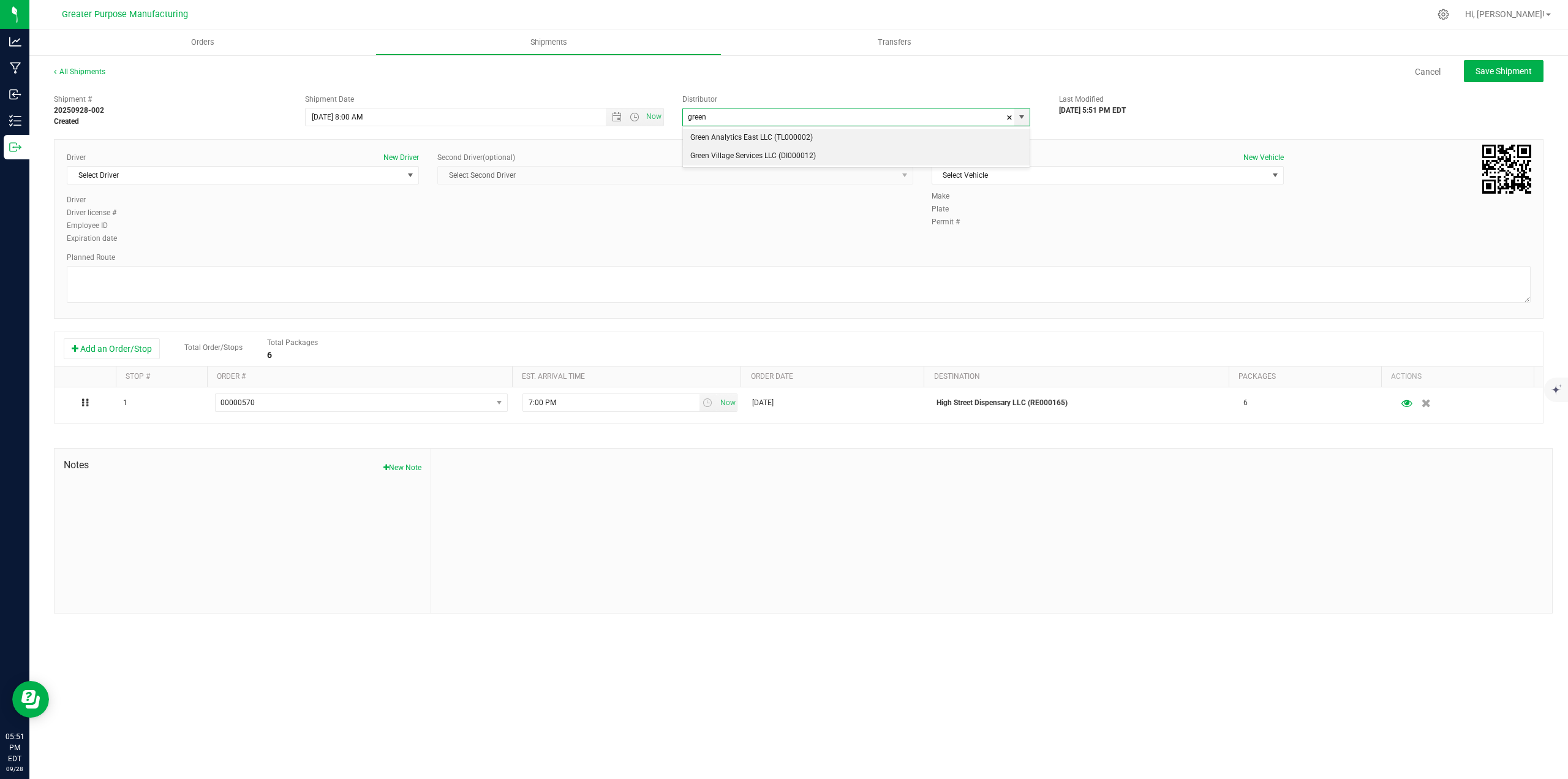
click at [766, 156] on li "Green Village Services LLC (DI000012)" at bounding box center [856, 156] width 347 height 18
type input "Green Village Services LLC (DI000012)"
click at [304, 175] on span "Select Driver" at bounding box center [235, 175] width 336 height 17
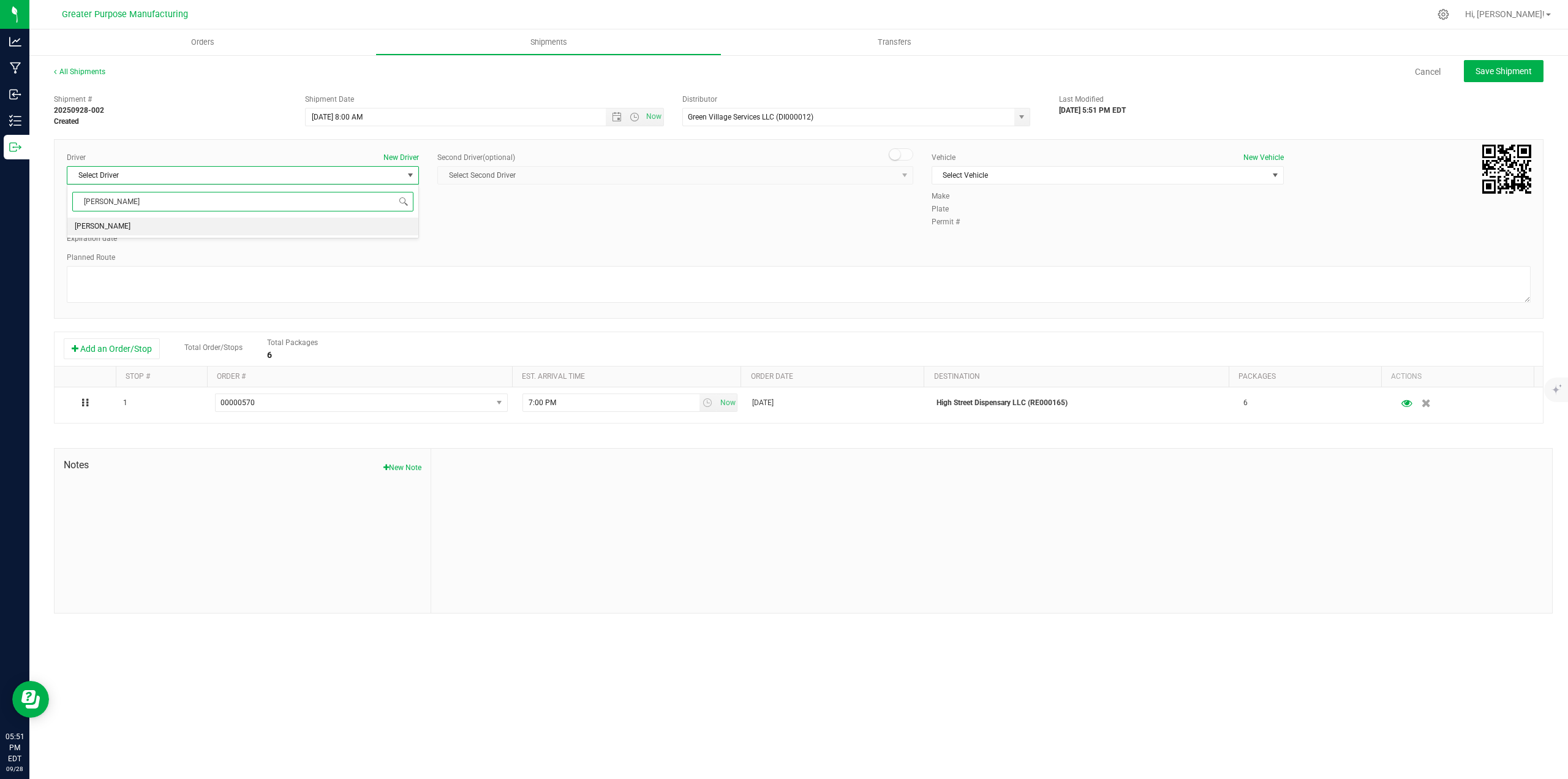
click at [178, 229] on li "Jeremy Justice" at bounding box center [243, 226] width 351 height 18
type input "jere"
click at [1071, 179] on span "Select Vehicle" at bounding box center [1100, 175] width 336 height 17
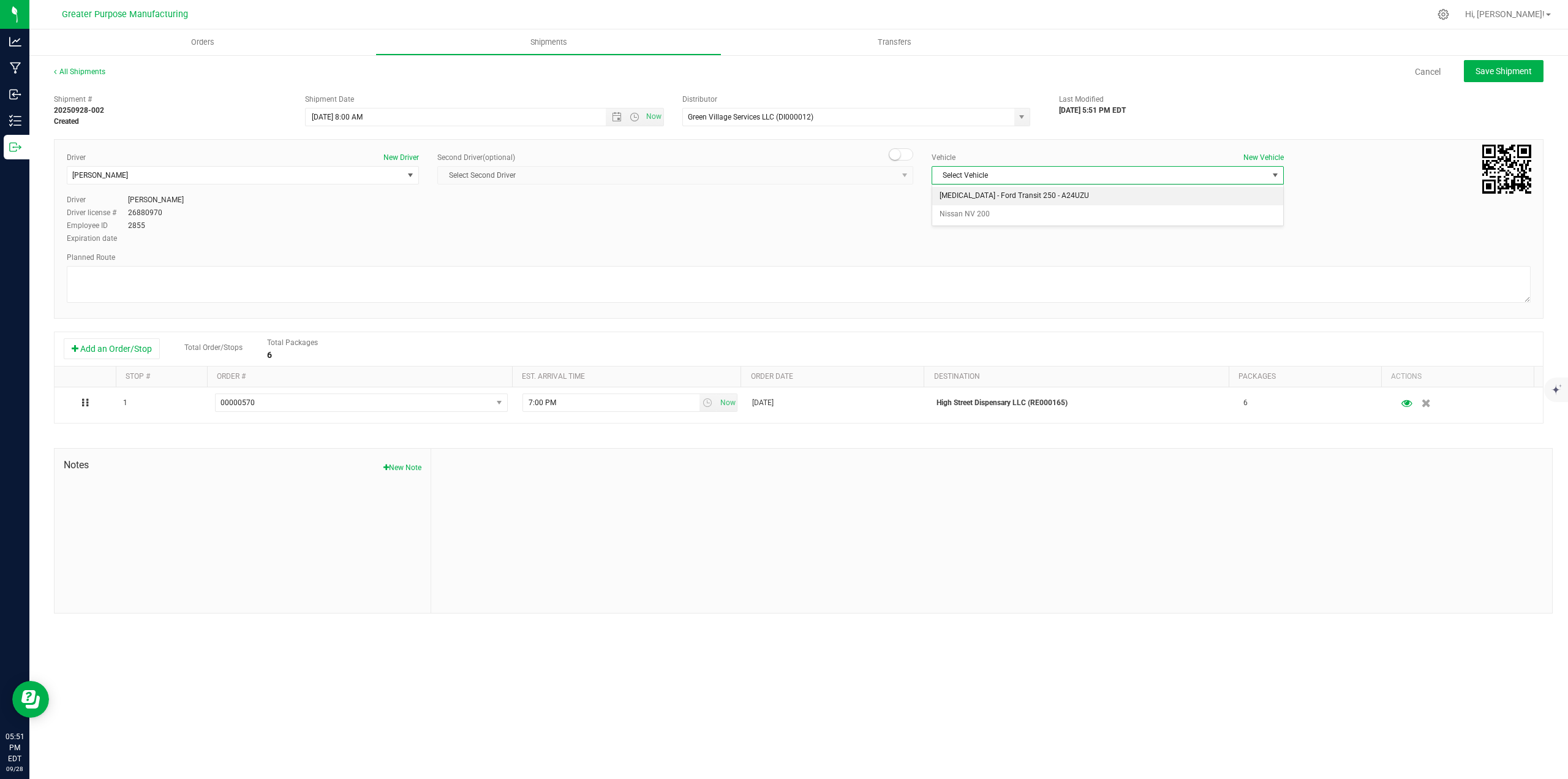
click at [1055, 199] on li "GVS - Ford Transit 250 - A24UZU" at bounding box center [1108, 196] width 351 height 18
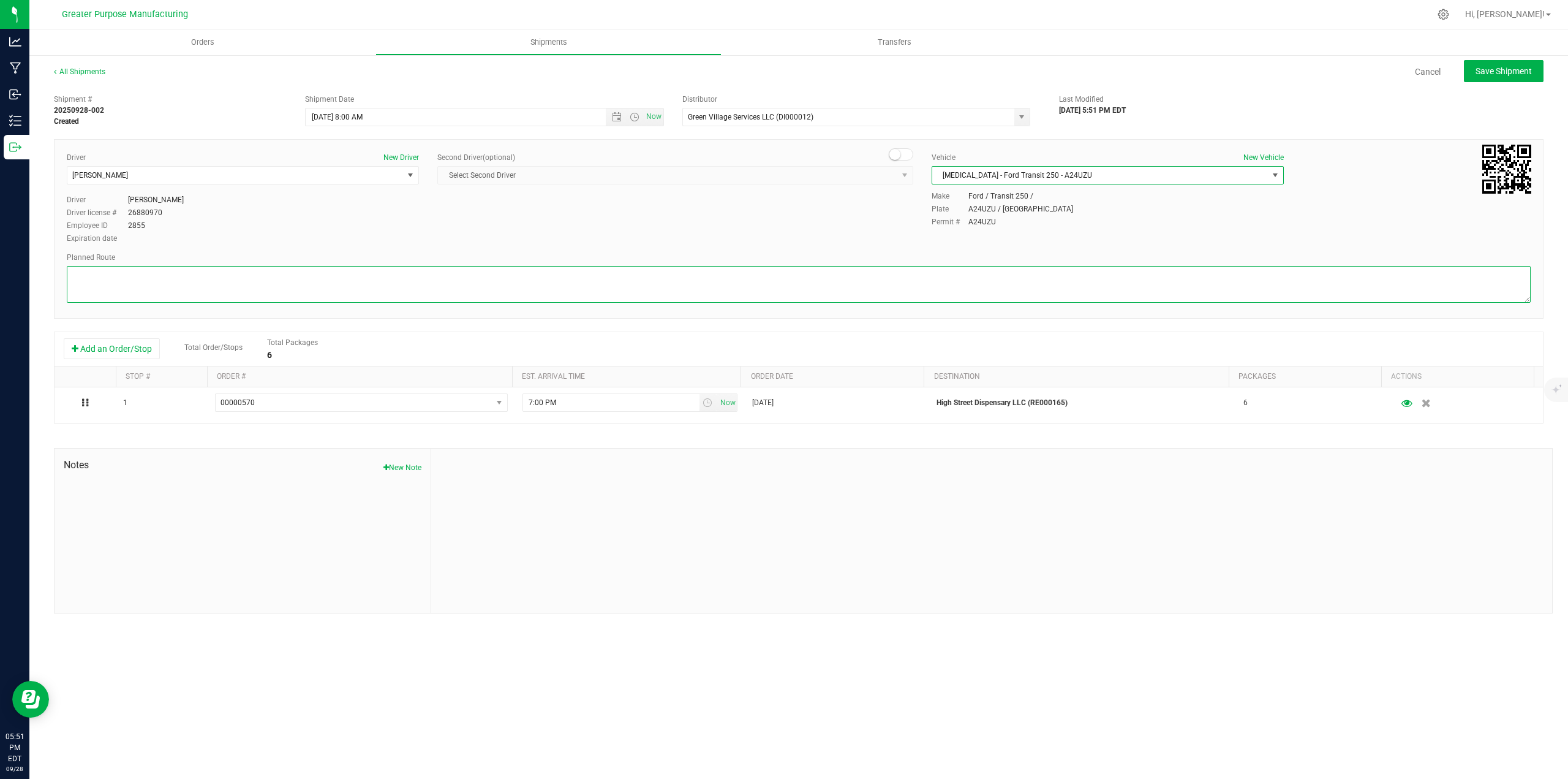
click at [533, 284] on textarea at bounding box center [798, 284] width 1464 height 37
type textarea "Randomized by GPS"
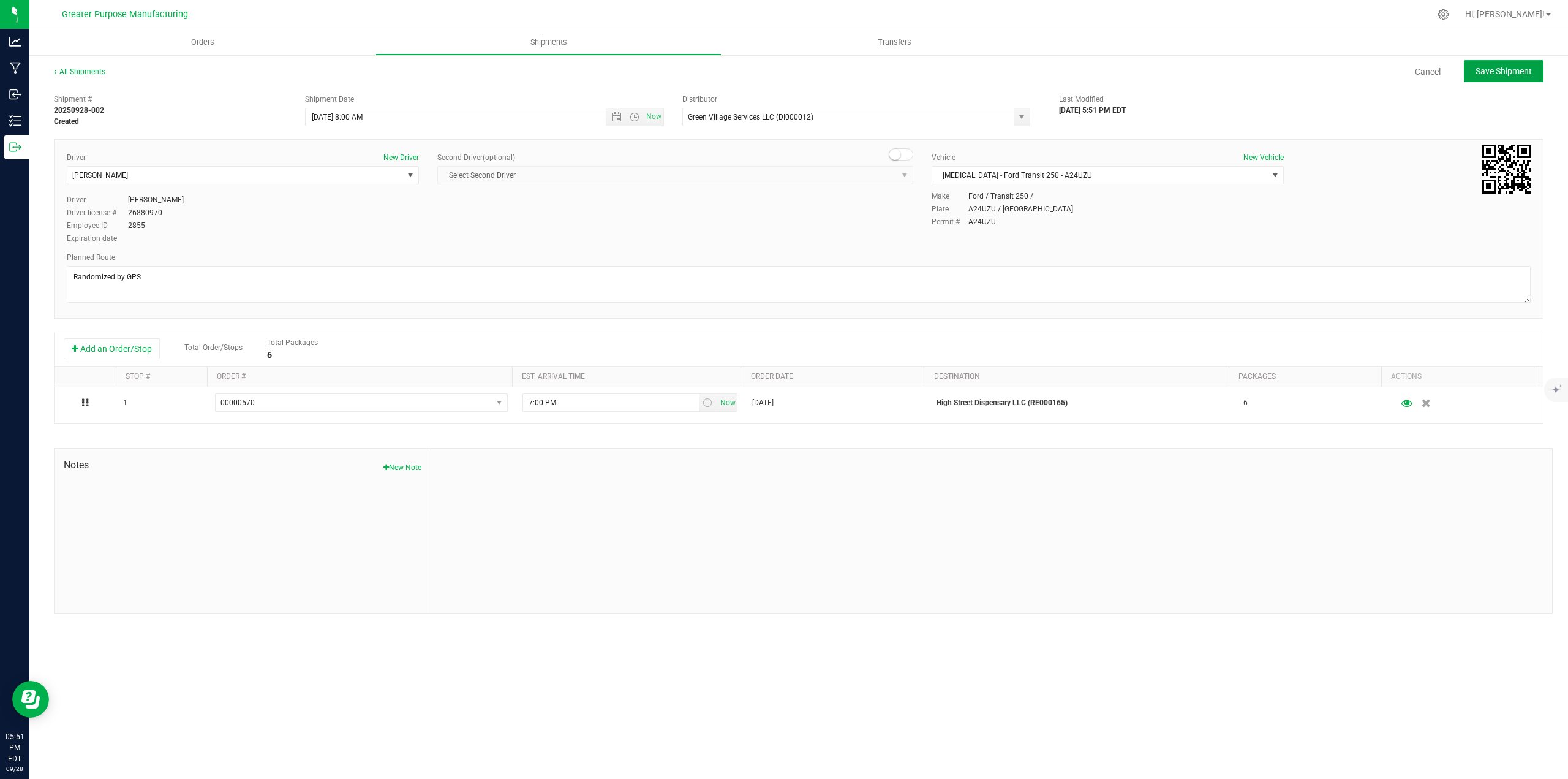
click at [1491, 73] on span "Save Shipment" at bounding box center [1504, 70] width 57 height 10
type input "9/29/2025 12:00 PM"
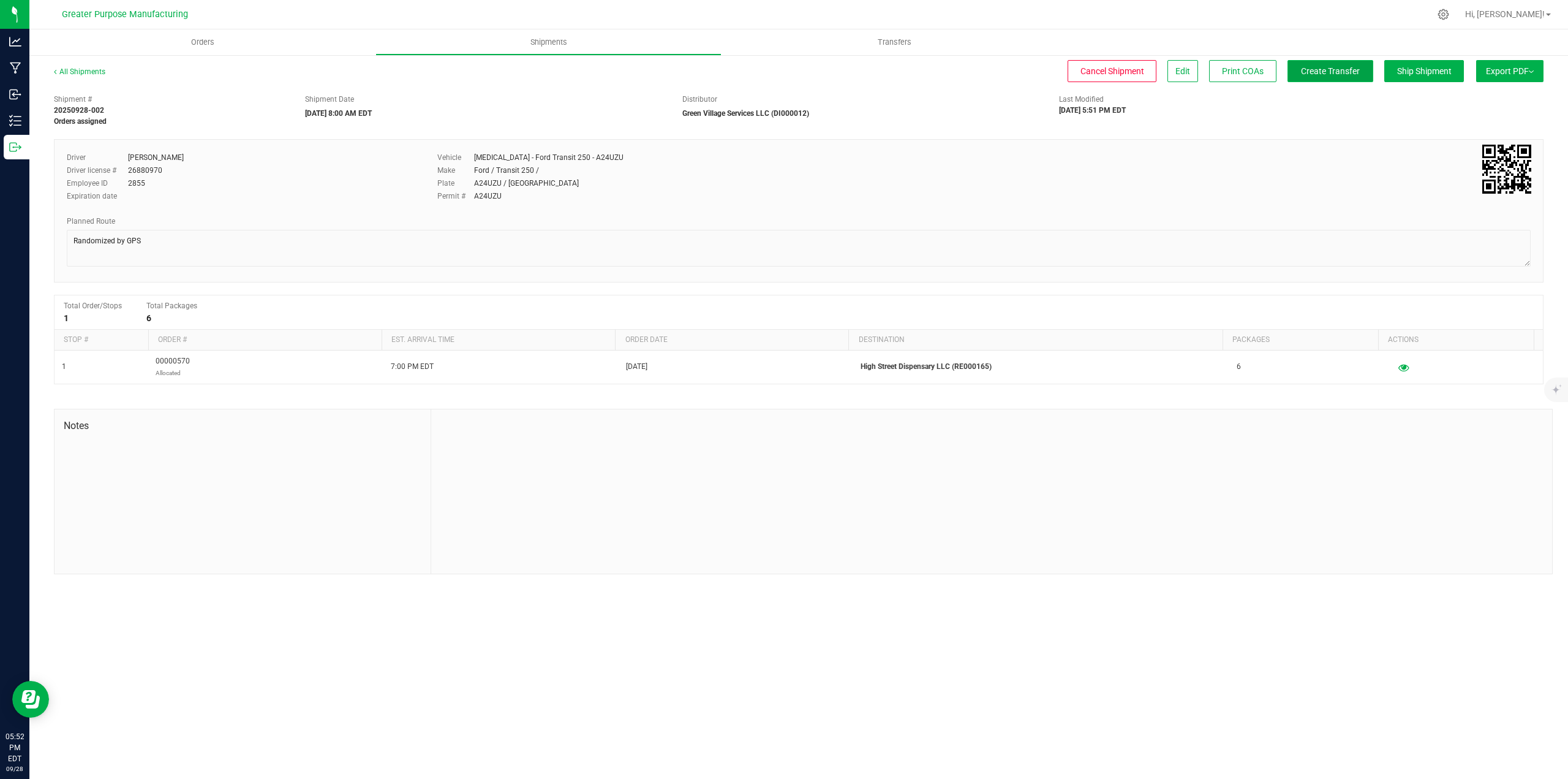
click at [1325, 69] on span "Create Transfer" at bounding box center [1330, 70] width 59 height 10
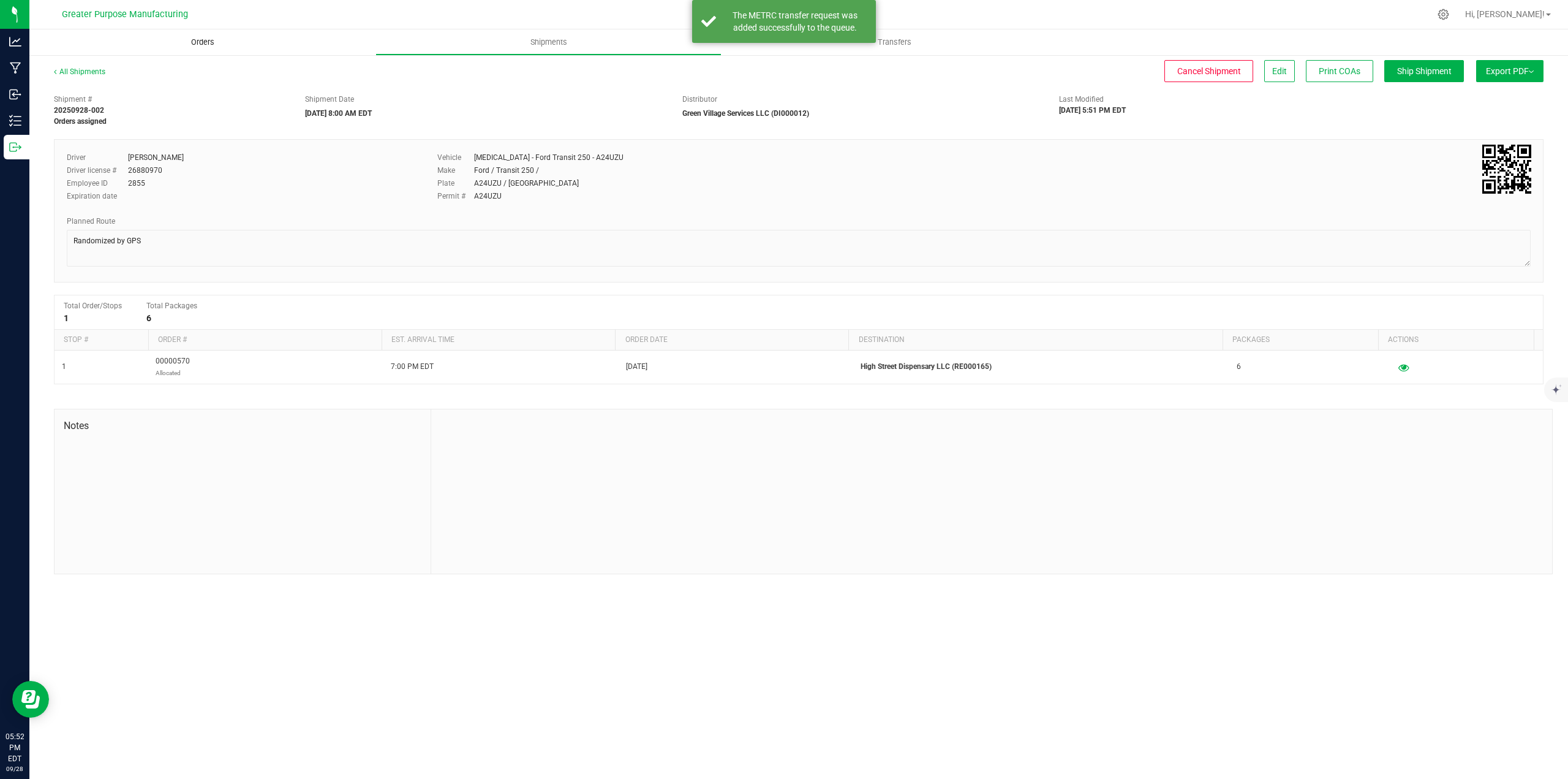
click at [204, 41] on span "Orders" at bounding box center [203, 42] width 57 height 11
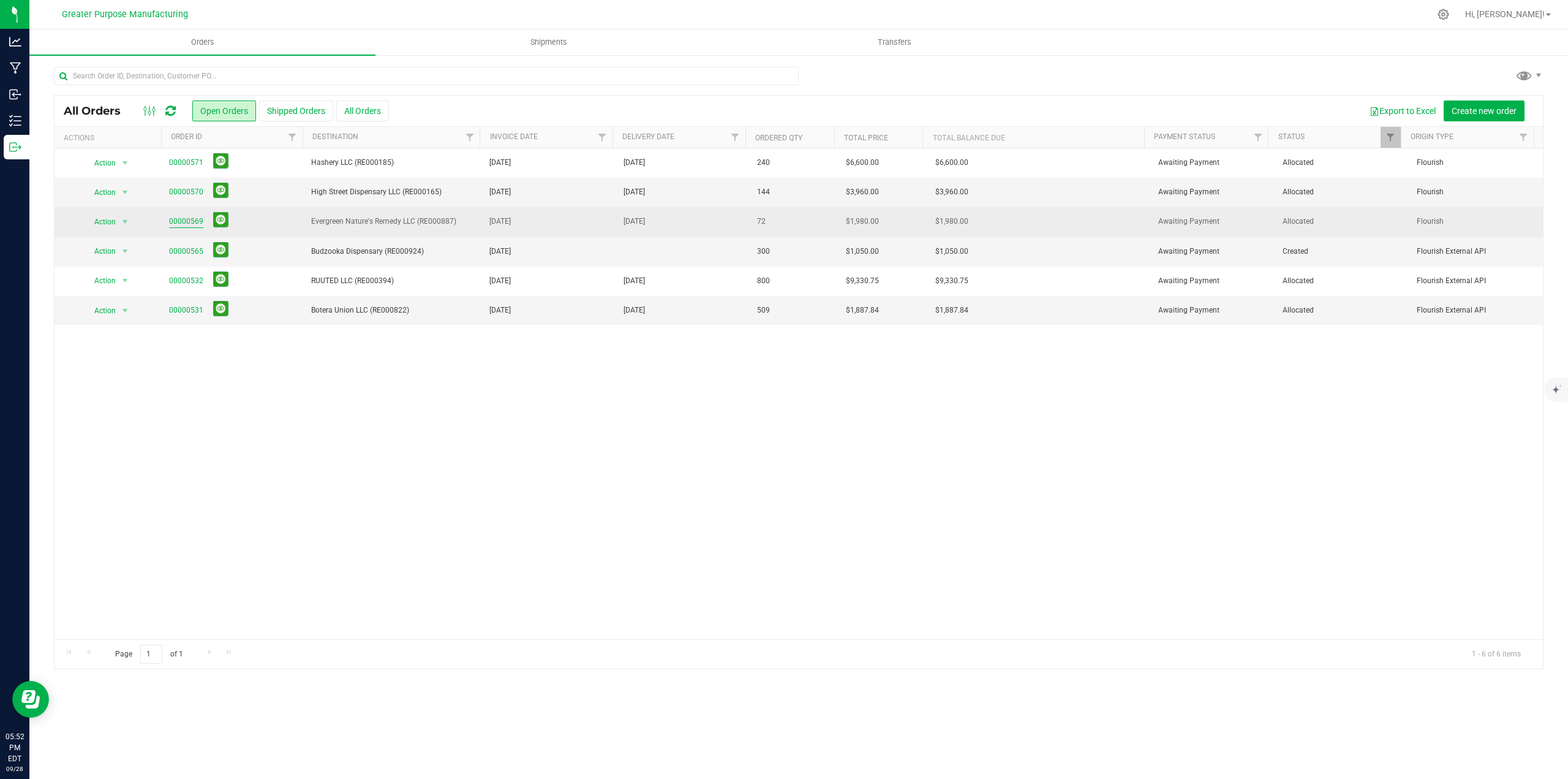
click at [188, 224] on link "00000569" at bounding box center [187, 221] width 34 height 12
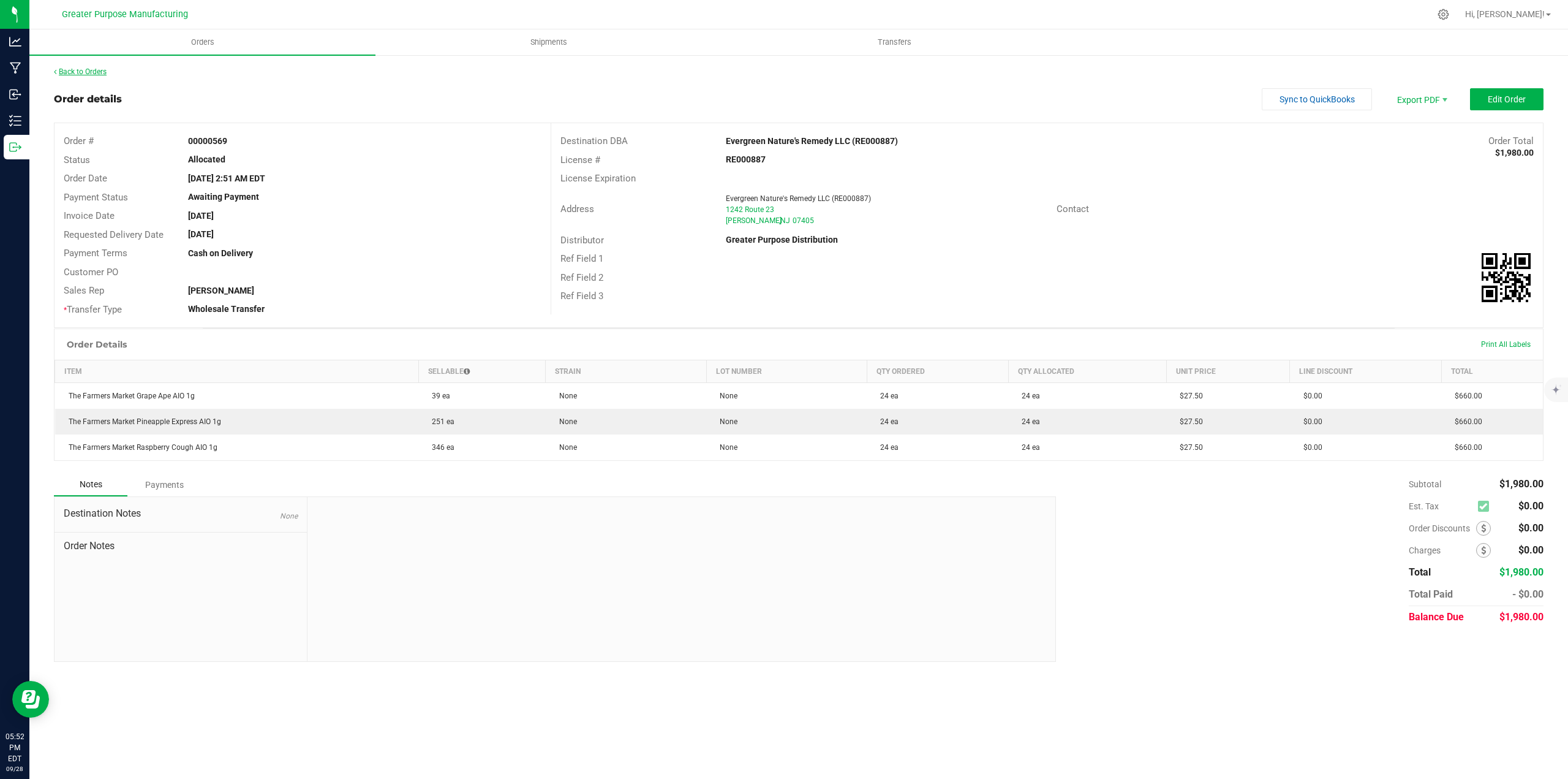
click at [80, 74] on link "Back to Orders" at bounding box center [80, 72] width 52 height 9
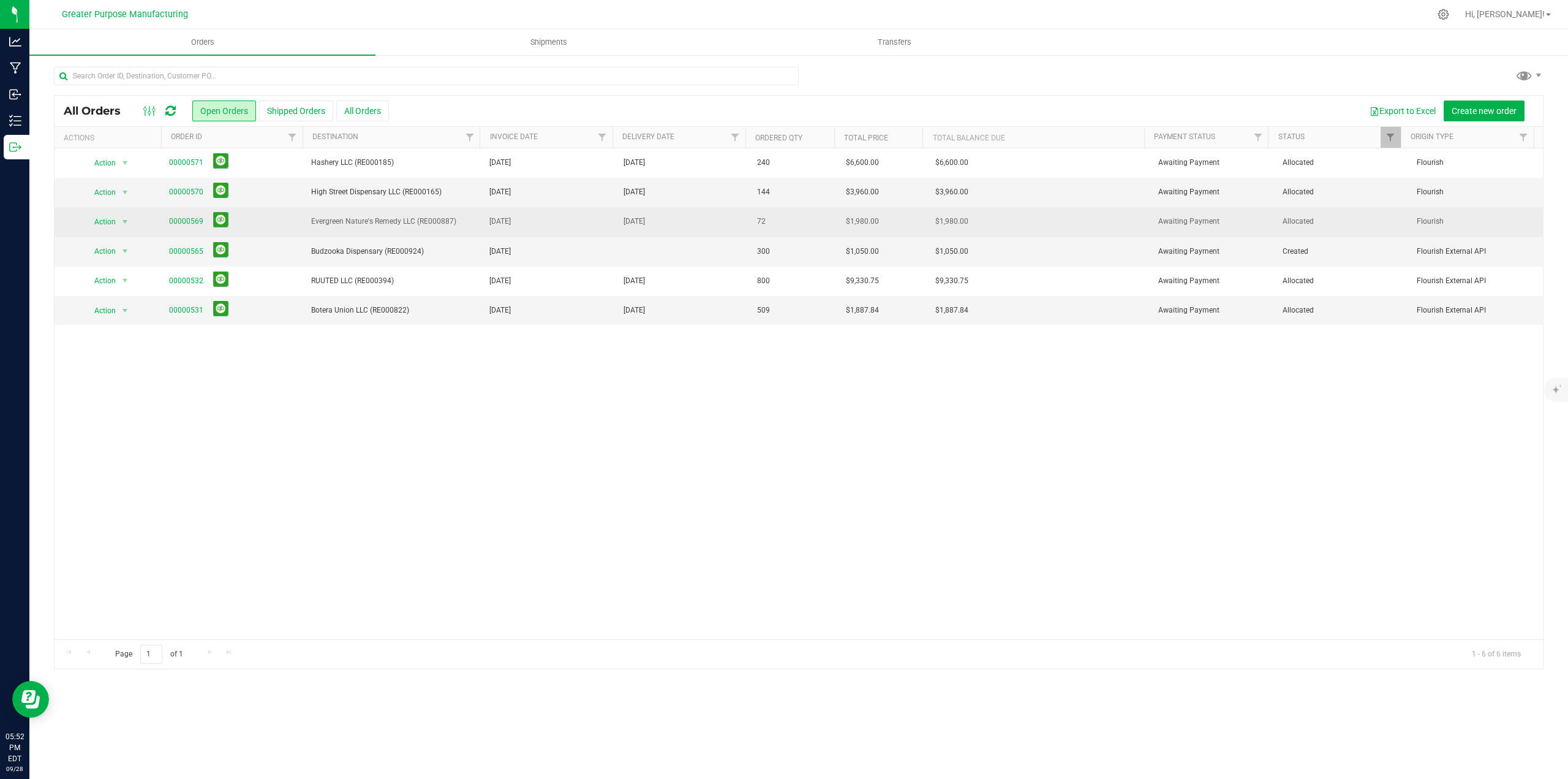
click at [265, 221] on span "00000569" at bounding box center [233, 221] width 128 height 19
click at [353, 223] on span "Evergreen Nature's Remedy LLC (RE000887)" at bounding box center [393, 221] width 164 height 12
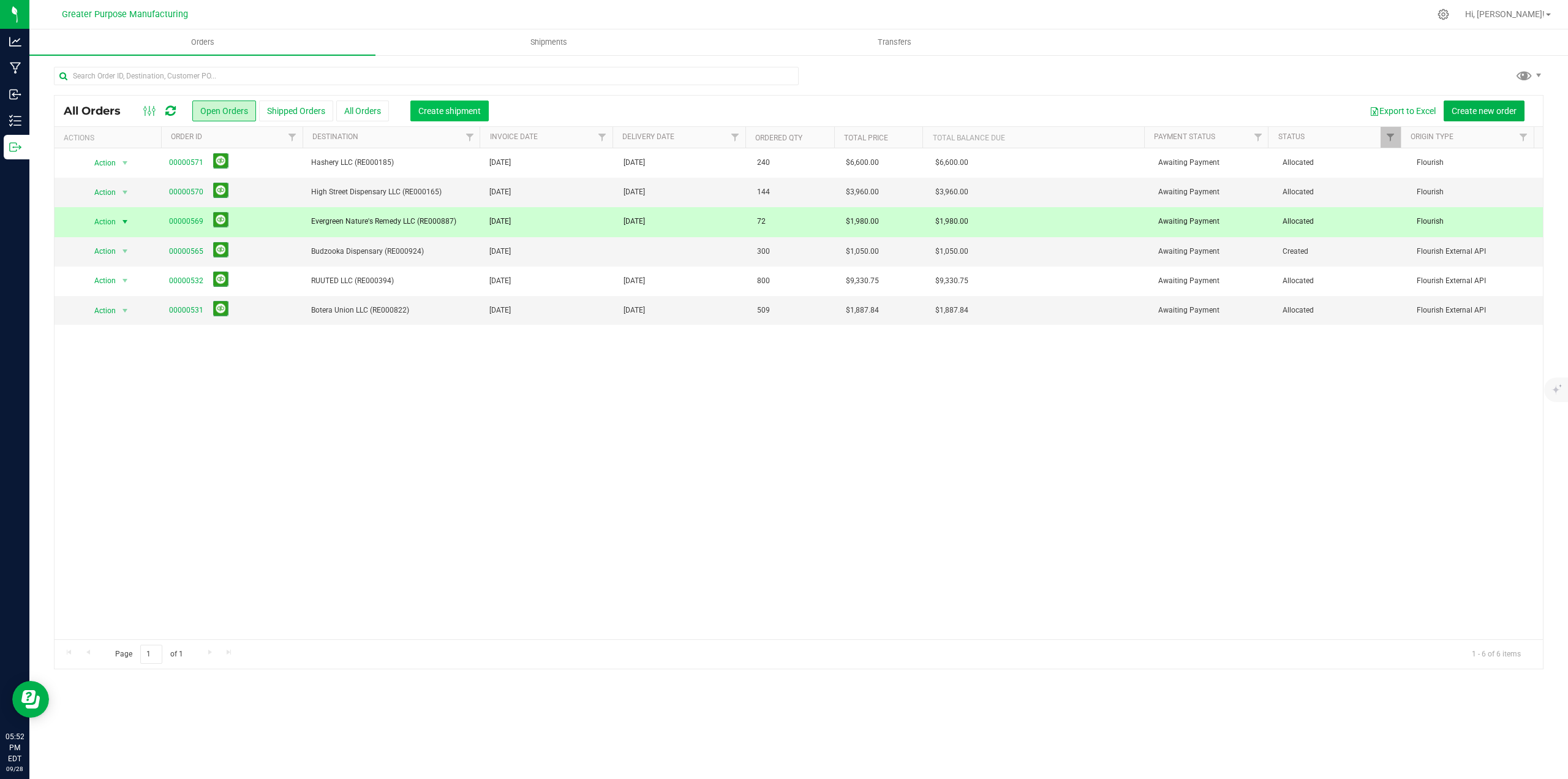
click at [445, 114] on span "Create shipment" at bounding box center [449, 111] width 62 height 10
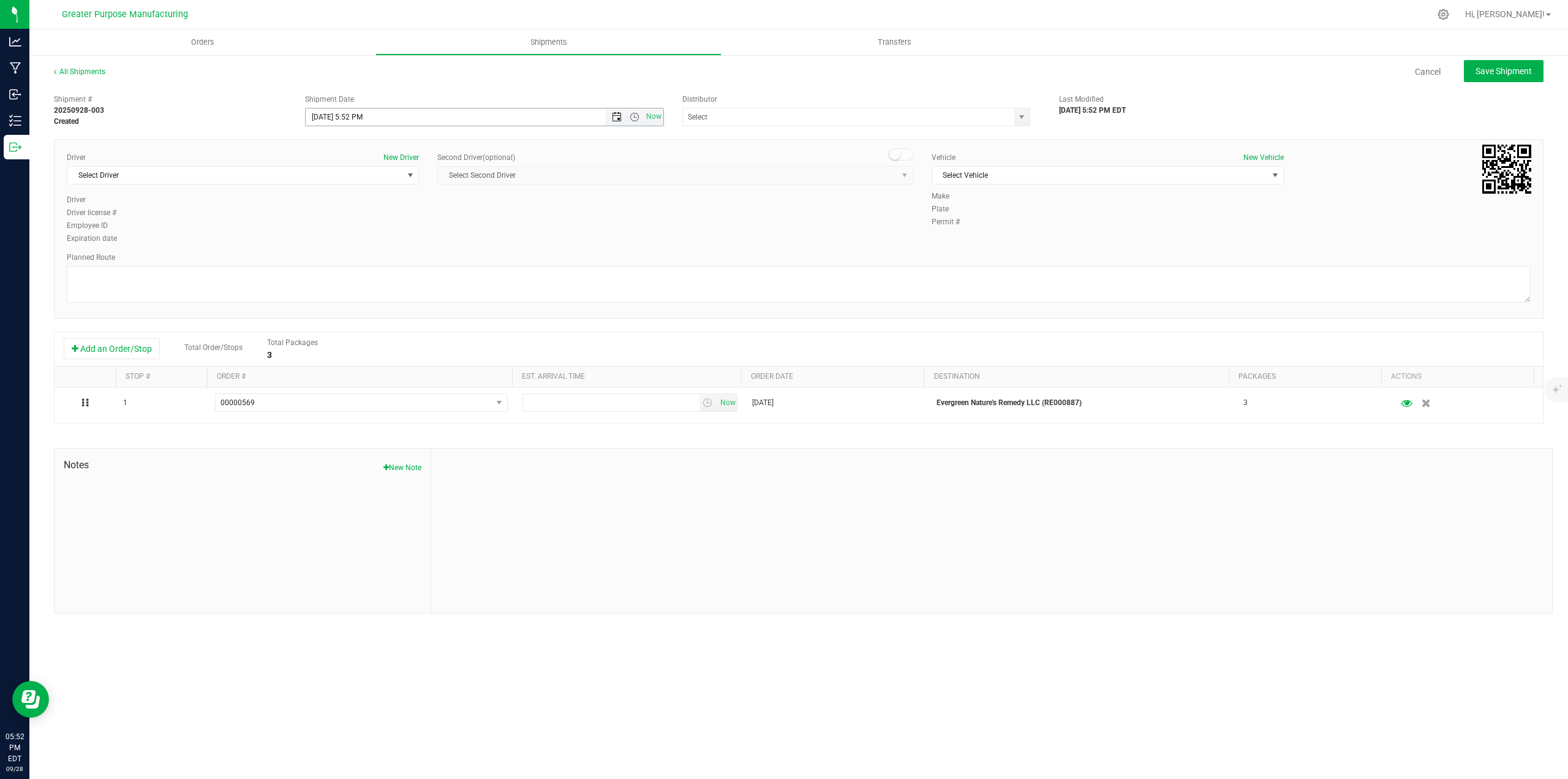
click at [618, 115] on span "Open the date view" at bounding box center [616, 116] width 10 height 10
click at [336, 260] on link "29" at bounding box center [334, 261] width 18 height 19
click at [631, 116] on span "Open the time view" at bounding box center [634, 116] width 10 height 10
click at [361, 207] on li "8:00 AM" at bounding box center [484, 206] width 357 height 16
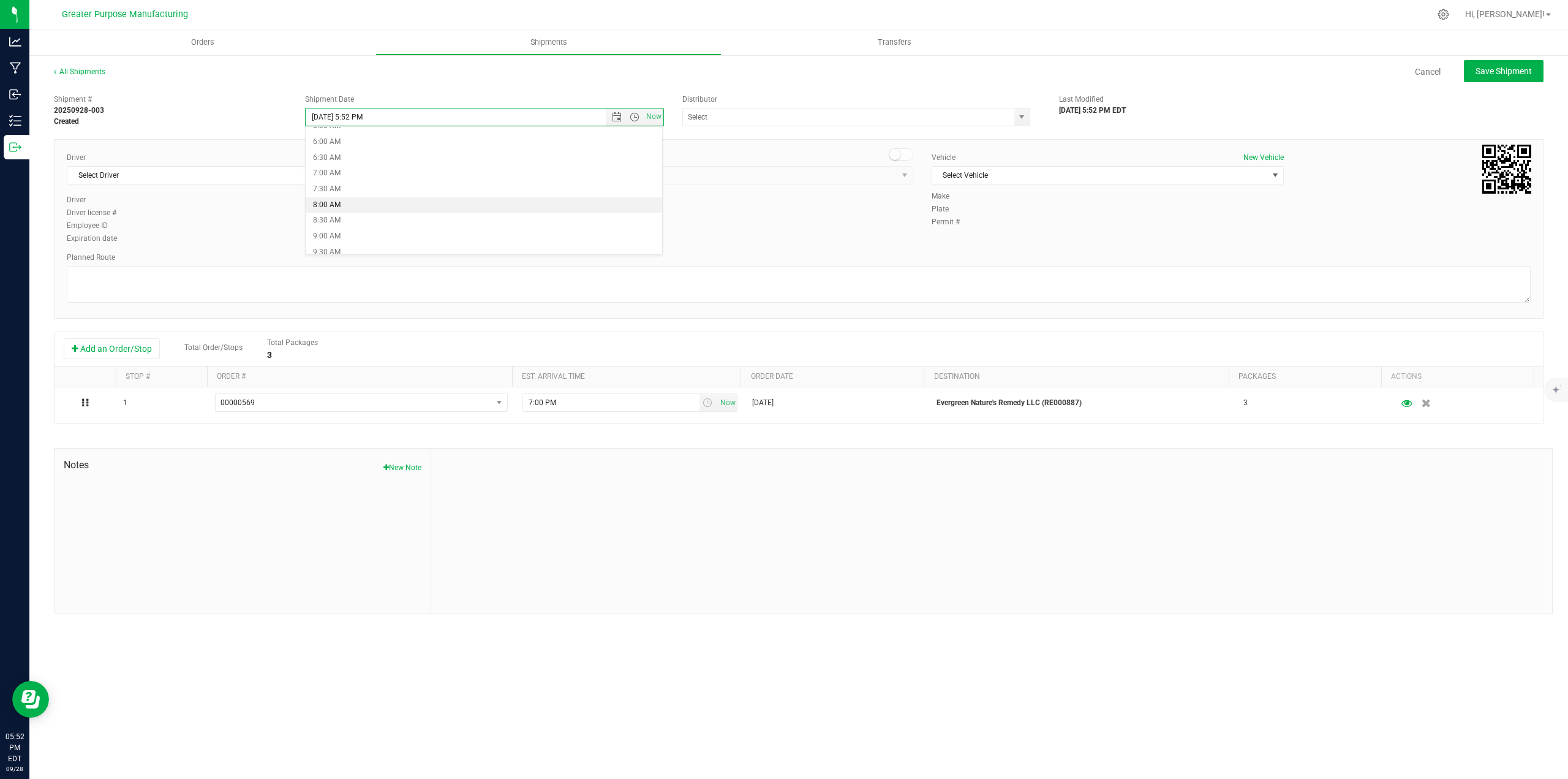
type input "9/29/2025 8:00 AM"
click at [803, 120] on input "text" at bounding box center [843, 116] width 322 height 17
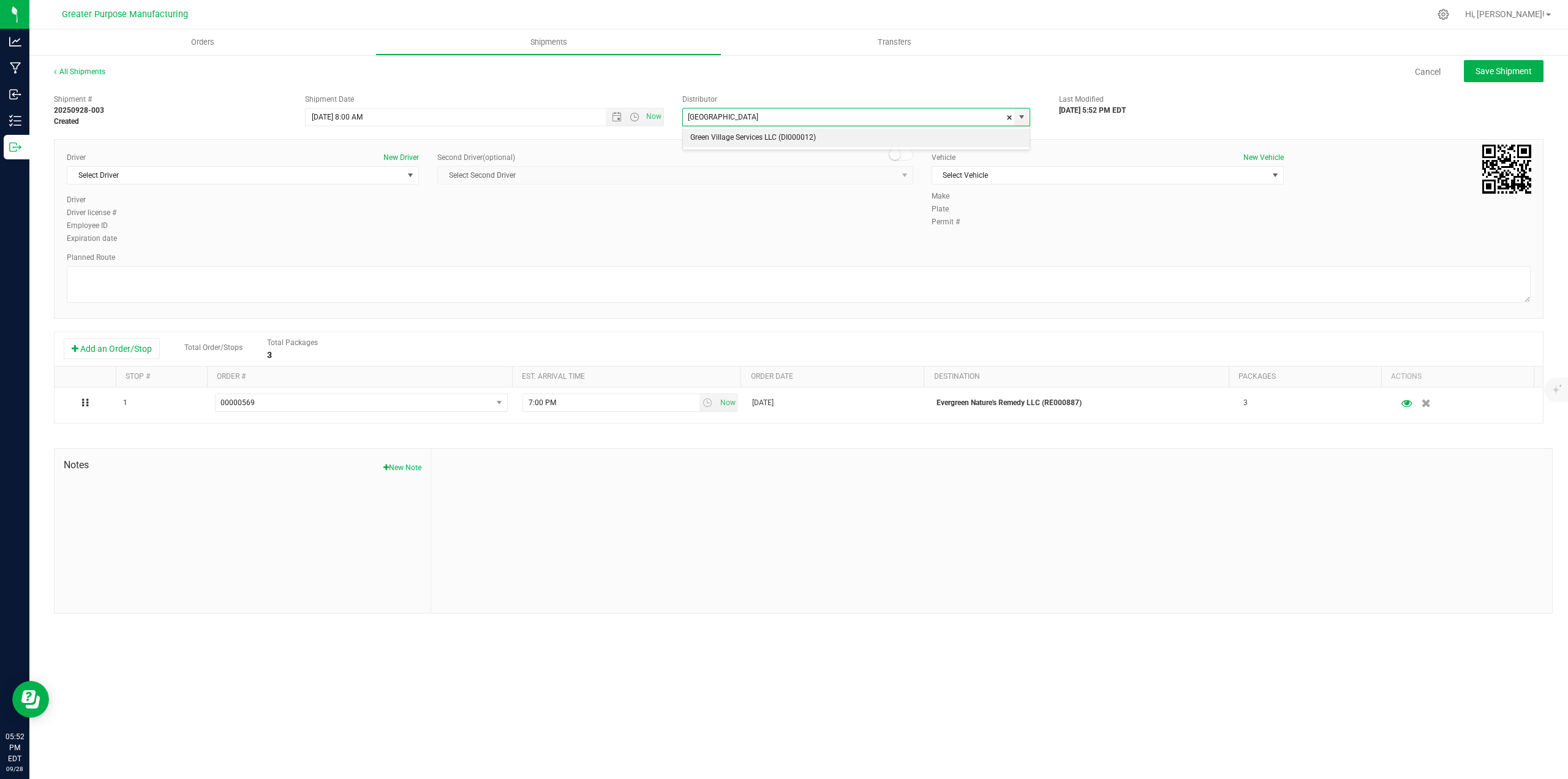
click at [797, 135] on li "Green Village Services LLC (DI000012)" at bounding box center [856, 138] width 347 height 18
type input "Green Village Services LLC (DI000012)"
click at [384, 178] on span "Select Driver" at bounding box center [235, 175] width 336 height 17
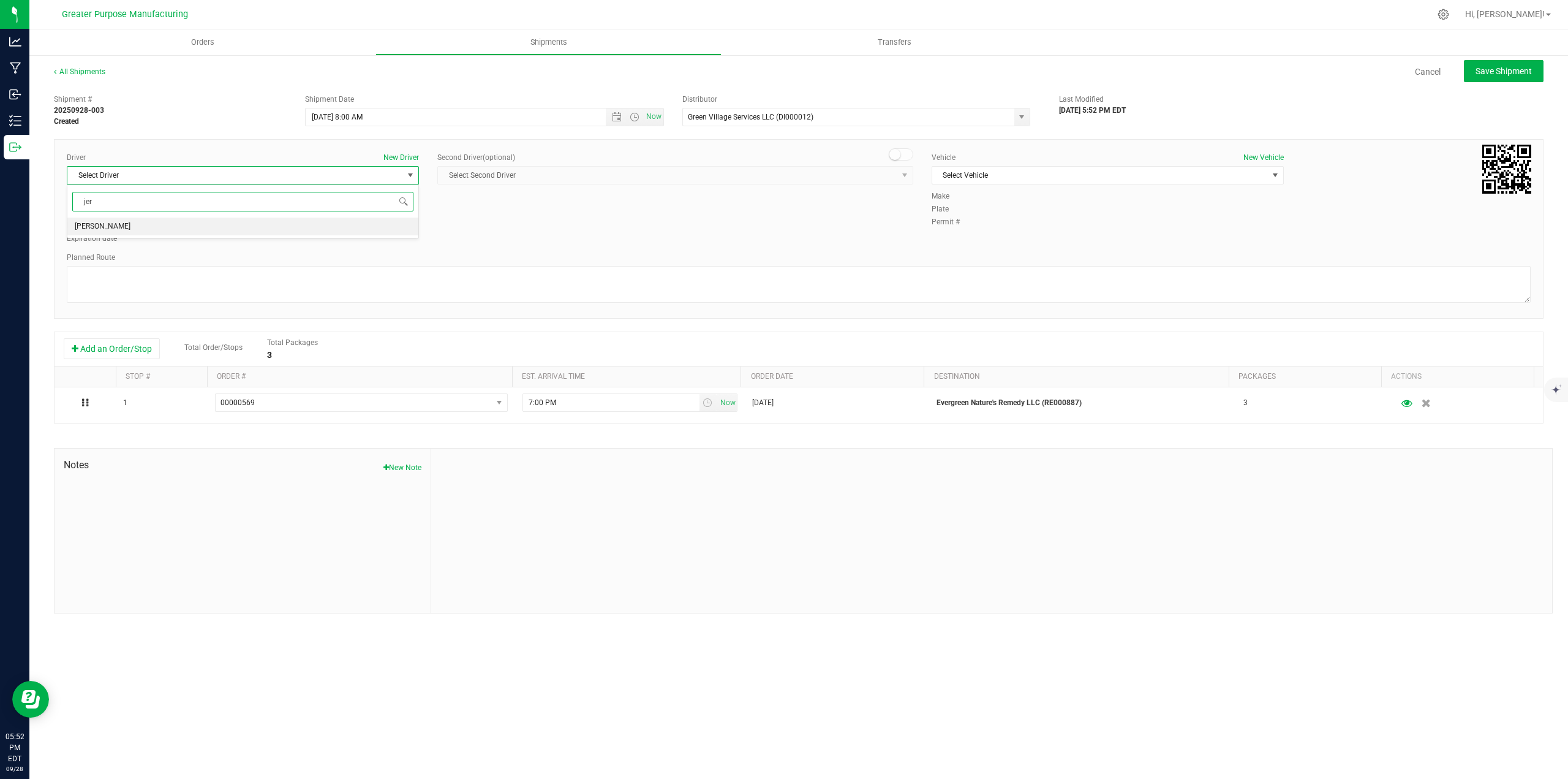
click at [312, 227] on li "Jeremy Justice" at bounding box center [243, 226] width 351 height 18
type input "jer"
click at [1026, 177] on span "Select Vehicle" at bounding box center [1100, 175] width 336 height 17
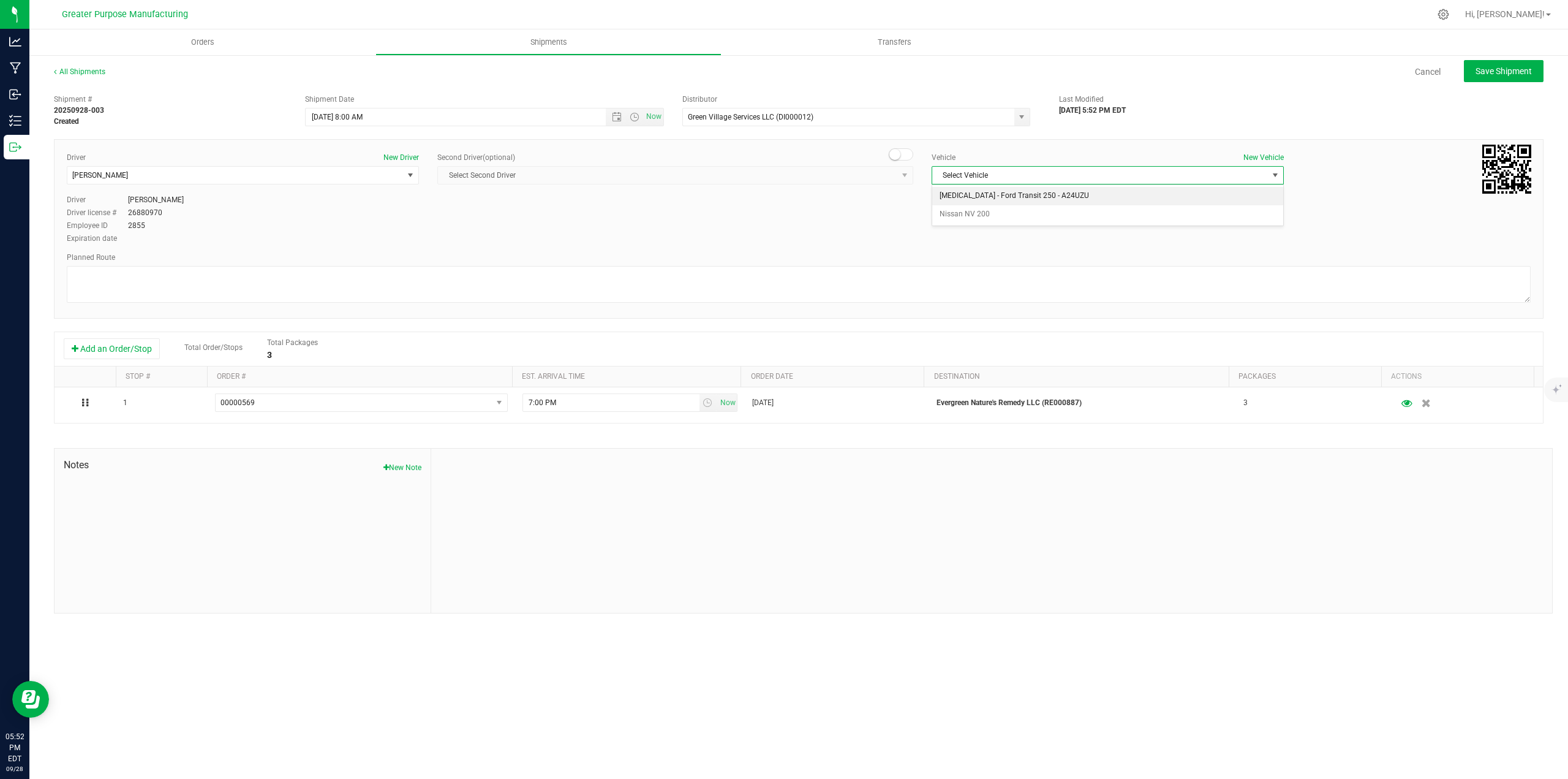
click at [1016, 197] on li "GVS - Ford Transit 250 - A24UZU" at bounding box center [1108, 196] width 351 height 18
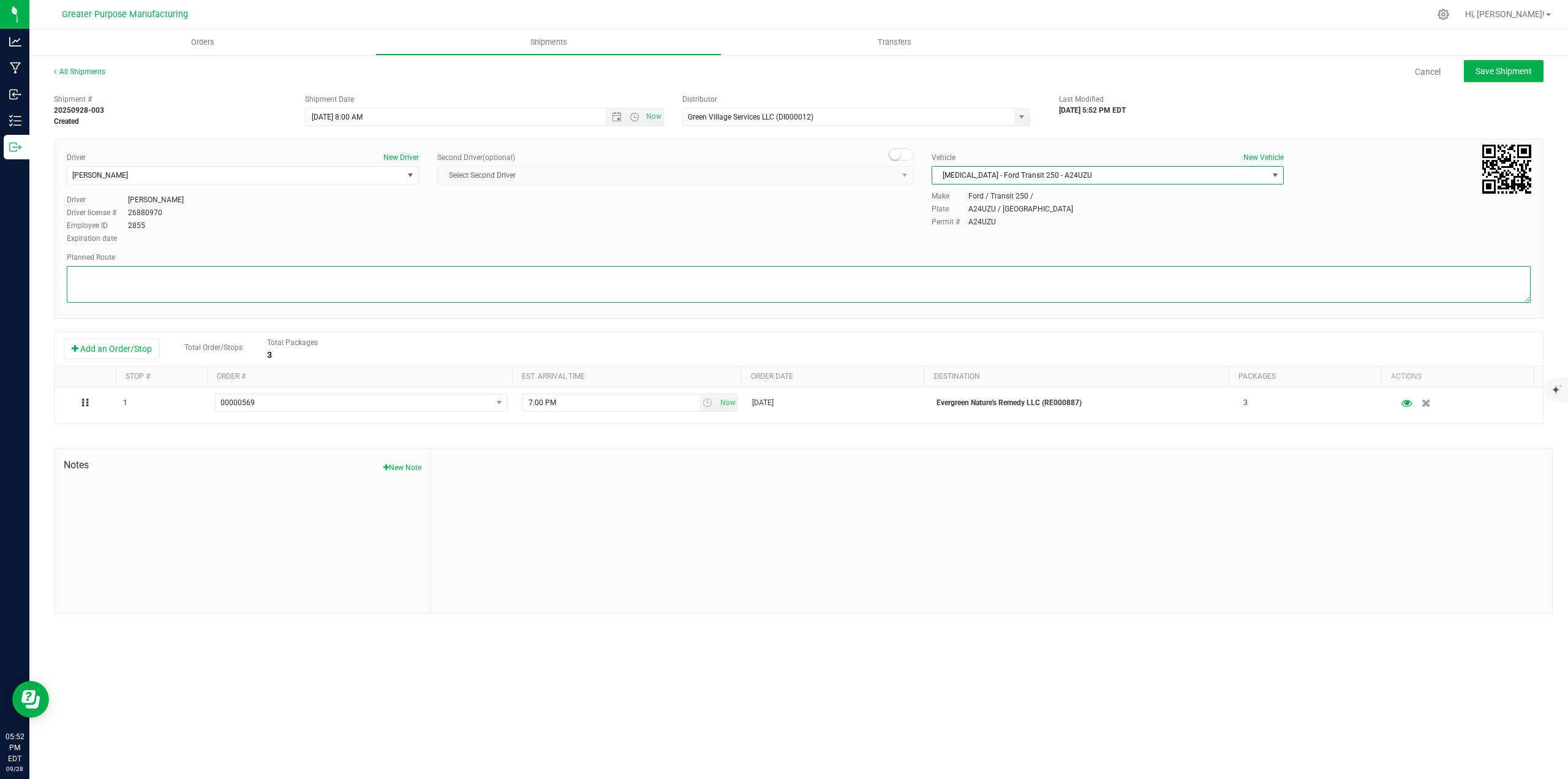
click at [456, 288] on textarea at bounding box center [798, 284] width 1464 height 37
type textarea "Randomized by GPS"
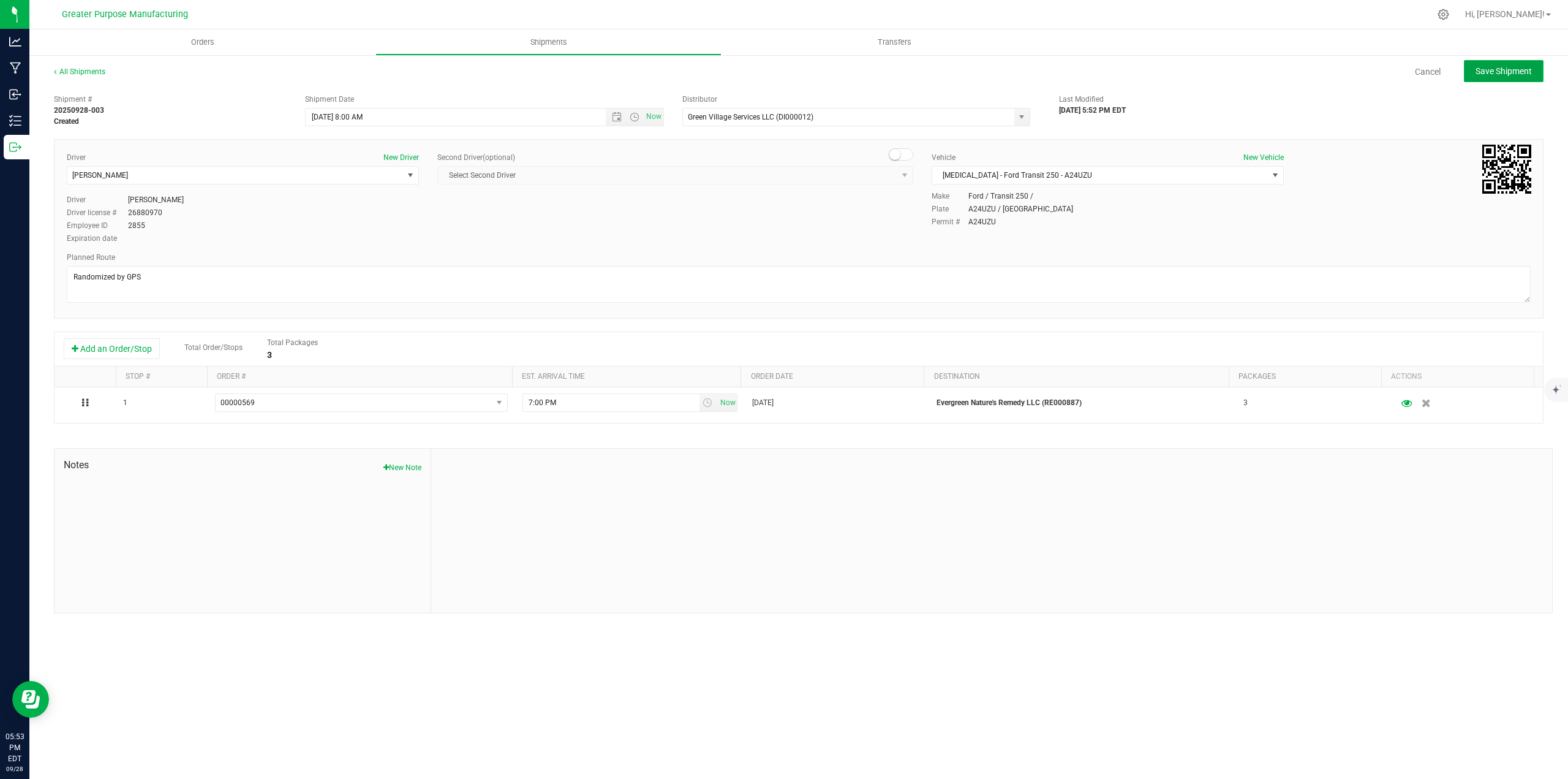
click at [1480, 78] on button "Save Shipment" at bounding box center [1504, 71] width 79 height 22
type input "9/29/2025 12:00 PM"
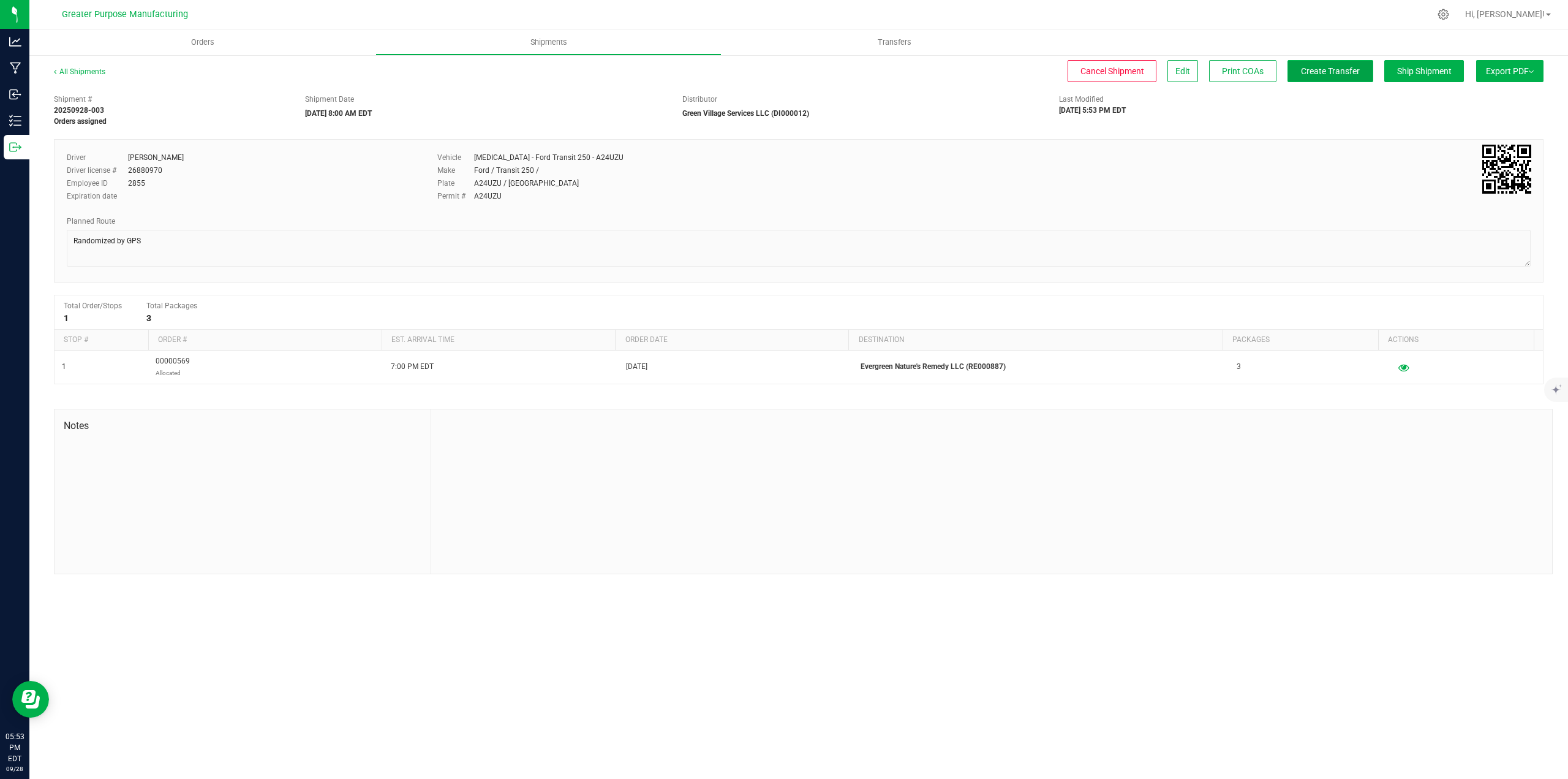
click at [1348, 69] on span "Create Transfer" at bounding box center [1330, 70] width 59 height 10
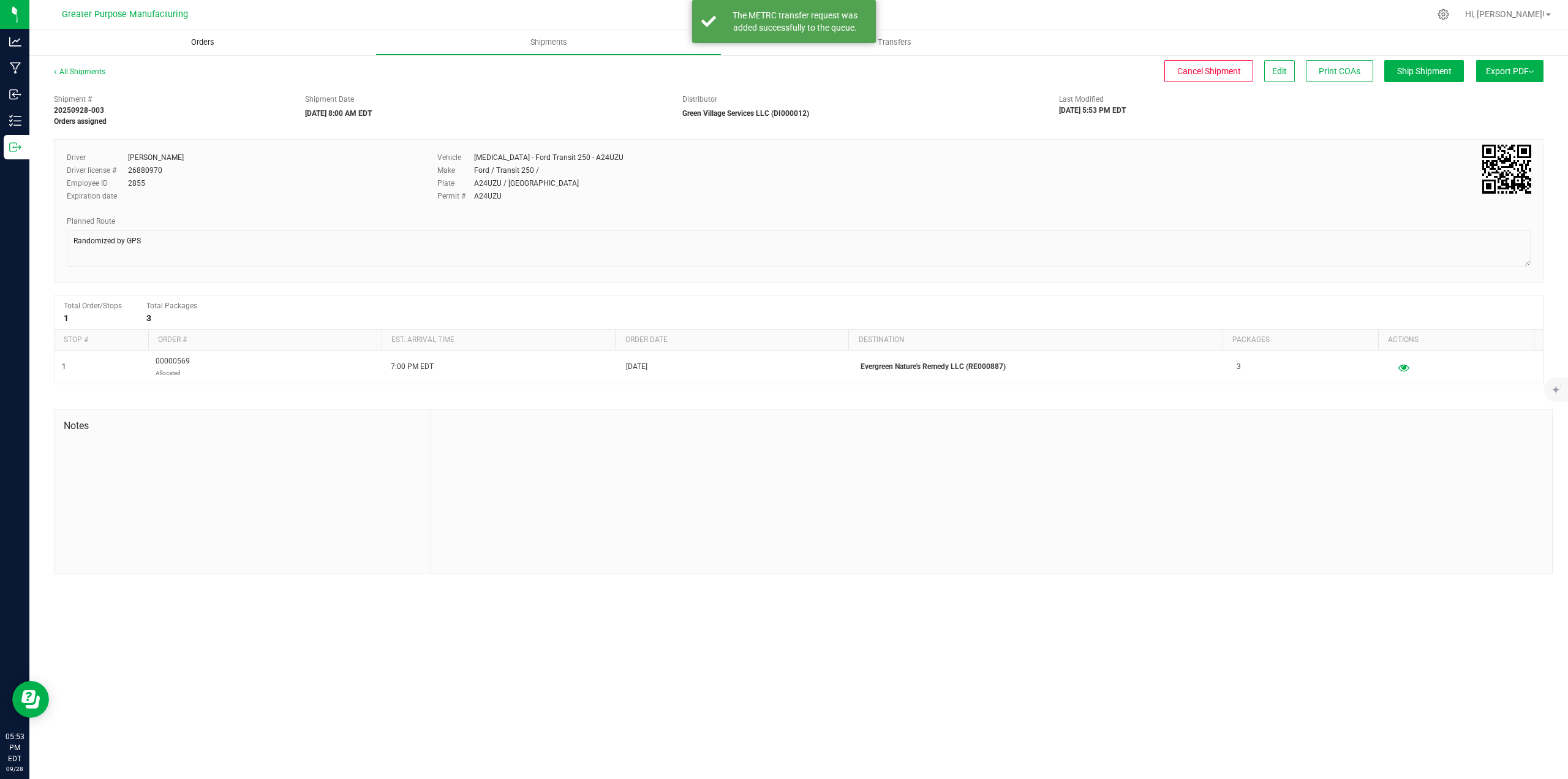
click at [204, 41] on span "Orders" at bounding box center [203, 42] width 57 height 11
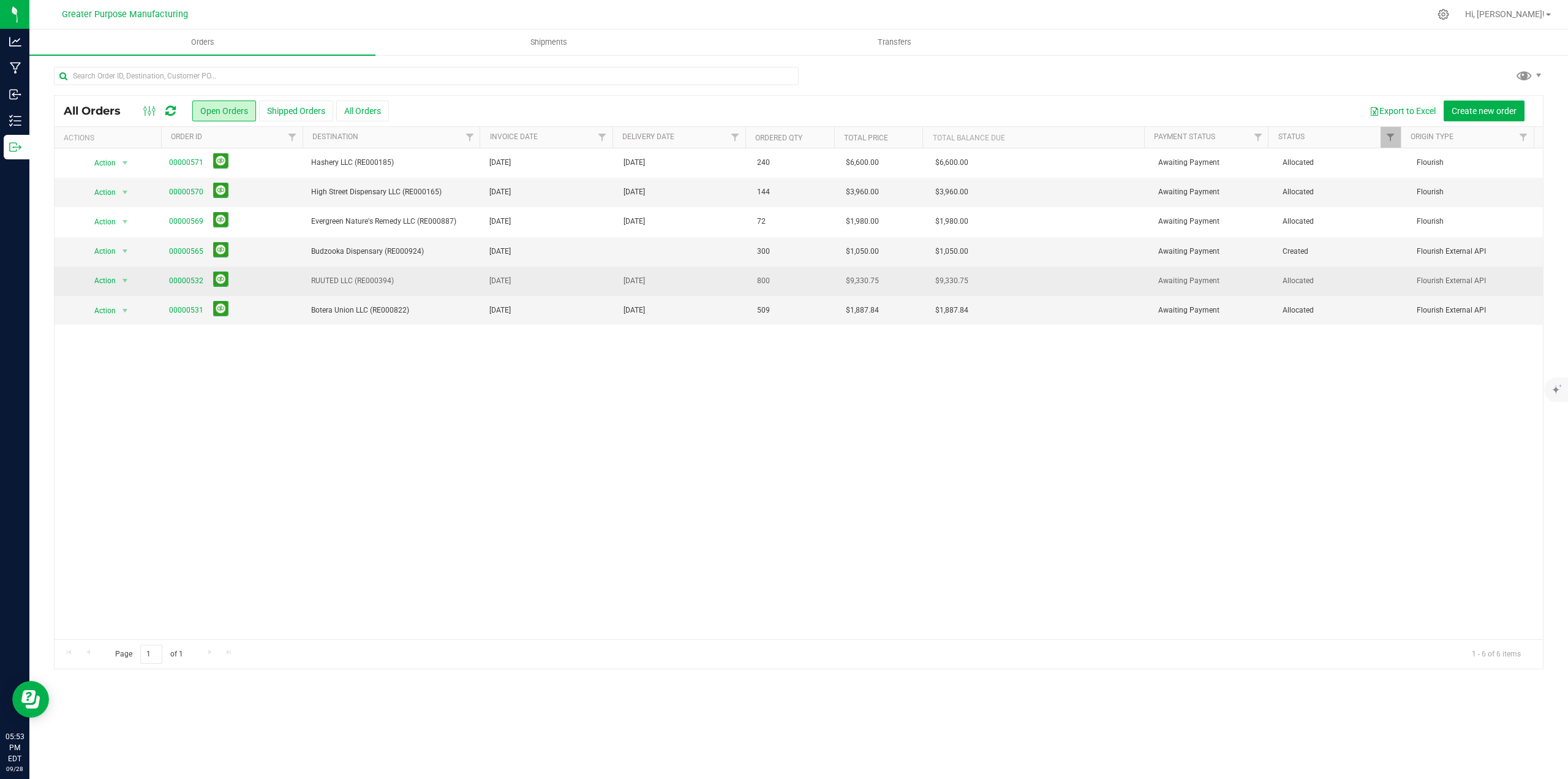
click at [353, 280] on span "RUUTED LLC (RE000394)" at bounding box center [393, 280] width 164 height 12
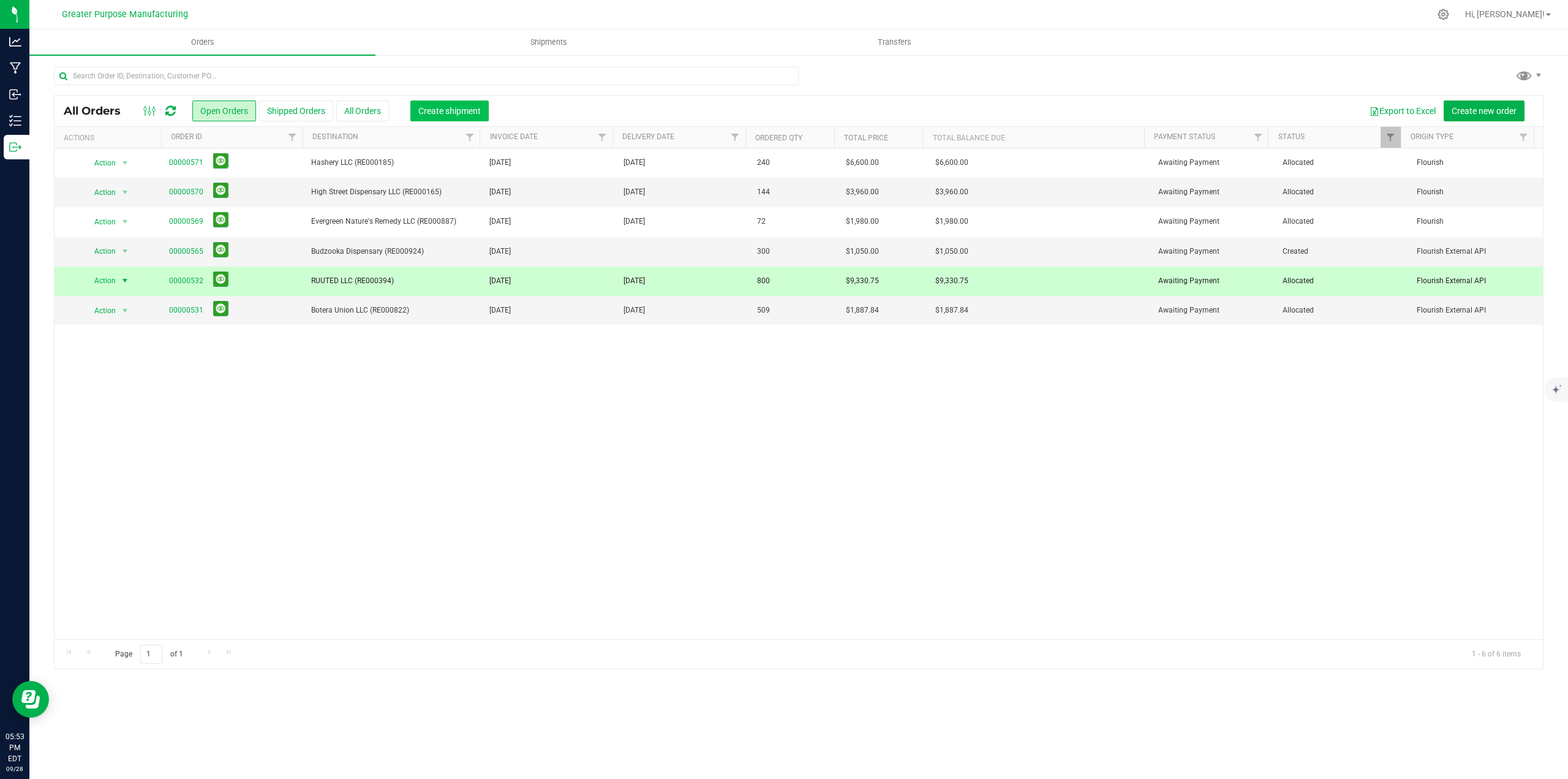
click at [462, 118] on button "Create shipment" at bounding box center [449, 110] width 78 height 21
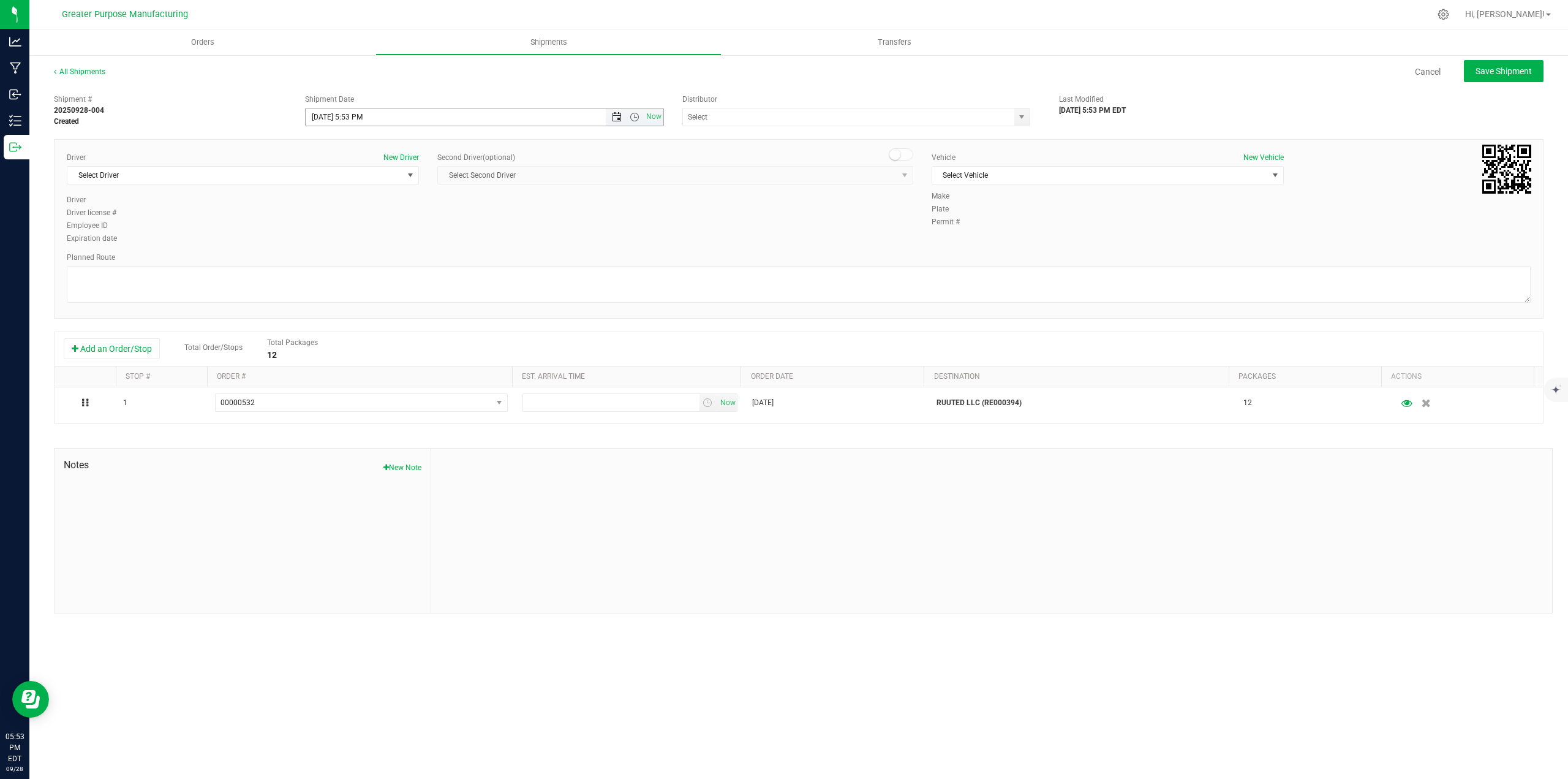
click at [618, 118] on span "Open the date view" at bounding box center [616, 116] width 10 height 10
click at [333, 260] on link "29" at bounding box center [334, 261] width 18 height 19
click at [634, 118] on span "Open the time view" at bounding box center [634, 116] width 10 height 10
click at [347, 200] on li "8:00 AM" at bounding box center [484, 206] width 357 height 16
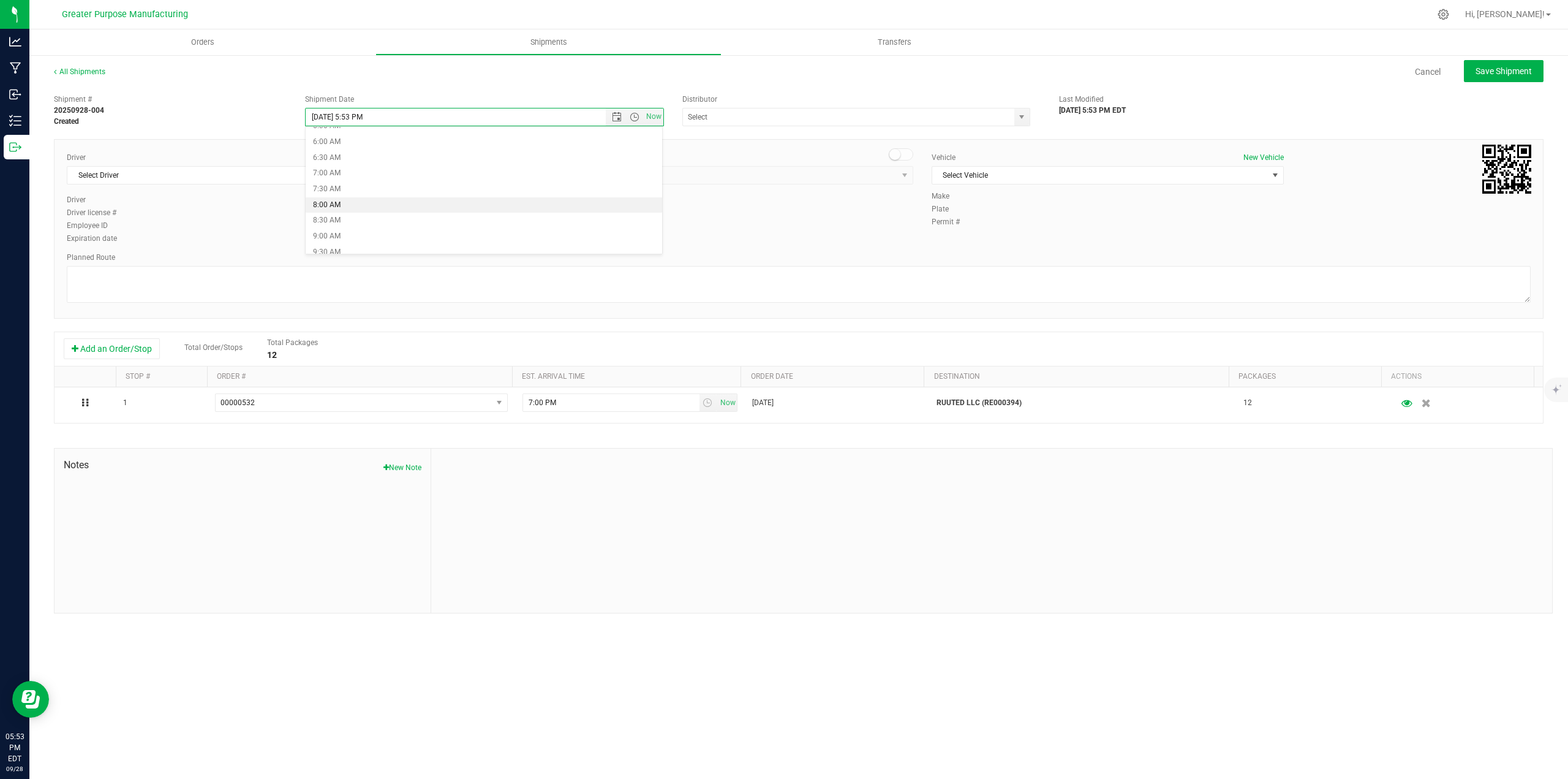
type input "9/29/2025 8:00 AM"
click at [903, 120] on input "text" at bounding box center [843, 116] width 322 height 17
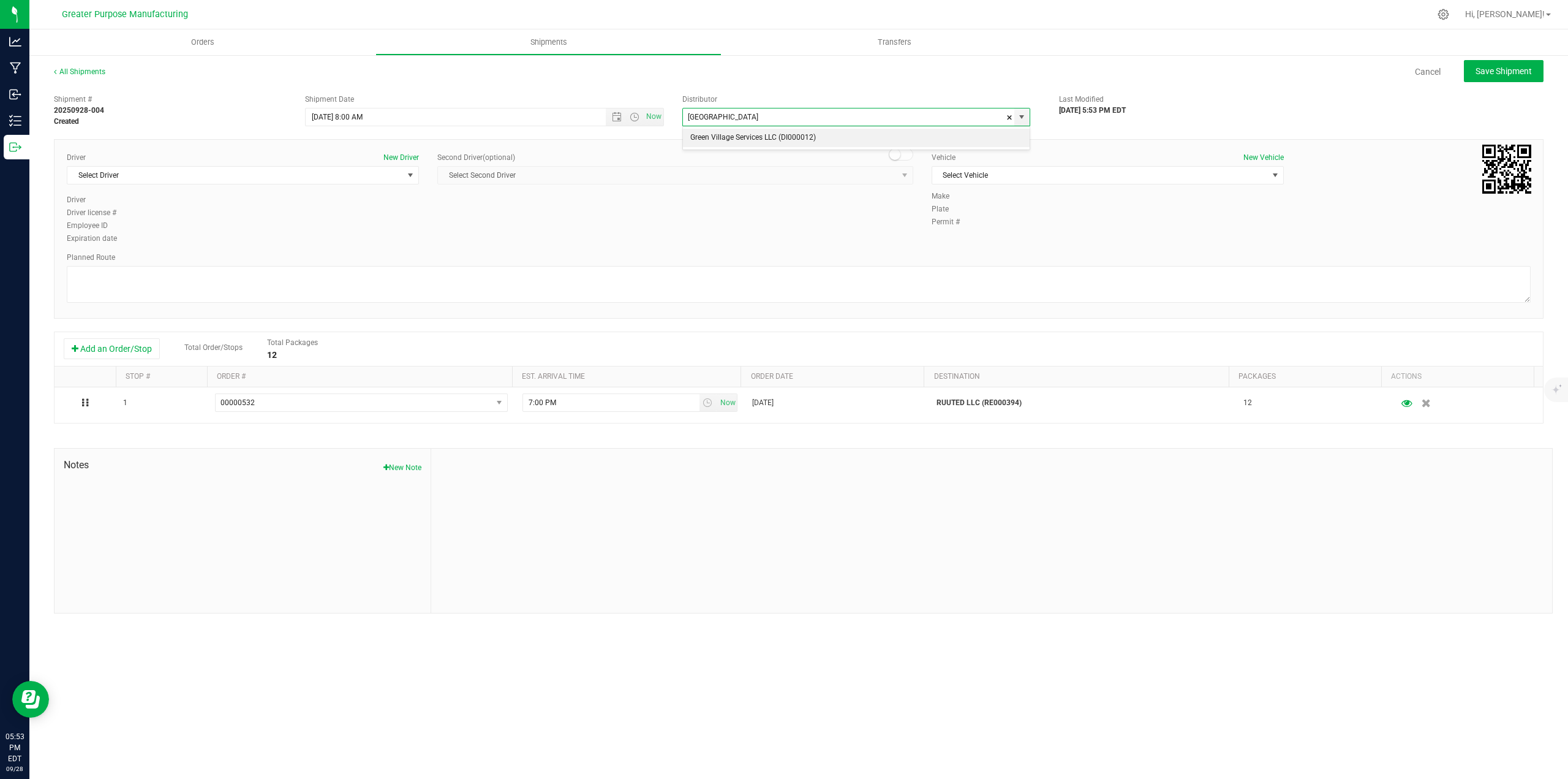
click at [852, 139] on li "Green Village Services LLC (DI000012)" at bounding box center [856, 138] width 347 height 18
type input "Green Village Services LLC (DI000012)"
click at [253, 172] on span "Select Driver" at bounding box center [235, 175] width 336 height 17
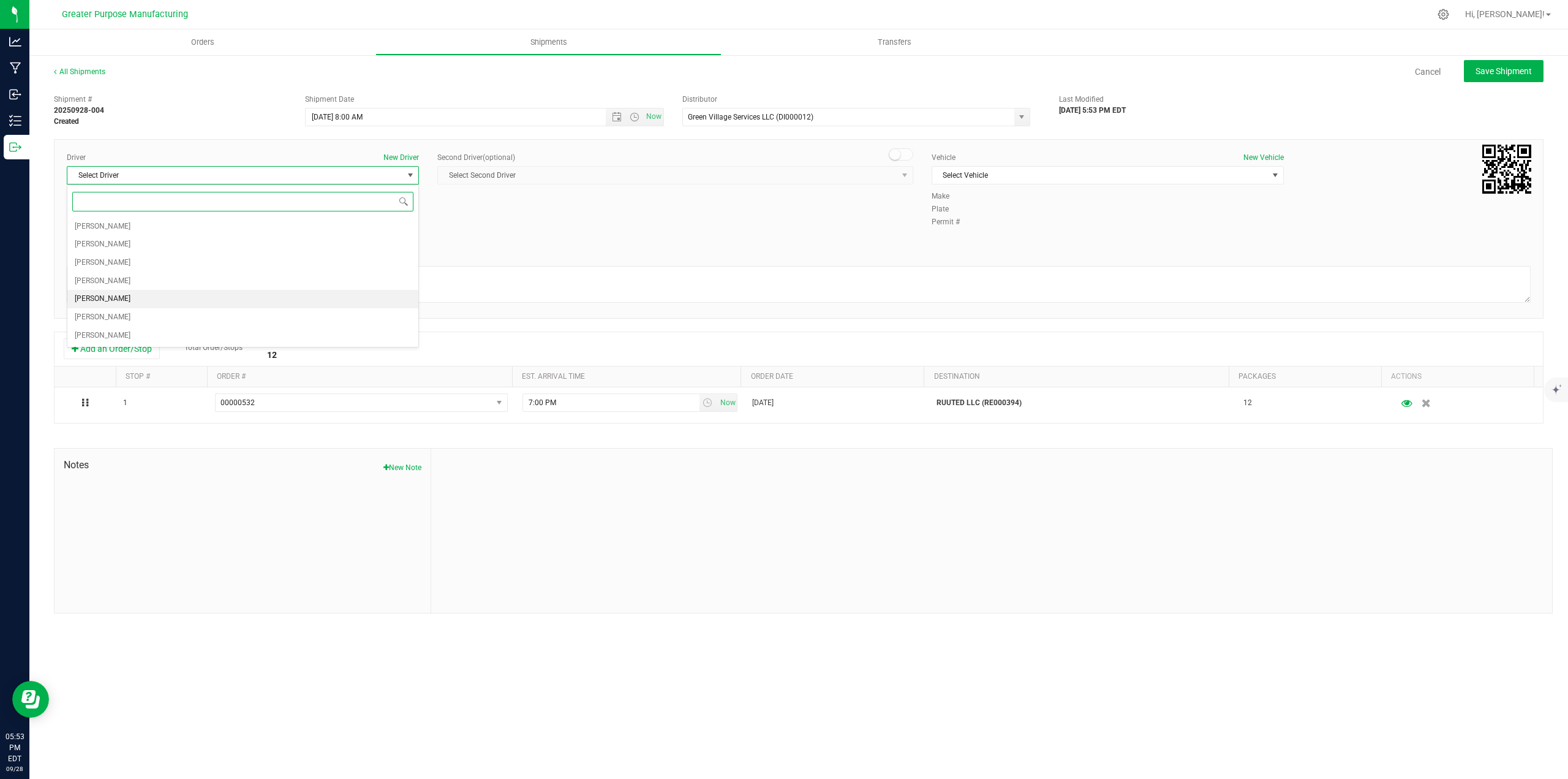
click at [147, 298] on li "Jeremy Justice" at bounding box center [243, 299] width 351 height 18
click at [998, 183] on span "Select Vehicle" at bounding box center [1100, 175] width 336 height 17
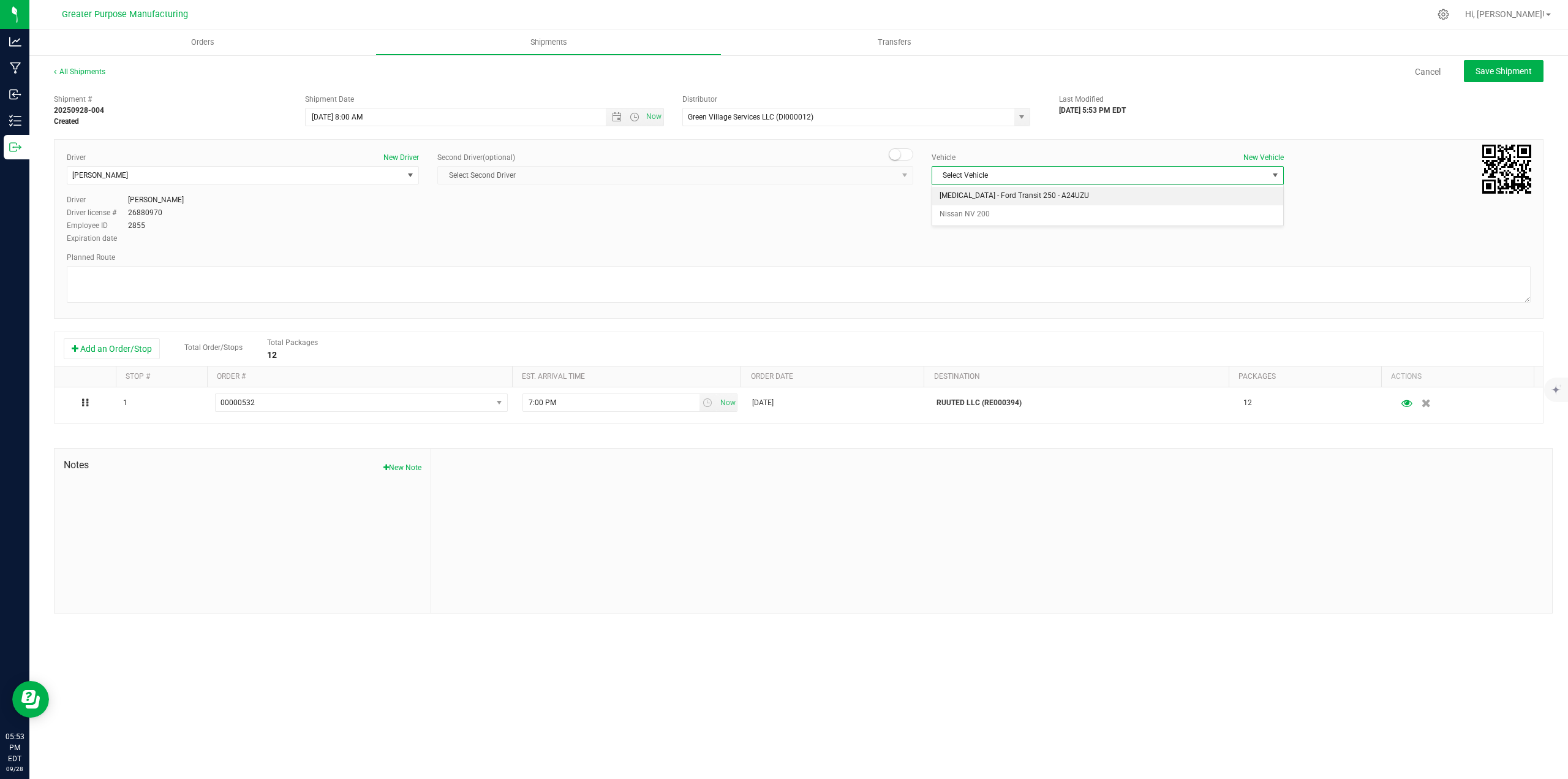
click at [985, 194] on li "GVS - Ford Transit 250 - A24UZU" at bounding box center [1108, 196] width 351 height 18
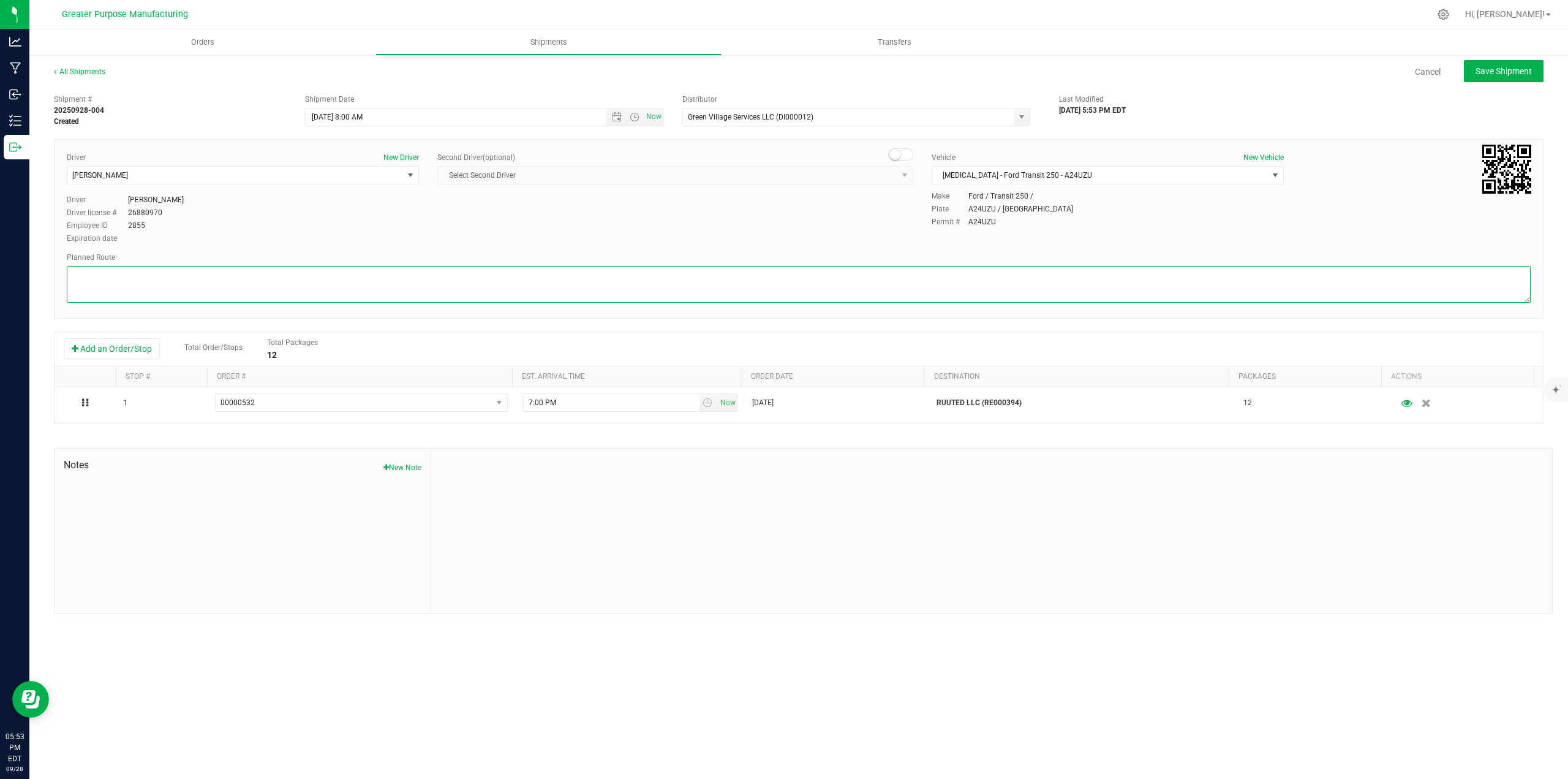
click at [738, 286] on textarea at bounding box center [798, 284] width 1464 height 37
type textarea "Randomized by GPS"
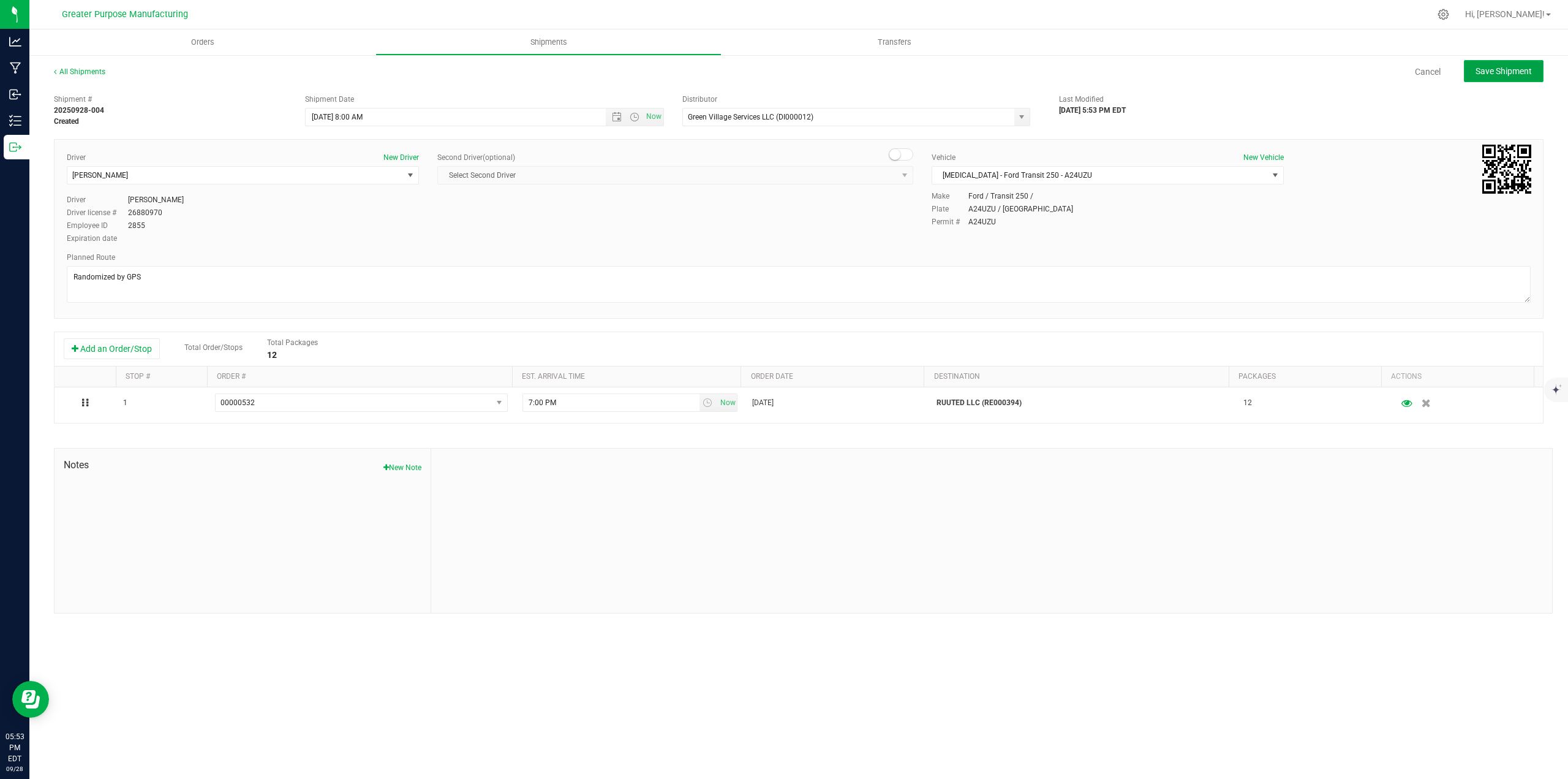
click at [1499, 74] on span "Save Shipment" at bounding box center [1504, 70] width 57 height 10
type input "9/29/2025 12:00 PM"
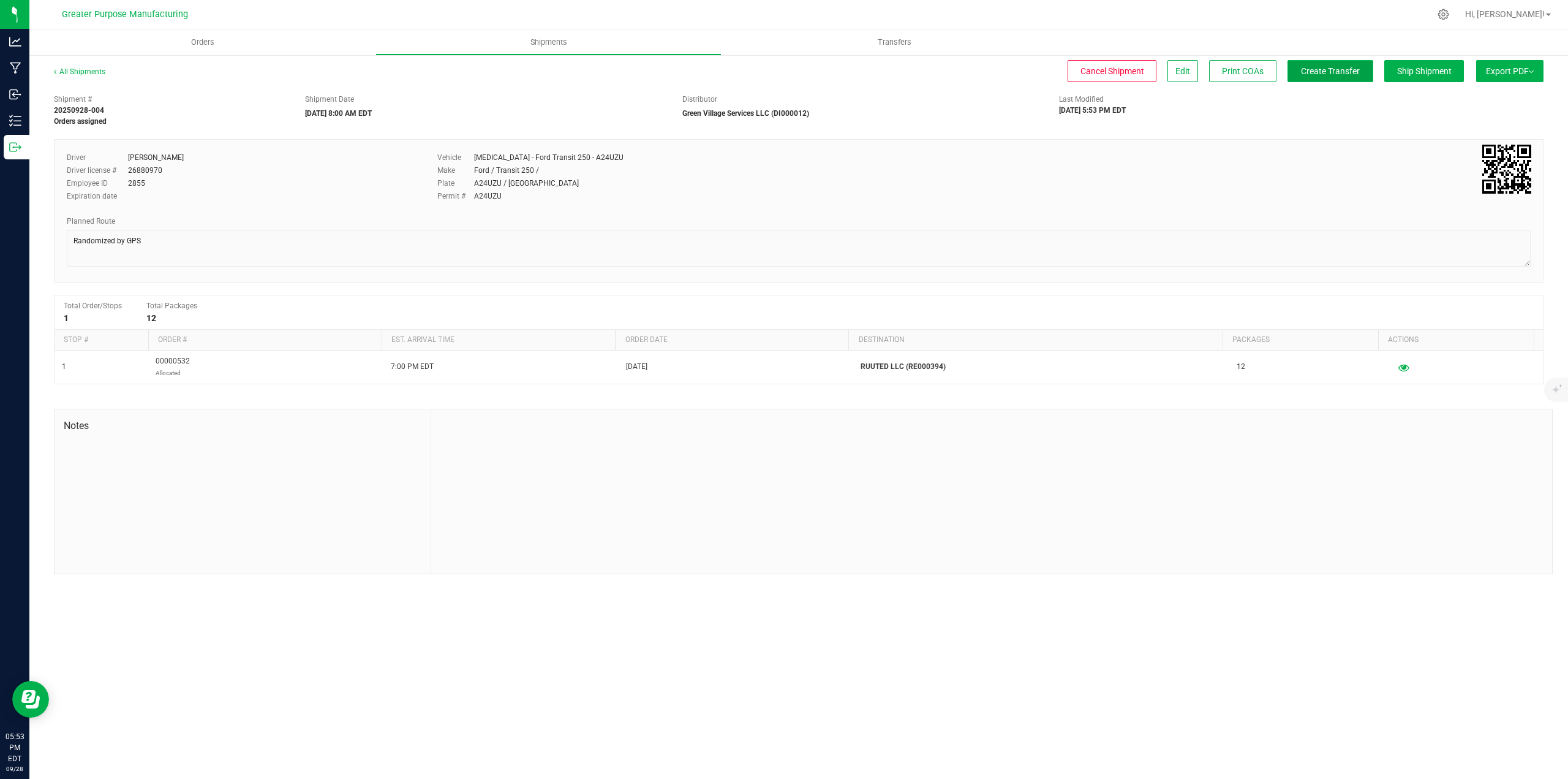
click at [1332, 78] on button "Create Transfer" at bounding box center [1330, 71] width 86 height 22
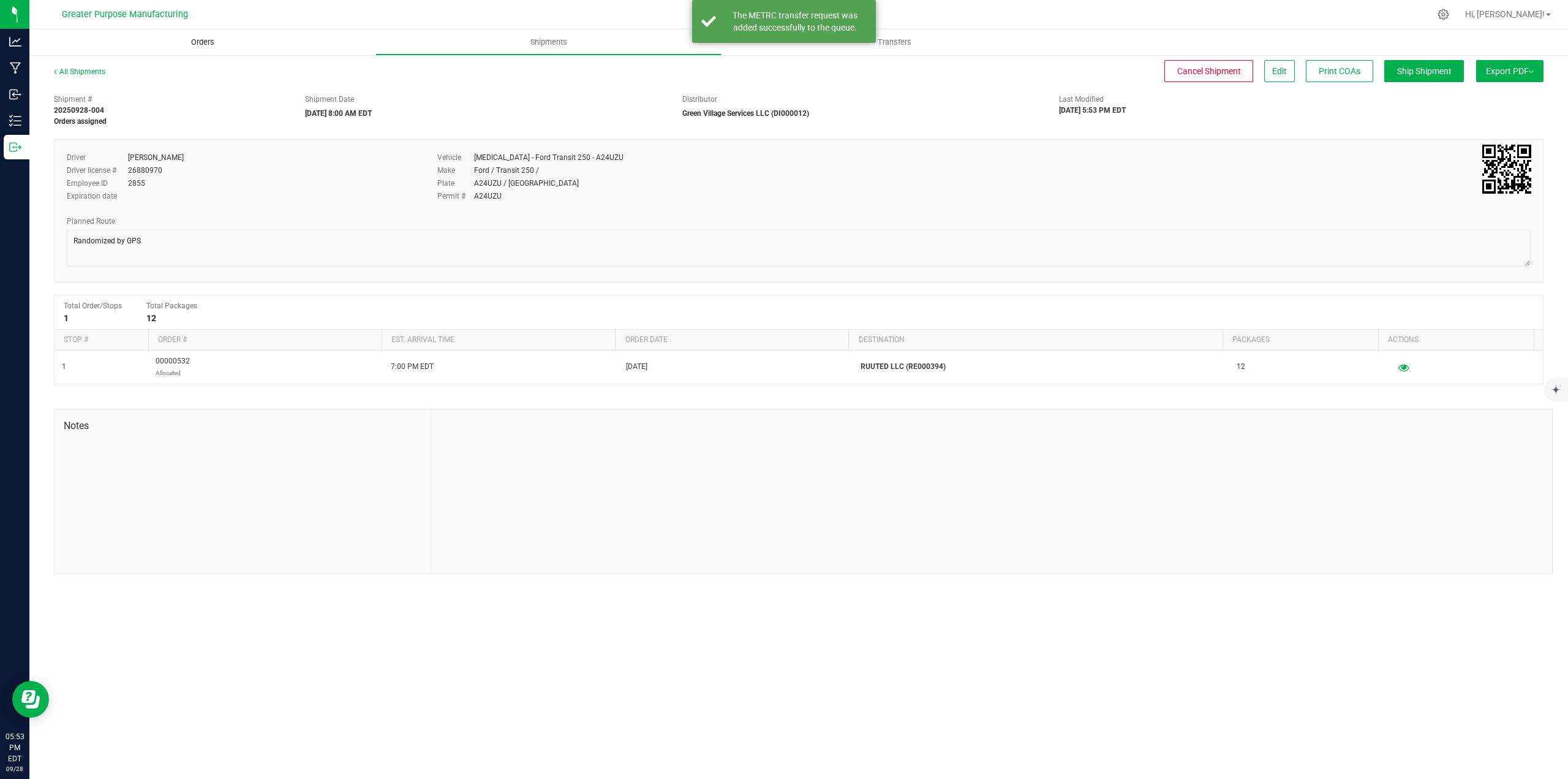
click at [205, 41] on span "Orders" at bounding box center [203, 42] width 57 height 11
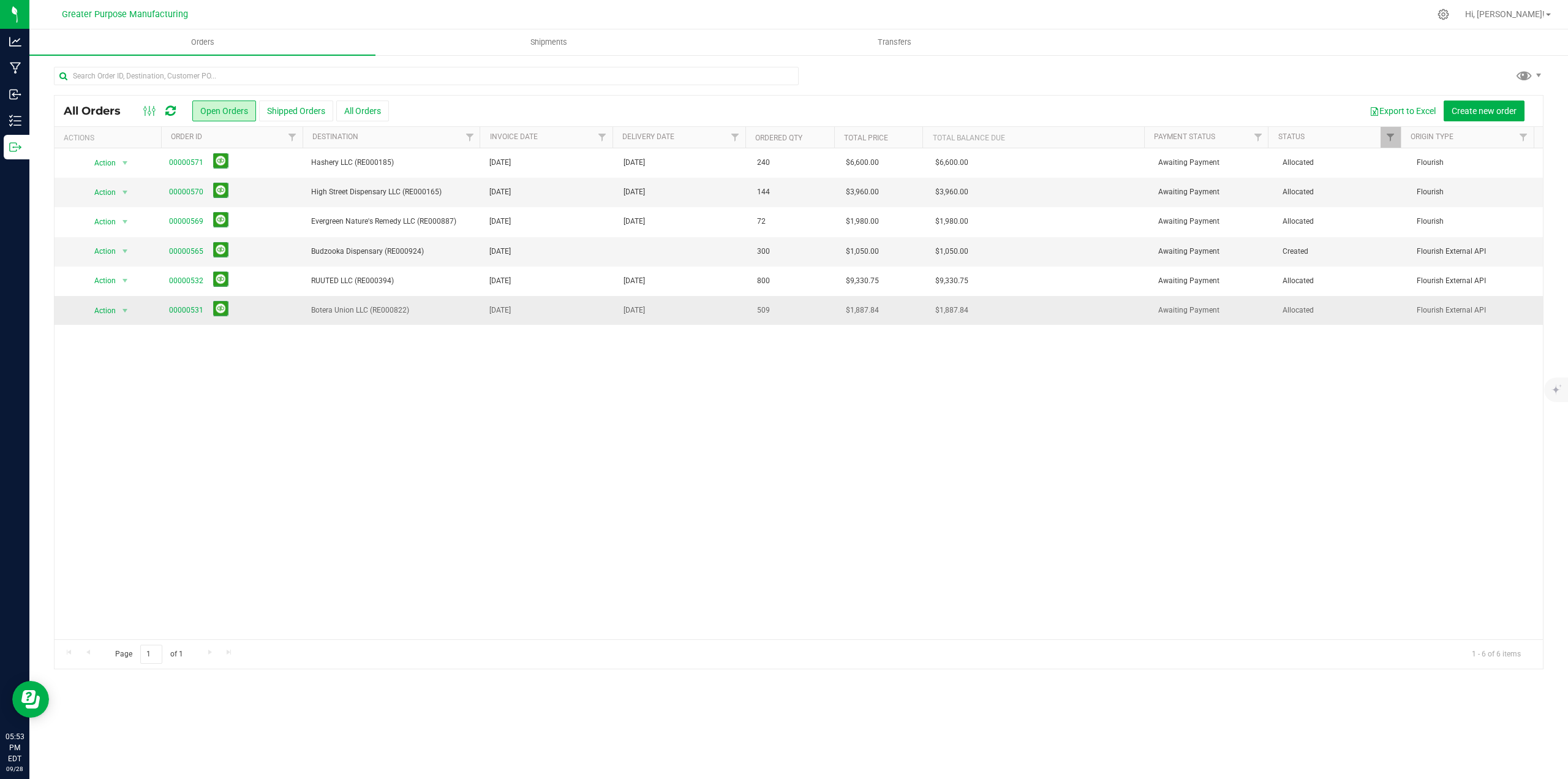
click at [350, 311] on span "Botera Union LLC (RE000822)" at bounding box center [393, 310] width 164 height 12
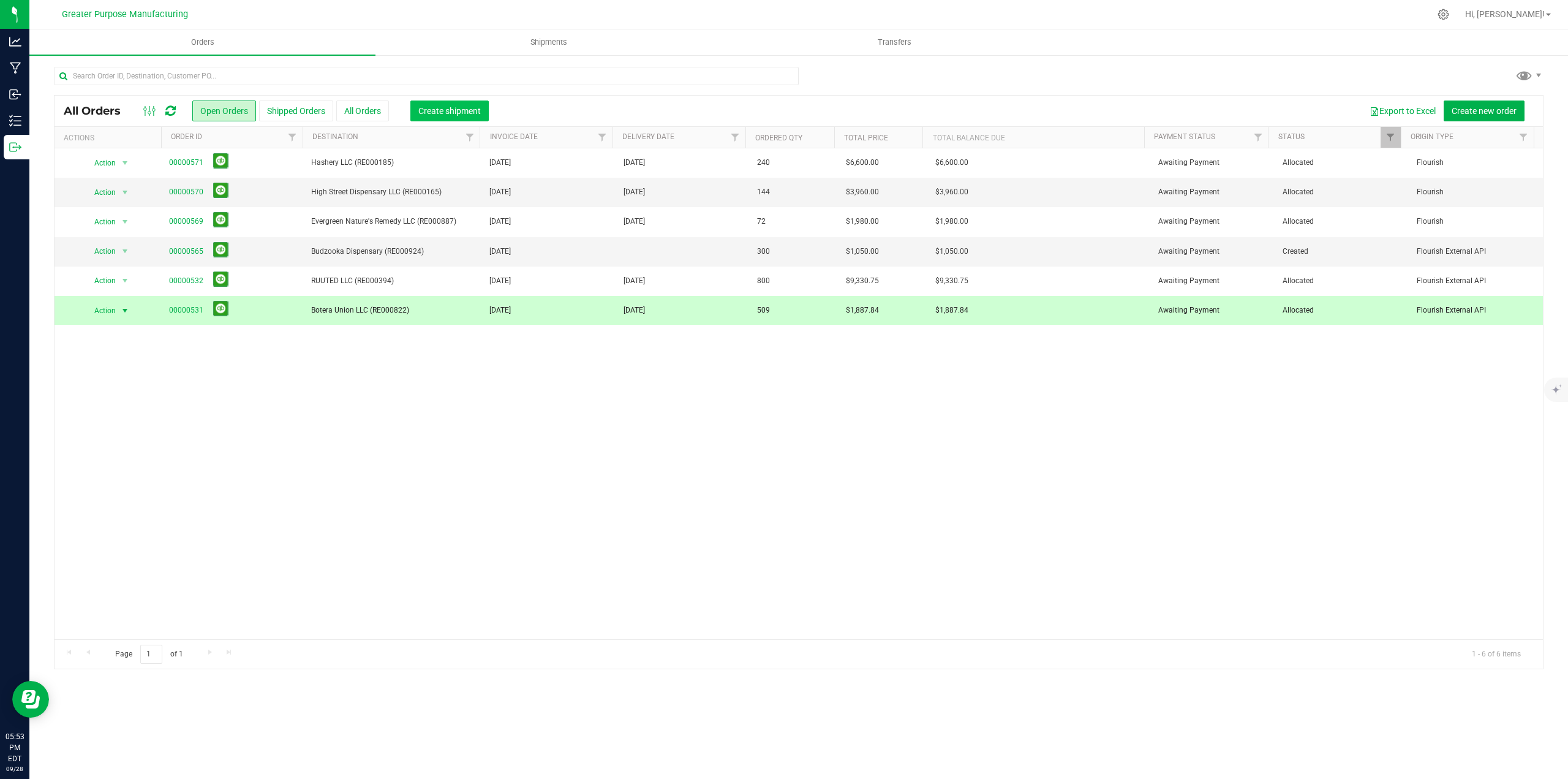
click at [456, 112] on span "Create shipment" at bounding box center [449, 111] width 62 height 10
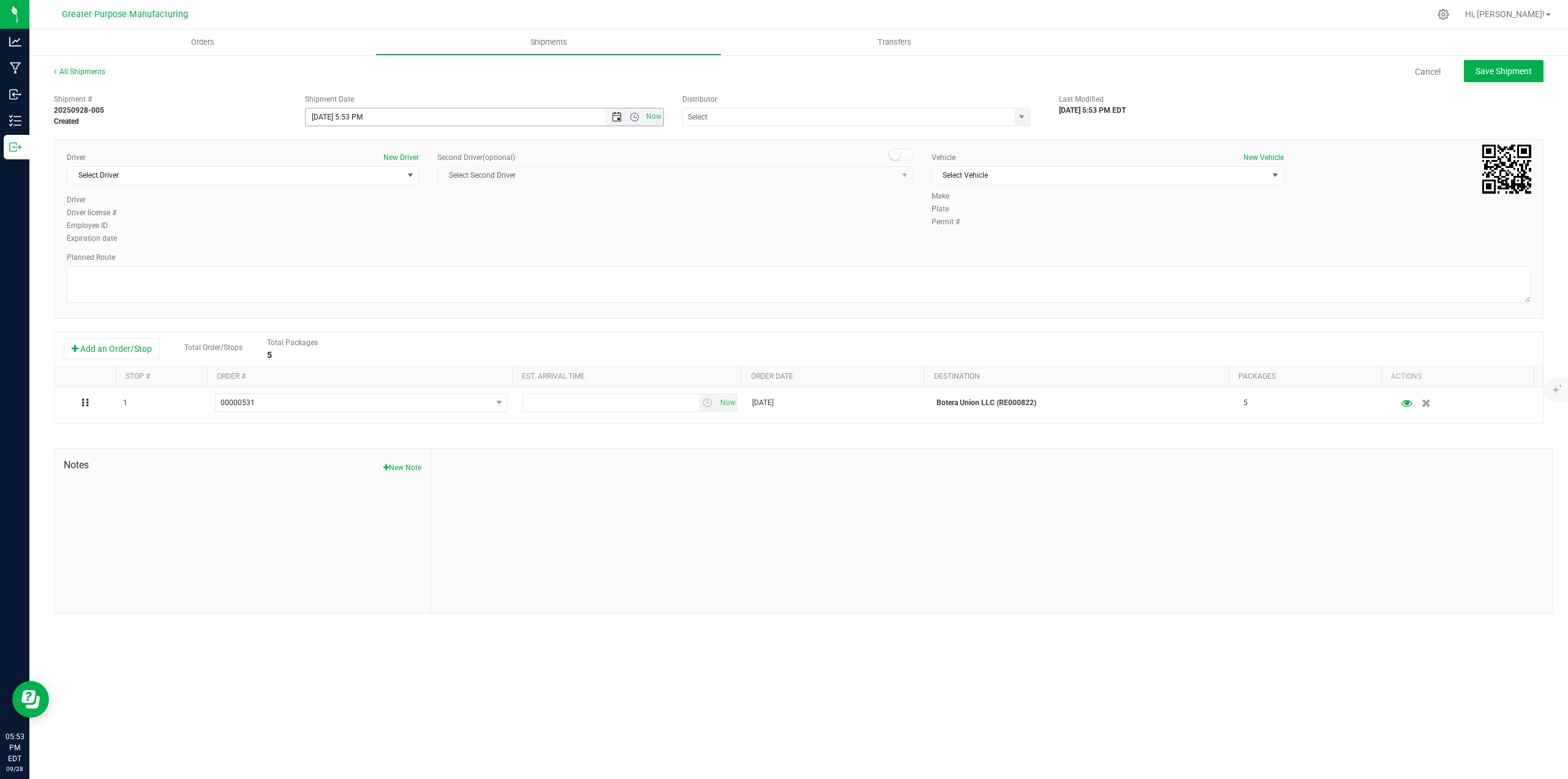
click at [620, 120] on span "Open the date view" at bounding box center [616, 116] width 10 height 10
click at [334, 261] on link "29" at bounding box center [334, 261] width 18 height 19
click at [634, 115] on span "Open the time view" at bounding box center [634, 116] width 10 height 10
click at [359, 204] on li "8:00 AM" at bounding box center [484, 206] width 357 height 16
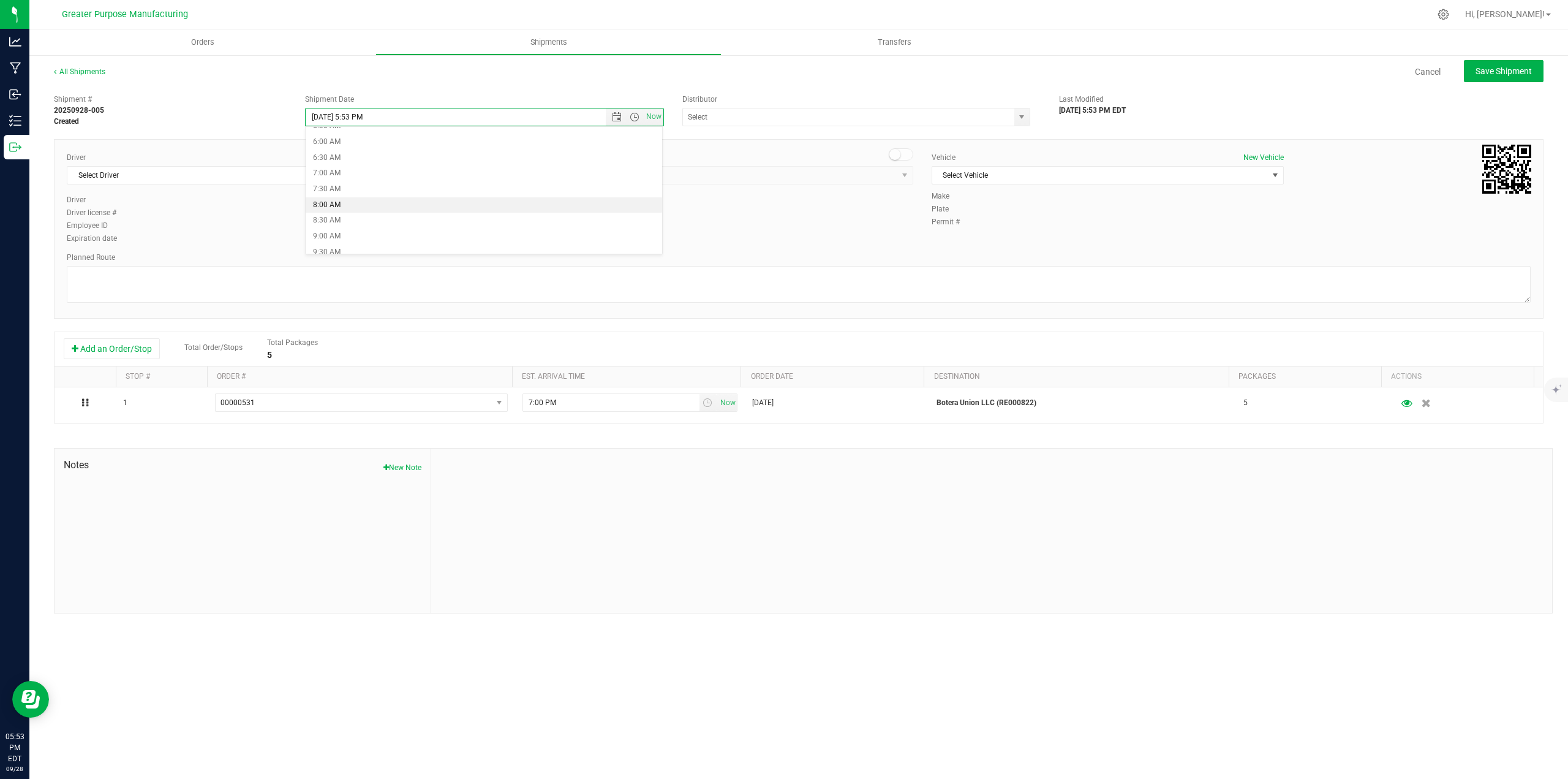
type input "9/29/2025 8:00 AM"
click at [723, 120] on input "text" at bounding box center [843, 116] width 322 height 17
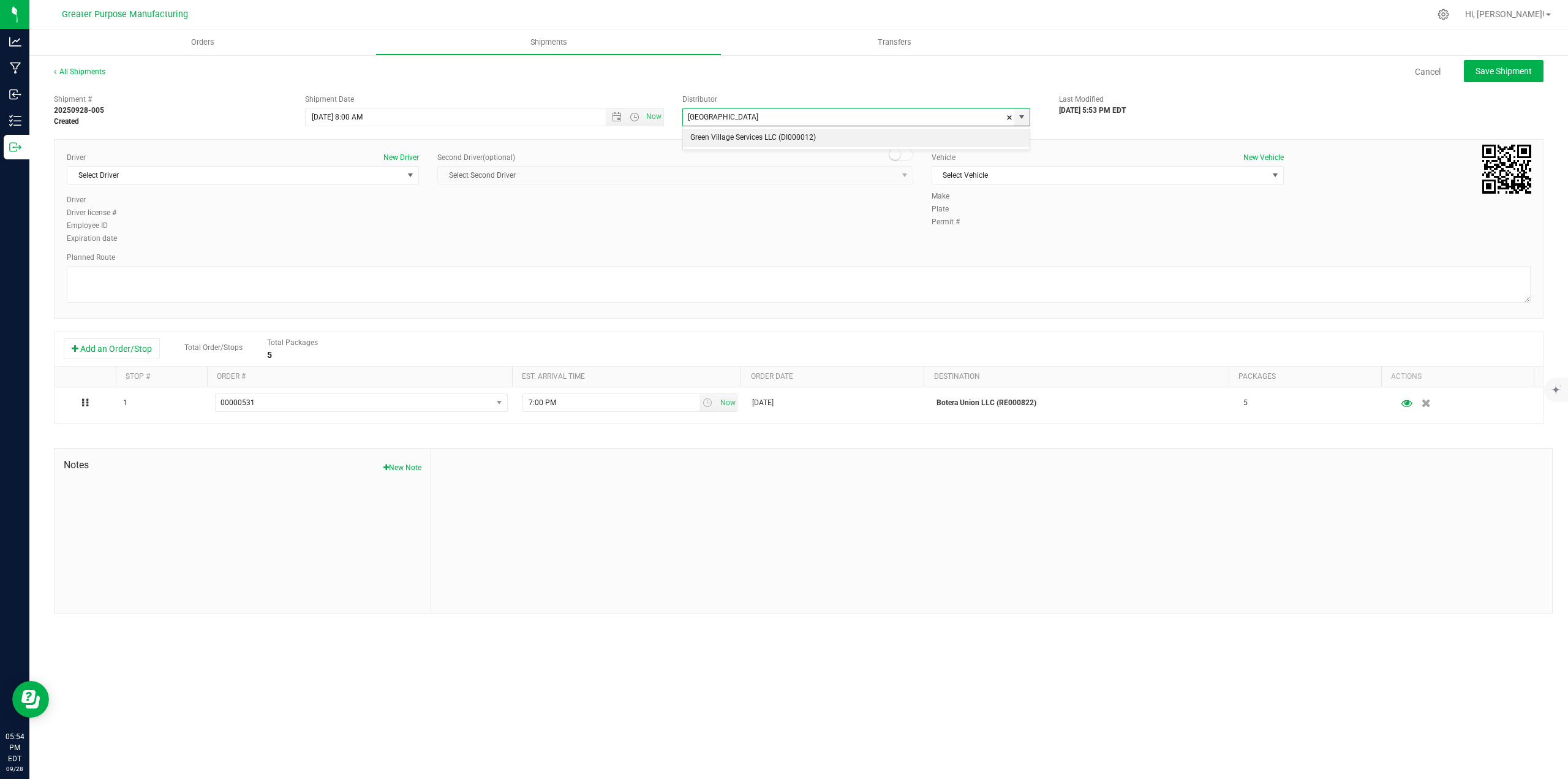
click at [735, 142] on li "Green Village Services LLC (DI000012)" at bounding box center [856, 138] width 347 height 18
type input "Green Village Services LLC (DI000012)"
click at [320, 173] on span "Select Driver" at bounding box center [235, 175] width 336 height 17
click at [103, 298] on span "Jeremy Justice" at bounding box center [103, 299] width 56 height 16
click at [980, 174] on span "Select Vehicle" at bounding box center [1100, 175] width 336 height 17
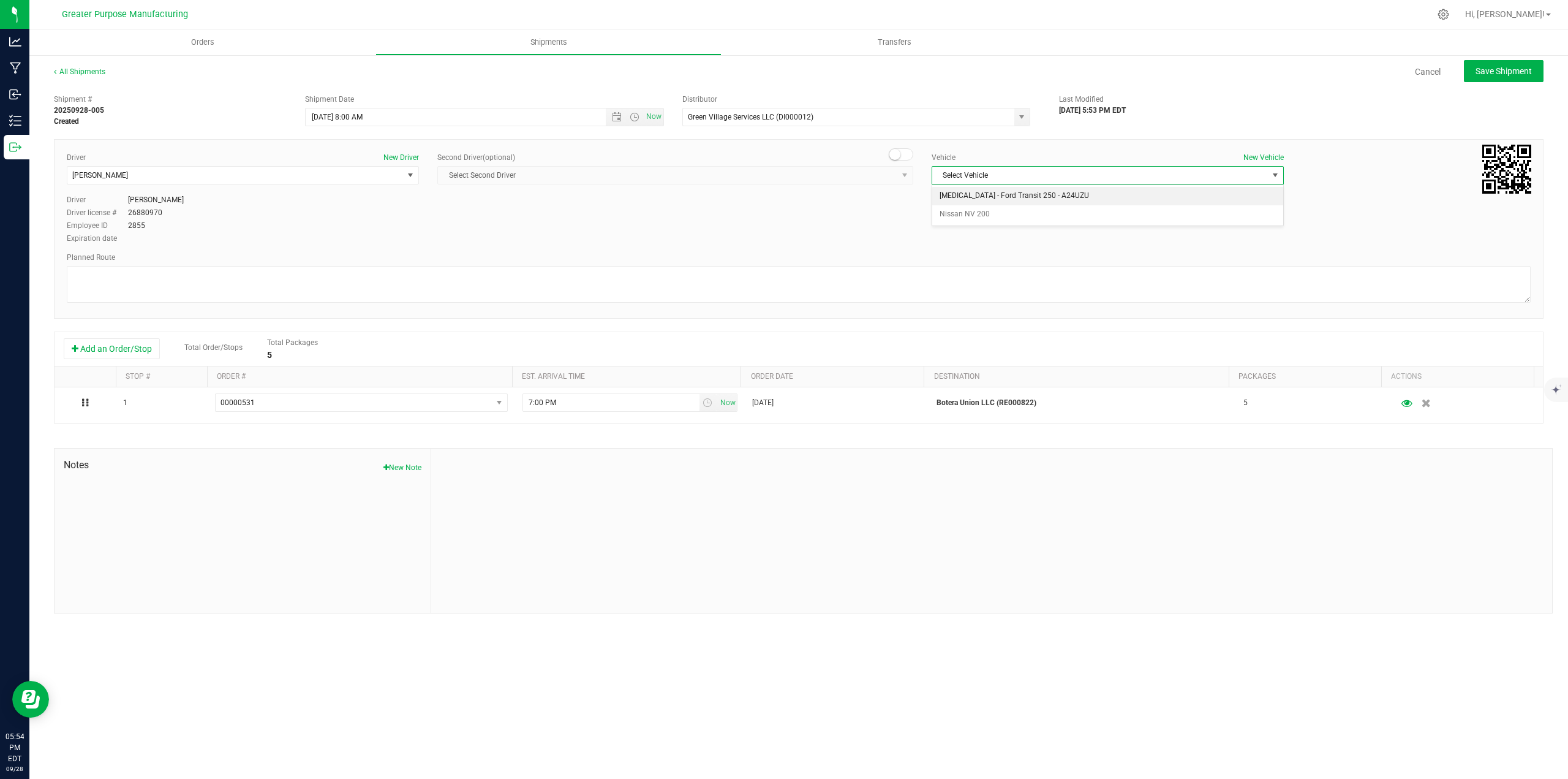
click at [977, 194] on li "GVS - Ford Transit 250 - A24UZU" at bounding box center [1108, 196] width 351 height 18
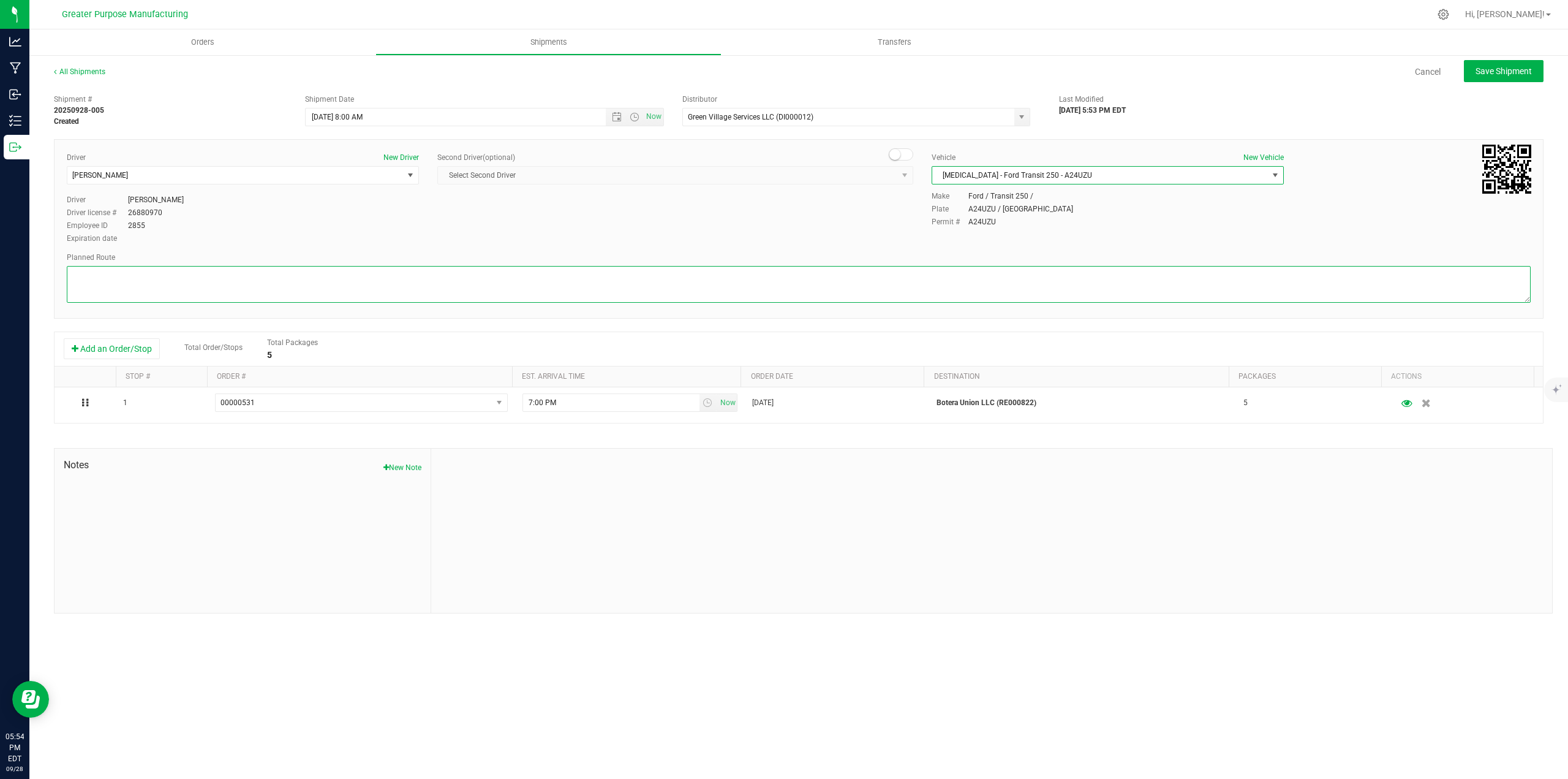
click at [781, 279] on textarea at bounding box center [798, 284] width 1464 height 37
type textarea "Randomized by GPS"
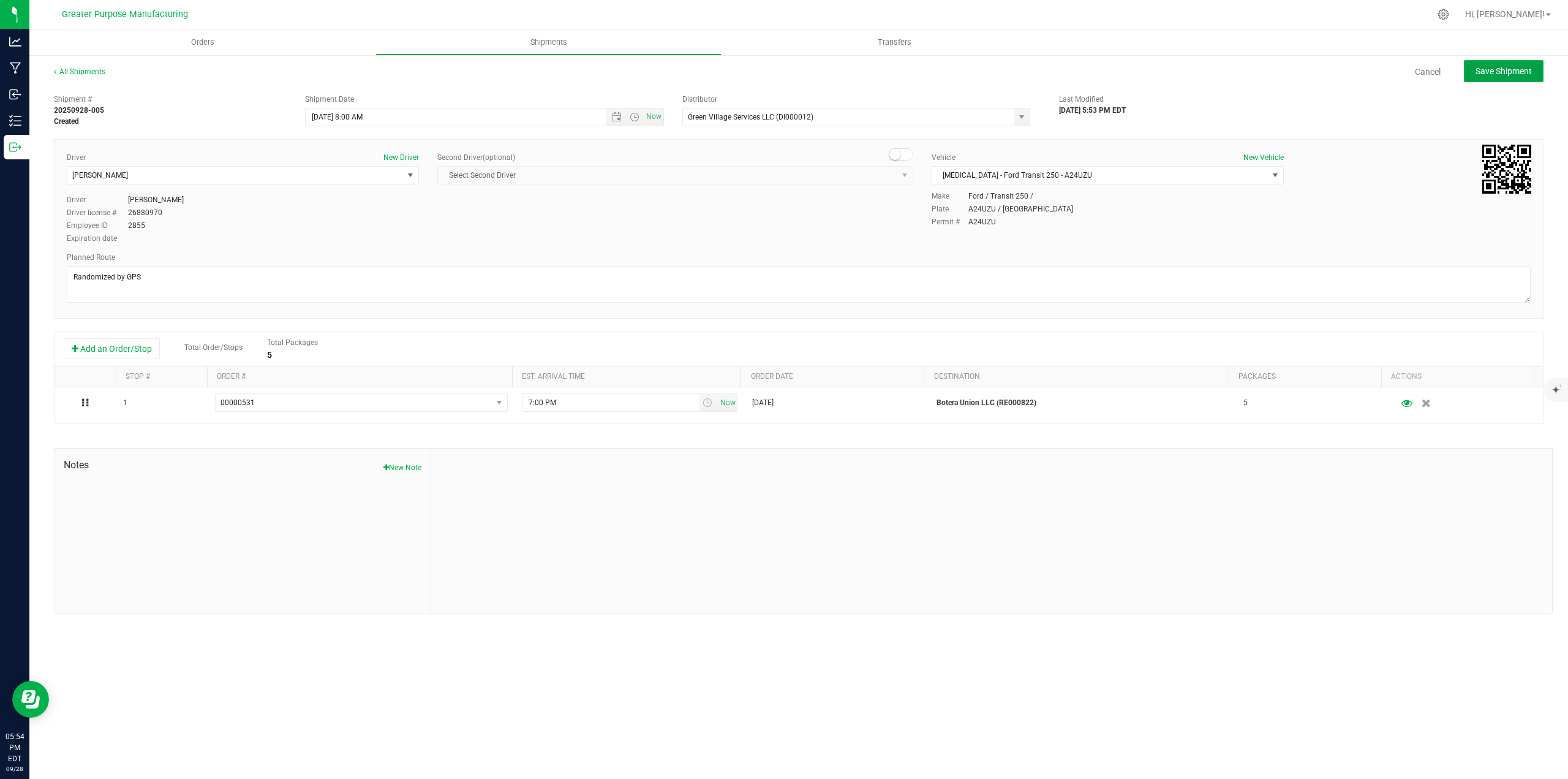
click at [1501, 76] on span "Save Shipment" at bounding box center [1504, 70] width 57 height 10
type input "9/29/2025 12:00 PM"
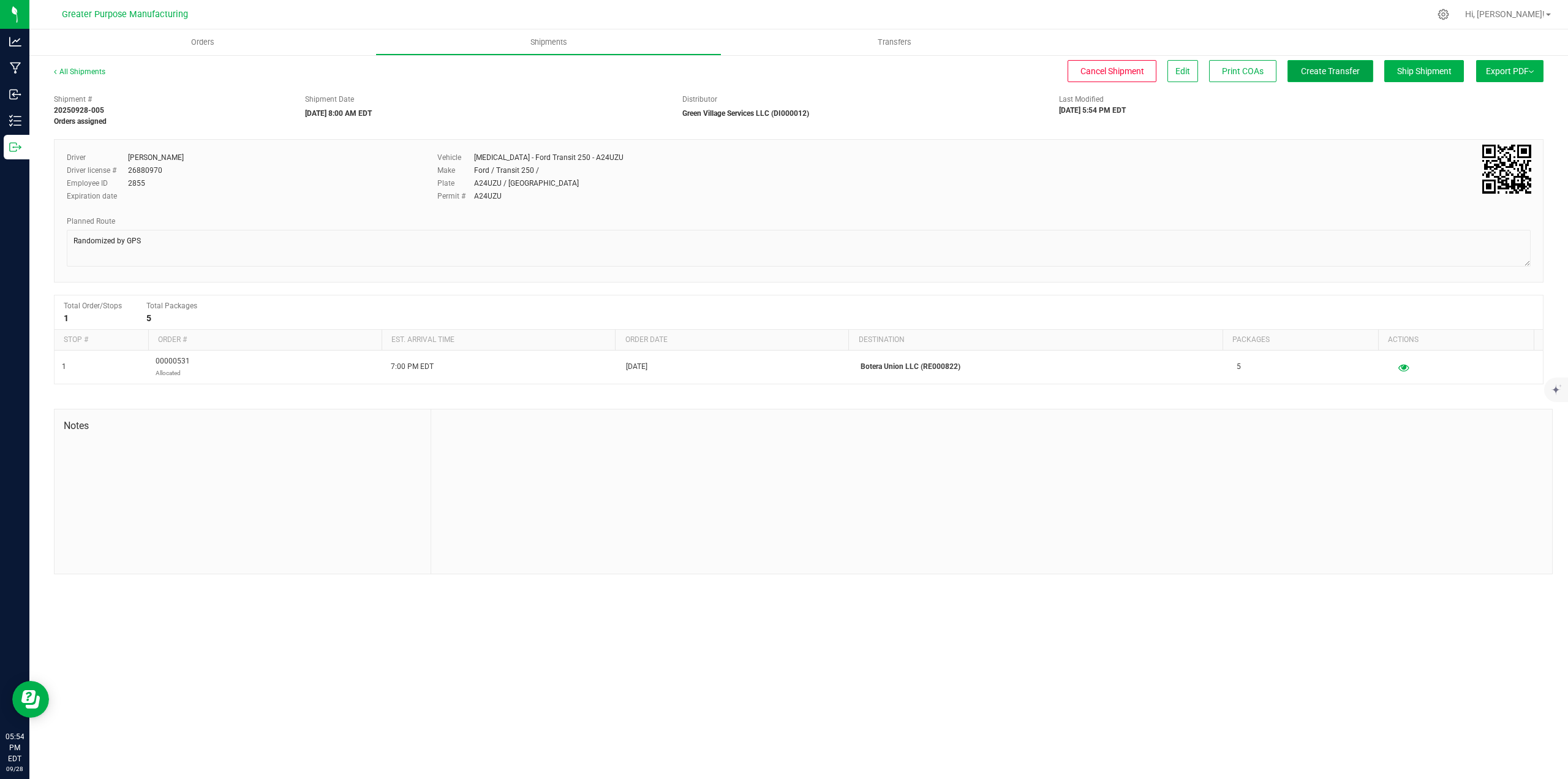
click at [1326, 76] on span "Create Transfer" at bounding box center [1330, 70] width 59 height 10
